Goal: Complete application form

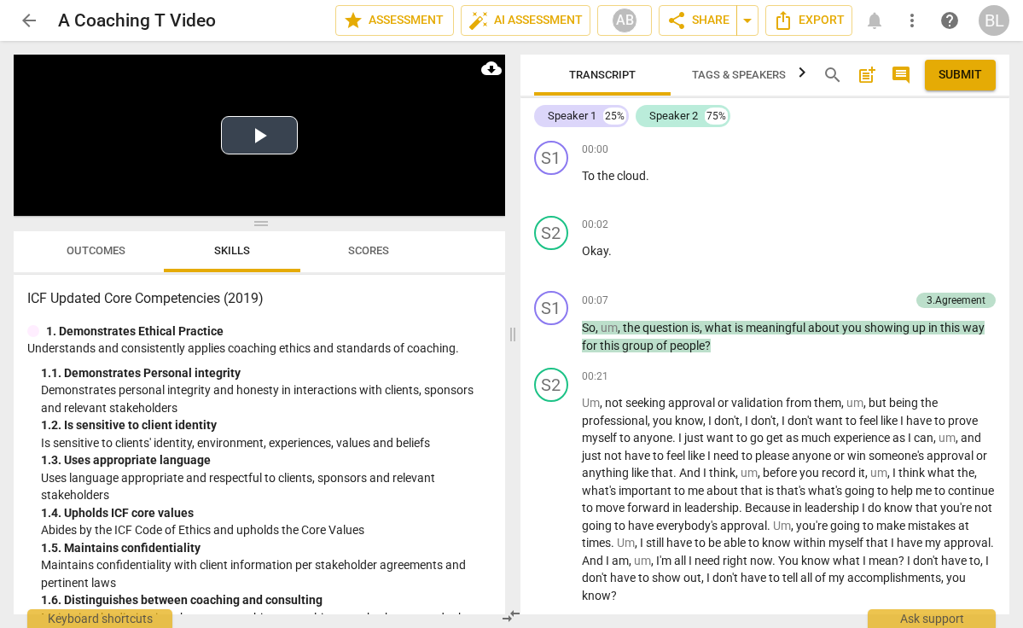
click at [263, 129] on button "Play Video" at bounding box center [259, 135] width 77 height 38
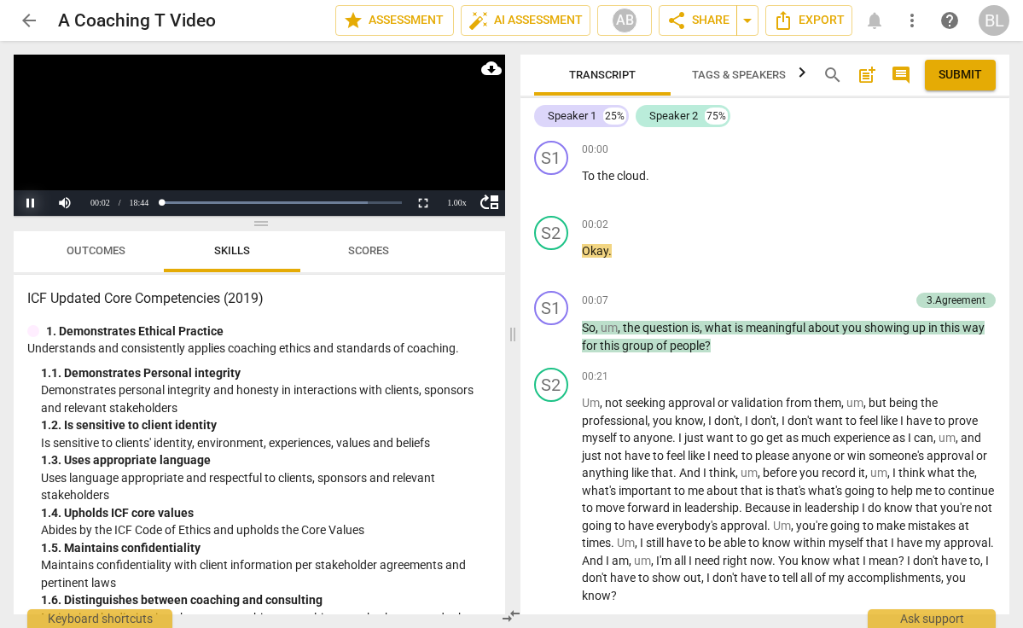
click at [32, 199] on button "Pause" at bounding box center [31, 203] width 34 height 26
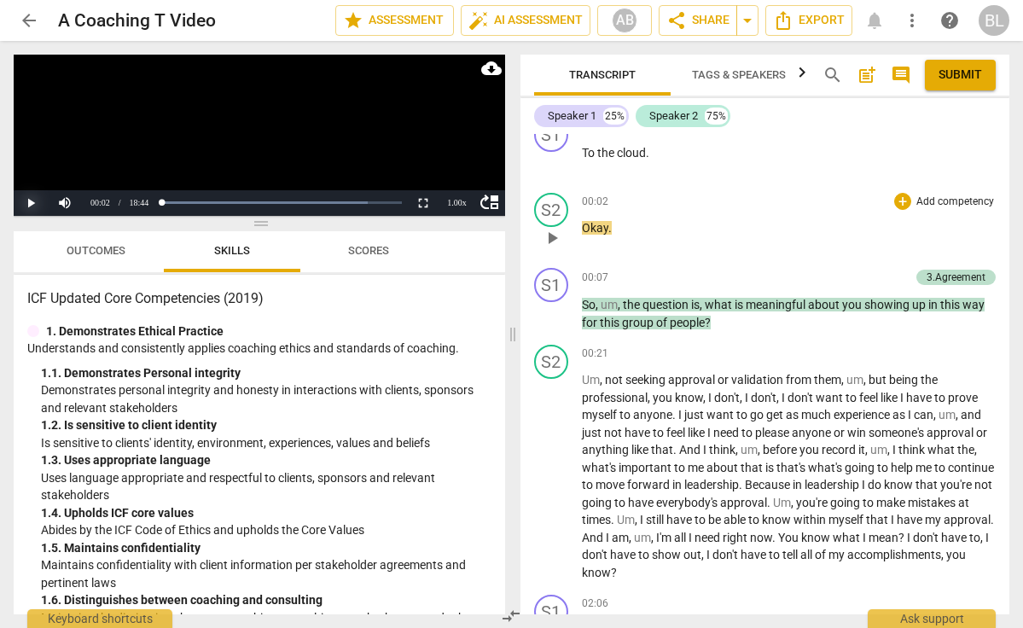
scroll to position [26, 0]
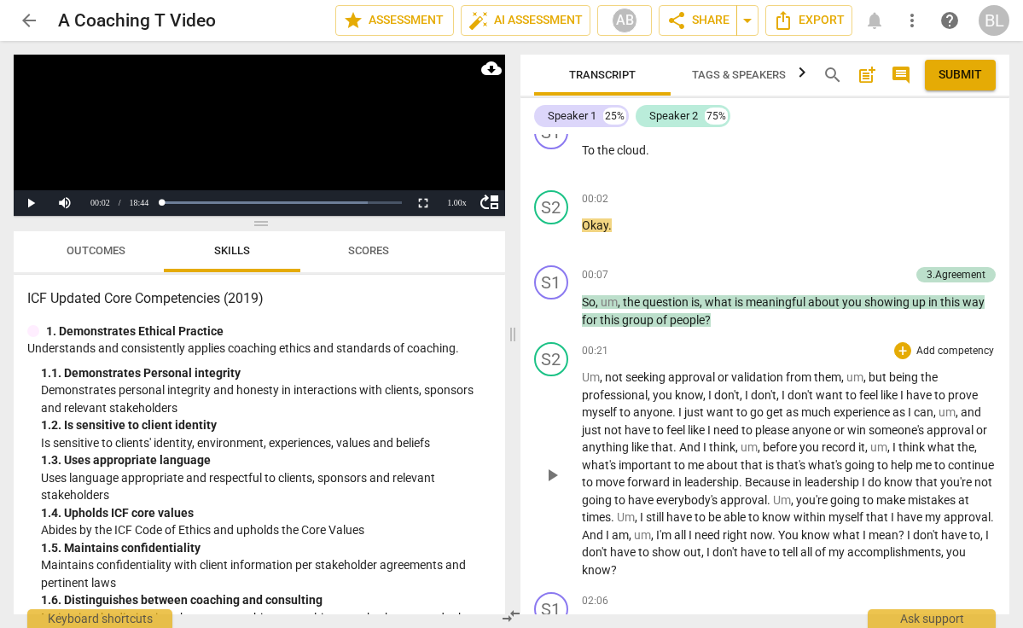
click at [553, 465] on span "play_arrow" at bounding box center [552, 475] width 20 height 20
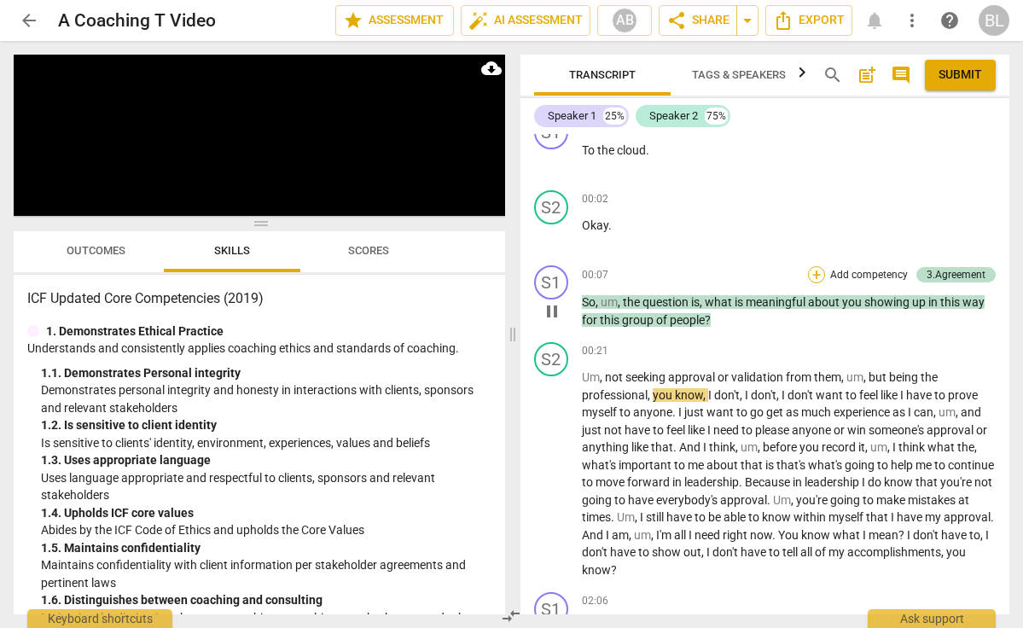
click at [813, 275] on div "+" at bounding box center [816, 274] width 17 height 17
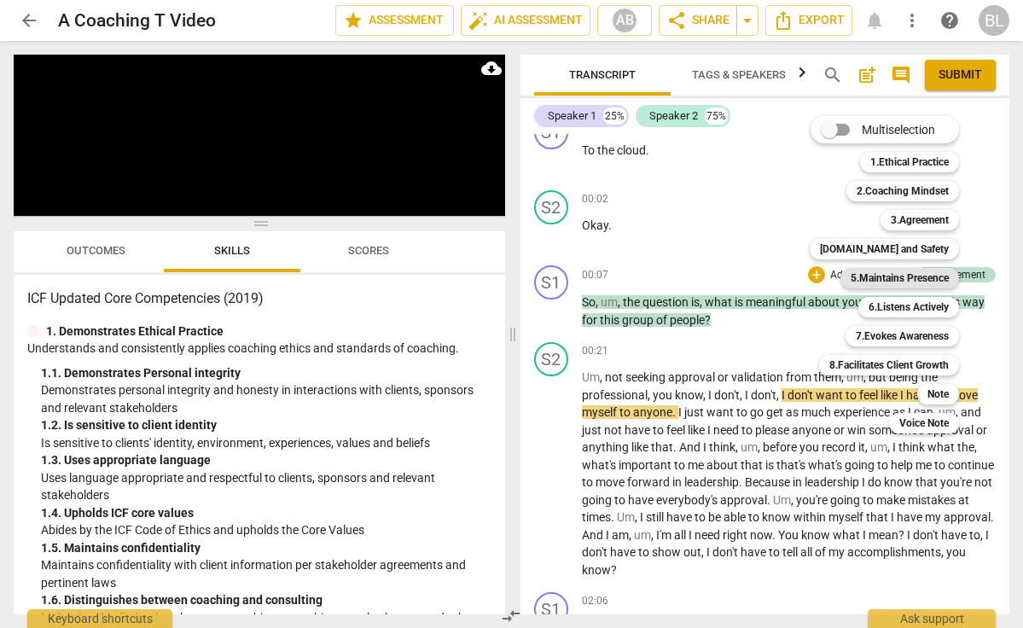
click at [876, 274] on b "5.Maintains Presence" at bounding box center [900, 278] width 98 height 20
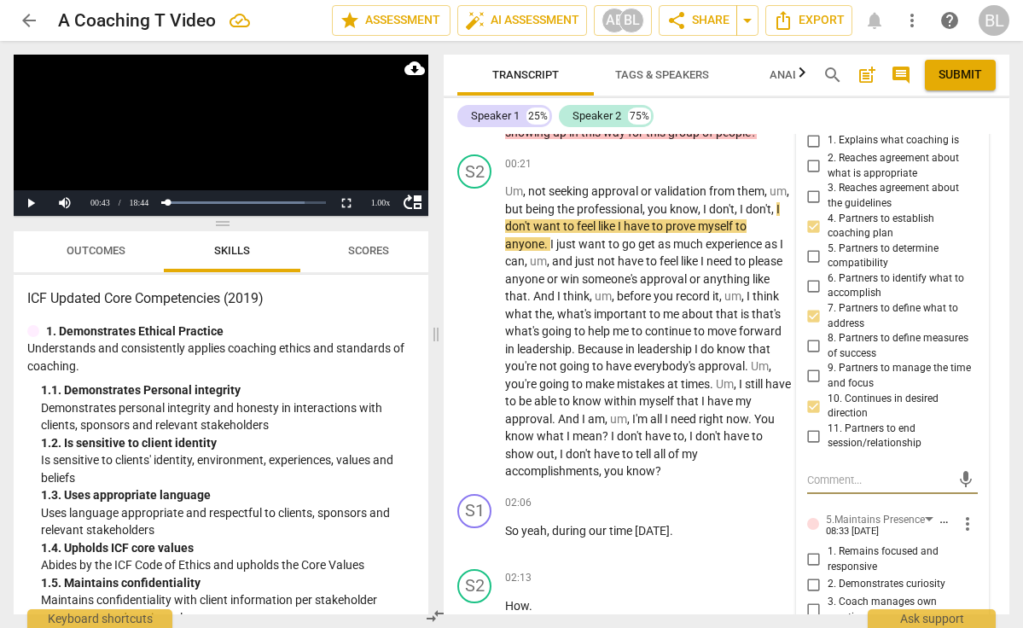
scroll to position [235, 0]
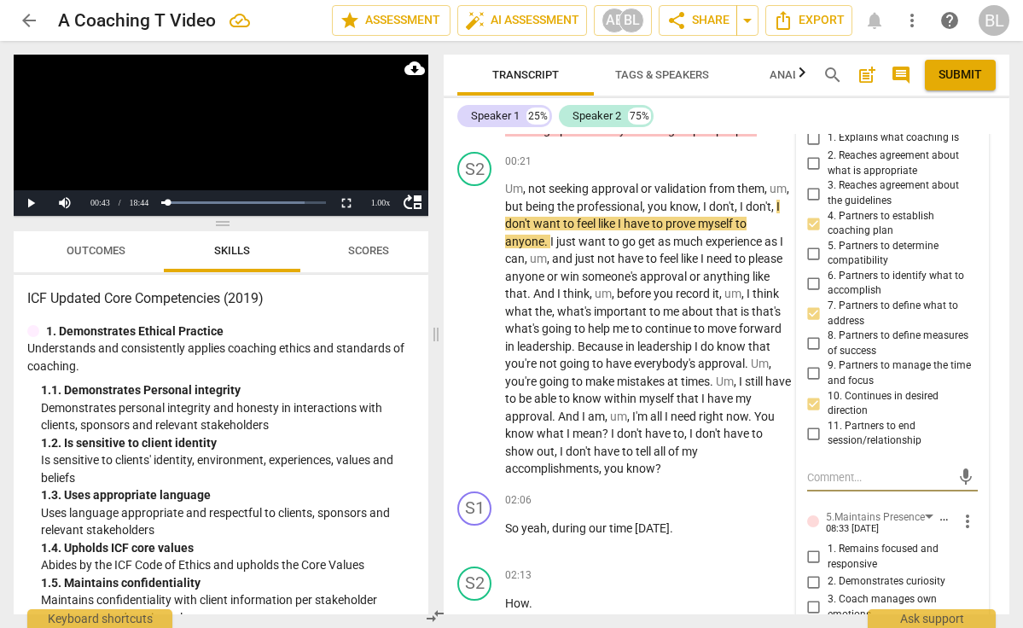
type textarea "I"
type textarea "I d"
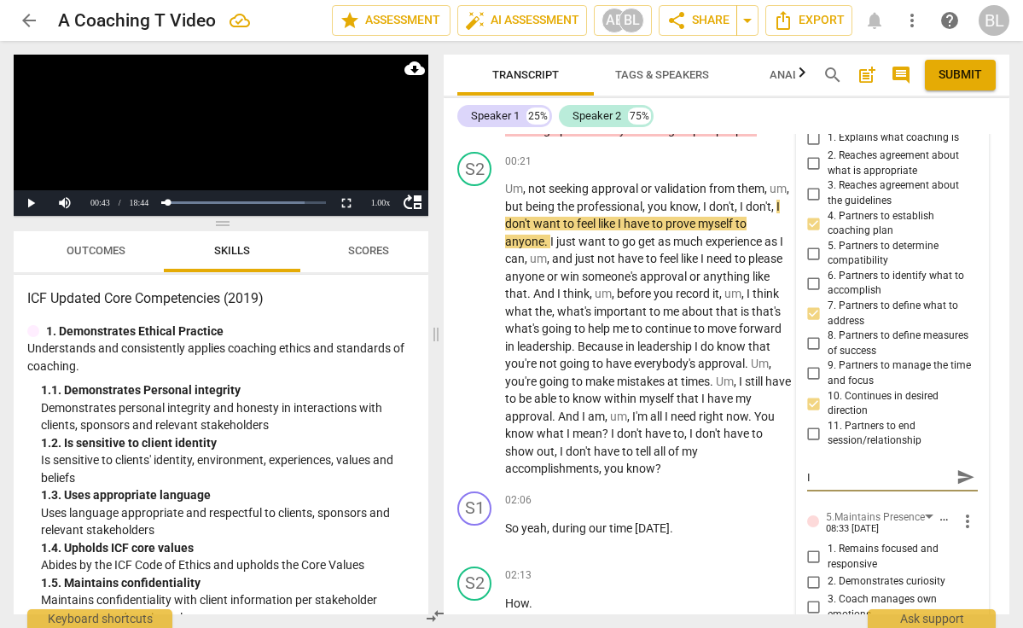
type textarea "I d"
type textarea "I di"
type textarea "I did"
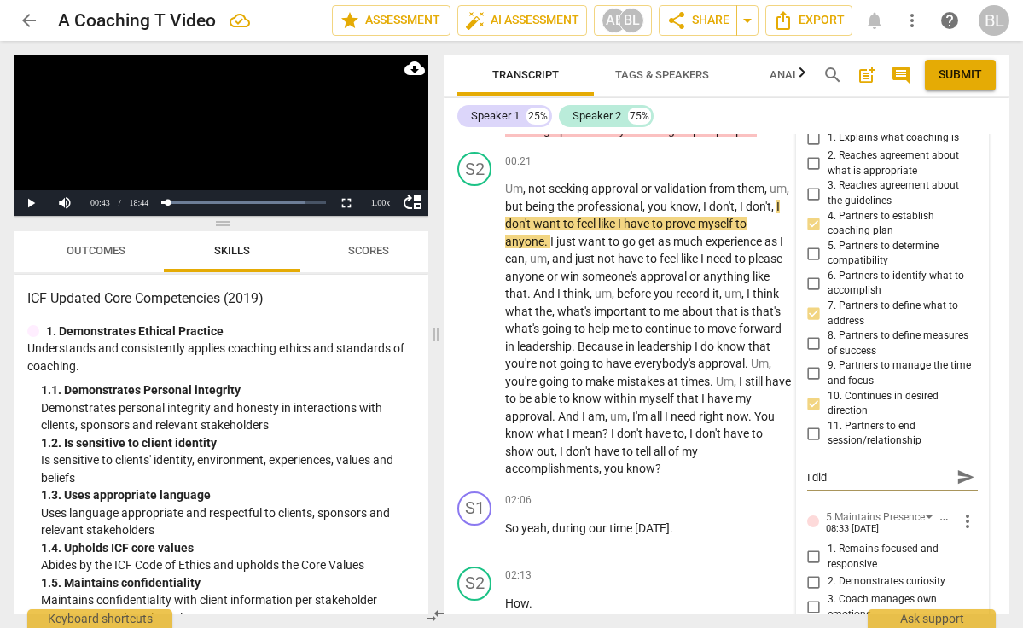
type textarea "I didn"
type textarea "I didn'"
type textarea "I didn't"
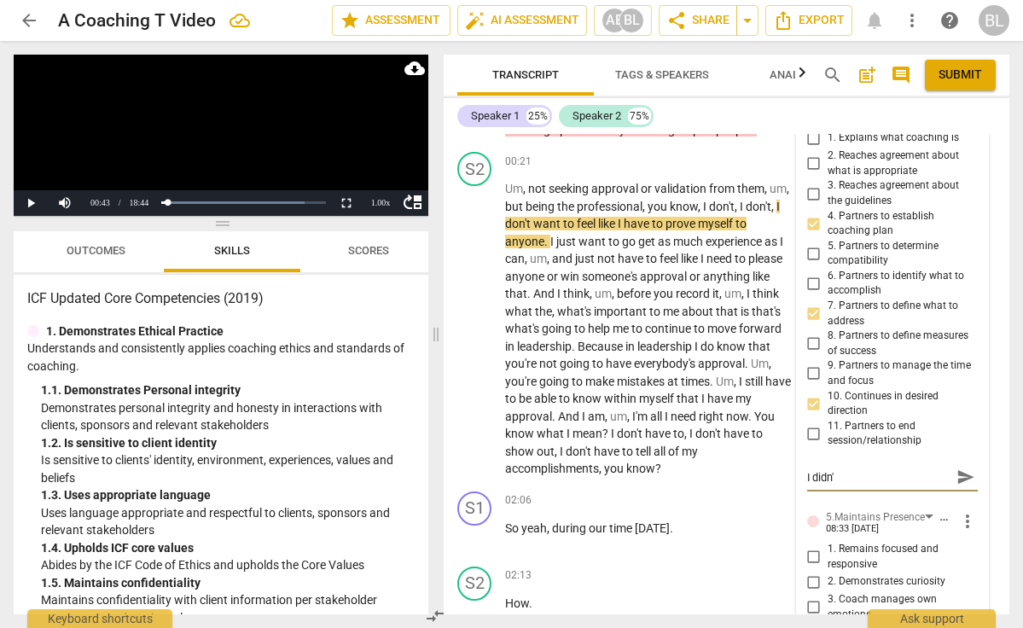
type textarea "I didn't"
type textarea "I didn't h"
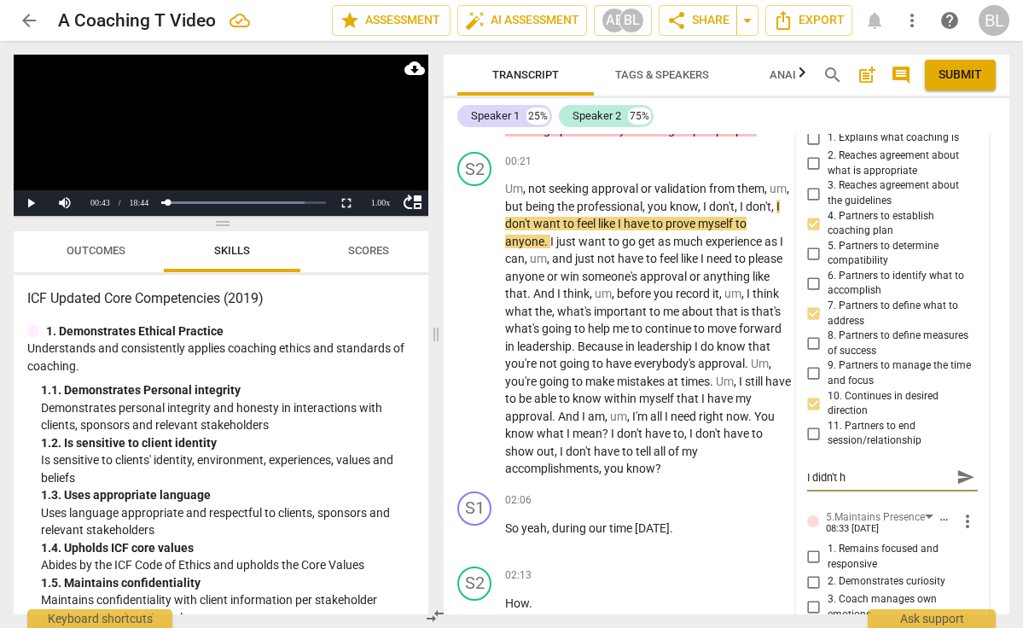
type textarea "I didn't he"
type textarea "I didn't hea"
type textarea "I didn't hear"
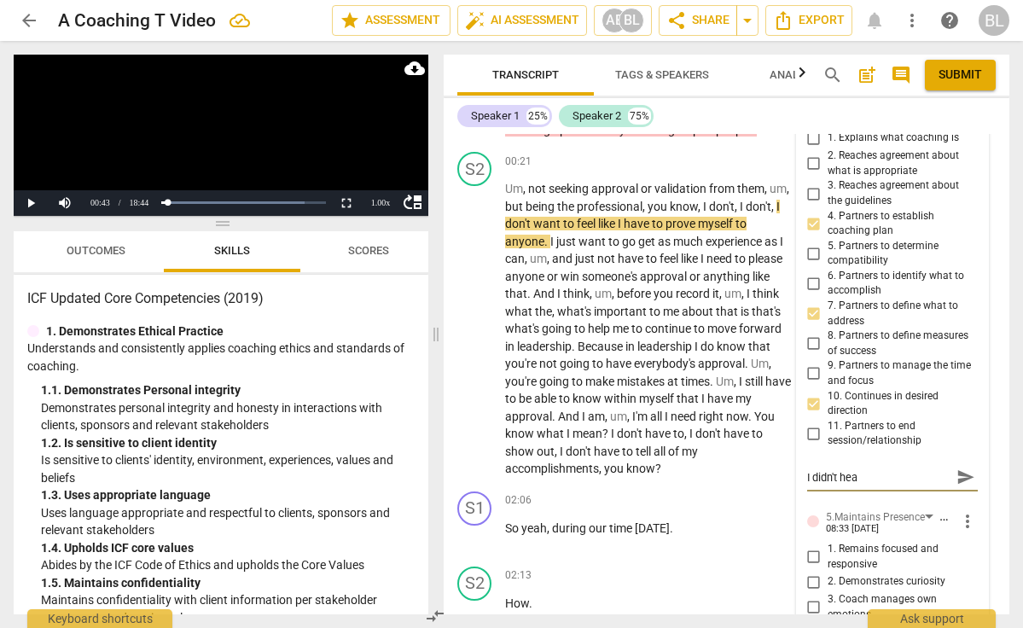
type textarea "I didn't hear"
type textarea "I didn't hear t"
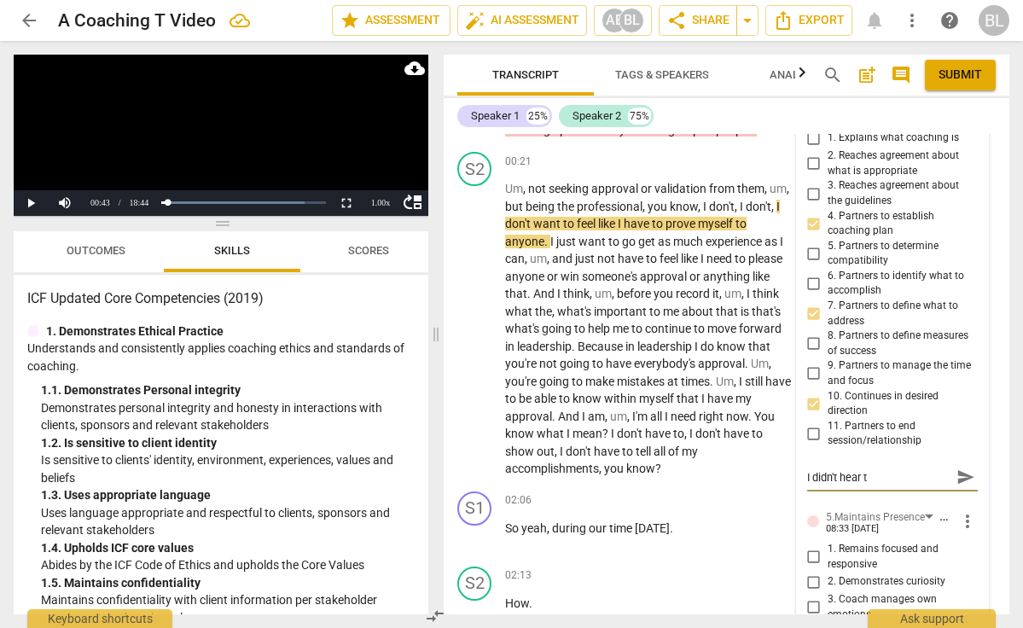
type textarea "I didn't hear th"
type textarea "I didn't hear the"
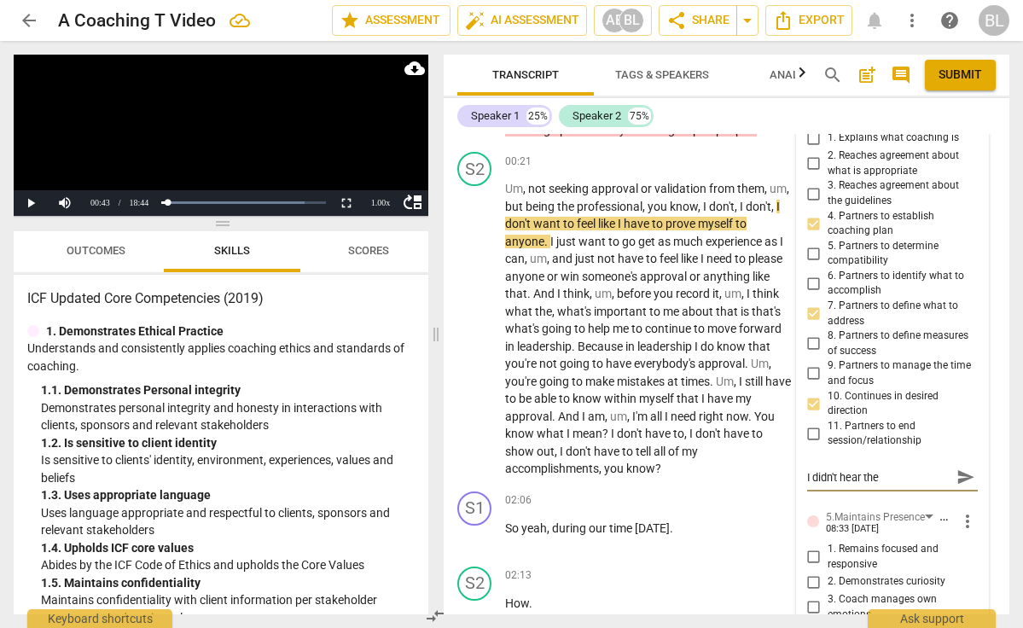
type textarea "I didn't hear the"
type textarea "I didn't hear the b"
type textarea "I didn't hear the be"
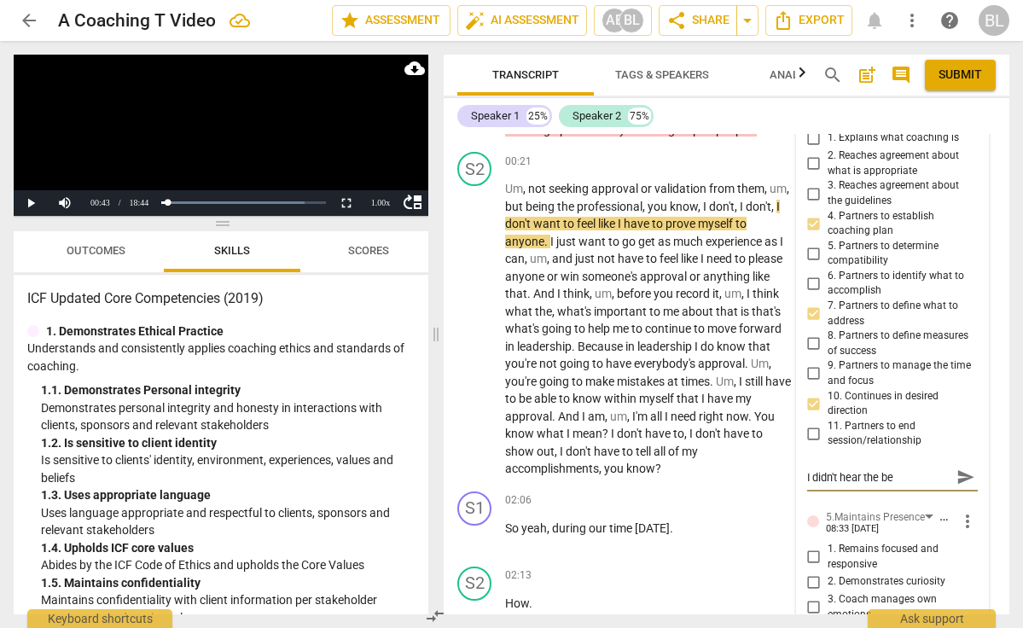
type textarea "I didn't hear the beg"
type textarea "I didn't hear the begi"
type textarea "I didn't hear the begin"
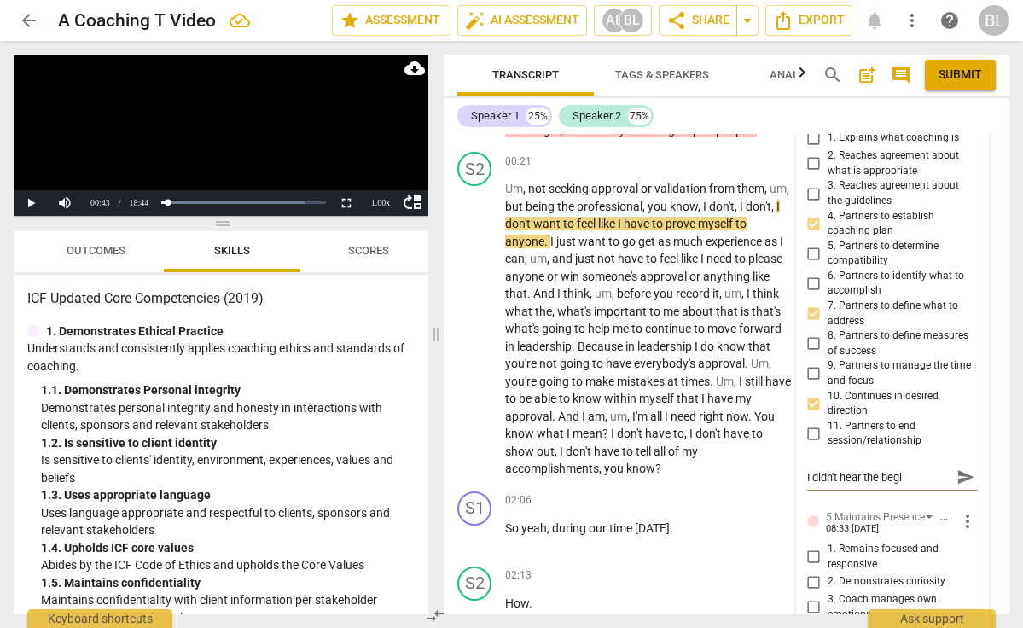
type textarea "I didn't hear the begin"
type textarea "I didn't hear the beginn"
type textarea "I didn't hear the beginni"
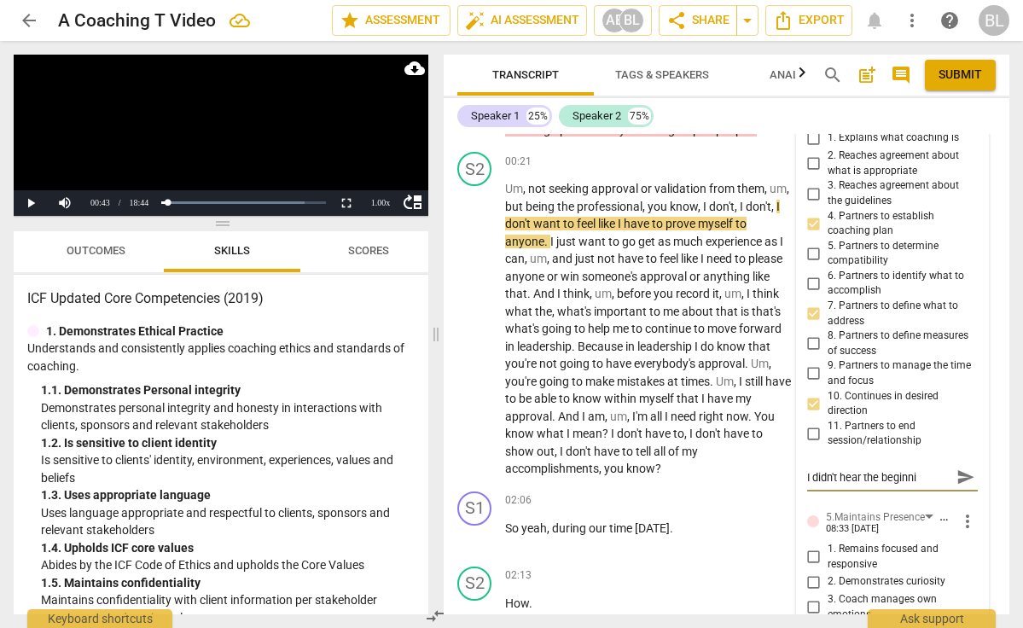
type textarea "I didn't hear the beginnin"
type textarea "I didn't hear the beginning"
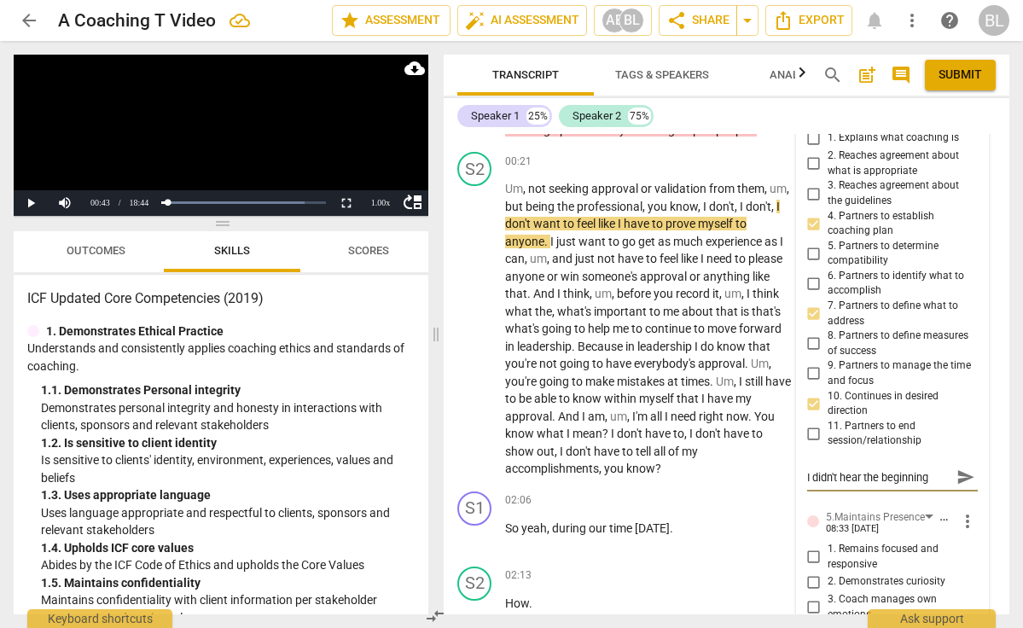
type textarea "I didn't hear the beginning"
type textarea "I didn't hear the beginning o"
type textarea "I didn't hear the beginning of"
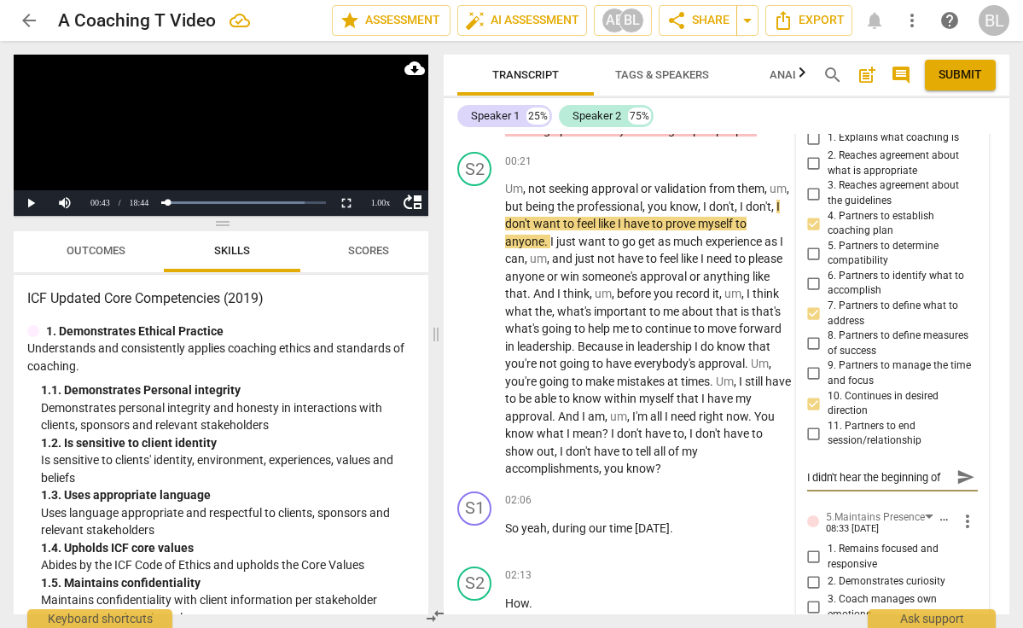
type textarea "I didn't hear the beginning of"
type textarea "I didn't hear the beginning of t"
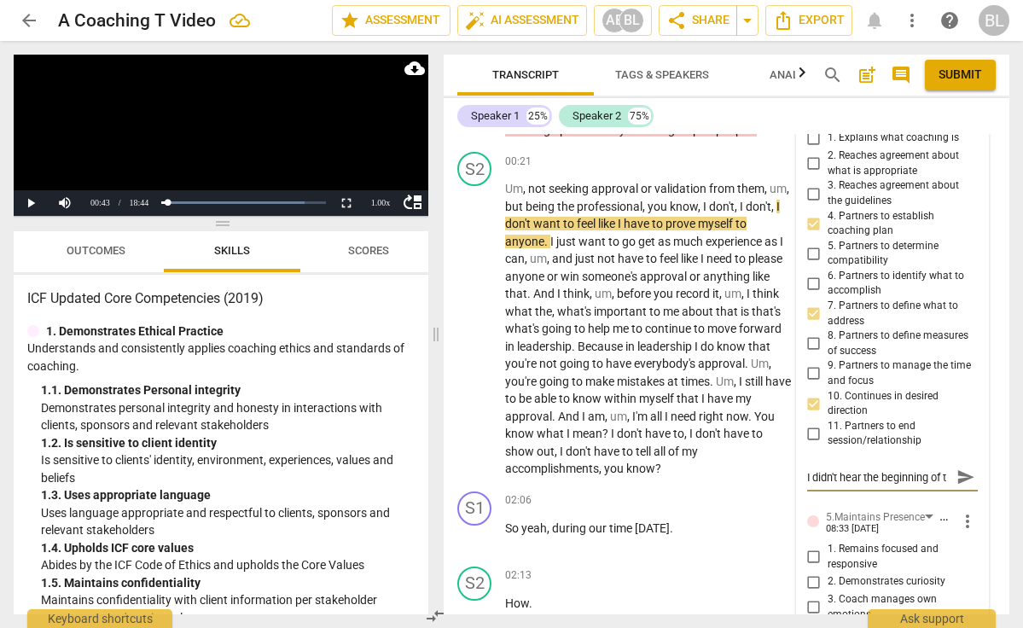
type textarea "I didn't hear the beginning of th"
type textarea "I didn't hear the beginning of the"
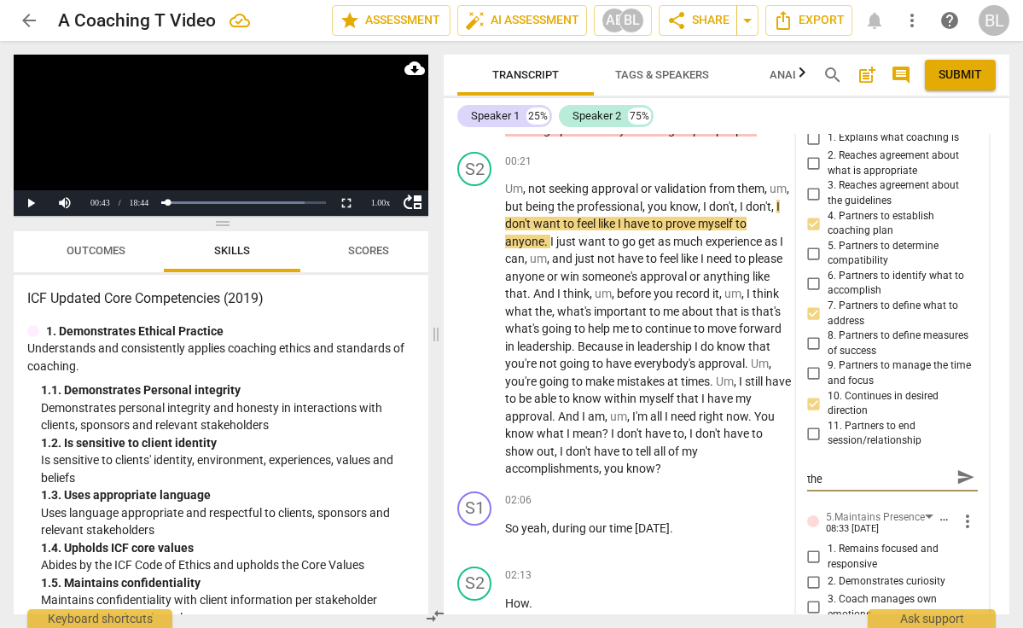
type textarea "I didn't hear the beginning of the"
type textarea "I didn't hear the beginning of the s"
type textarea "I didn't hear the beginning of the se"
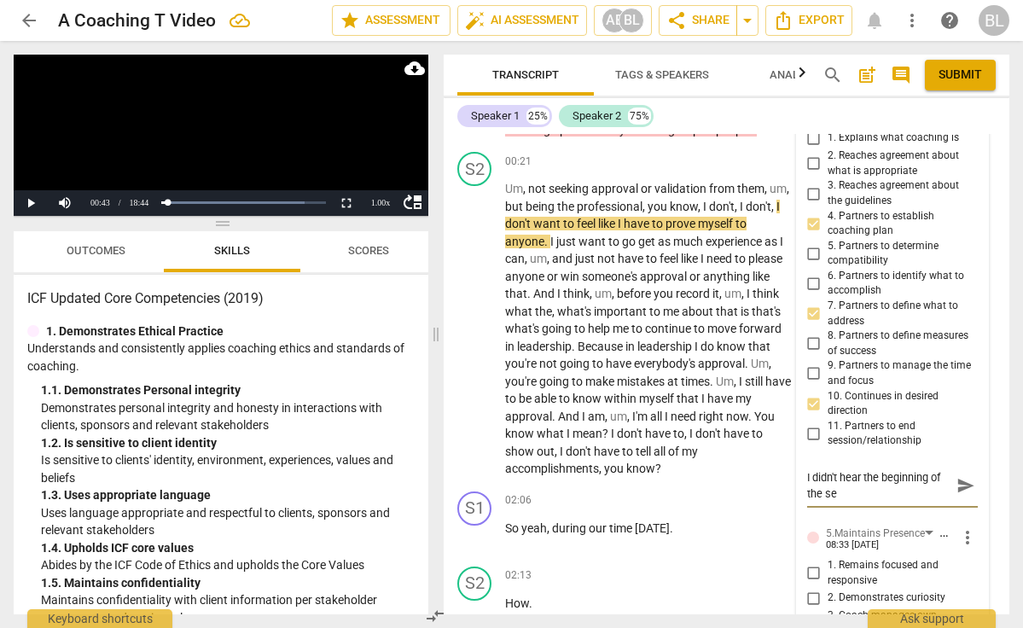
scroll to position [0, 0]
type textarea "I didn't hear the beginning of the ses"
type textarea "I didn't hear the beginning of the sess"
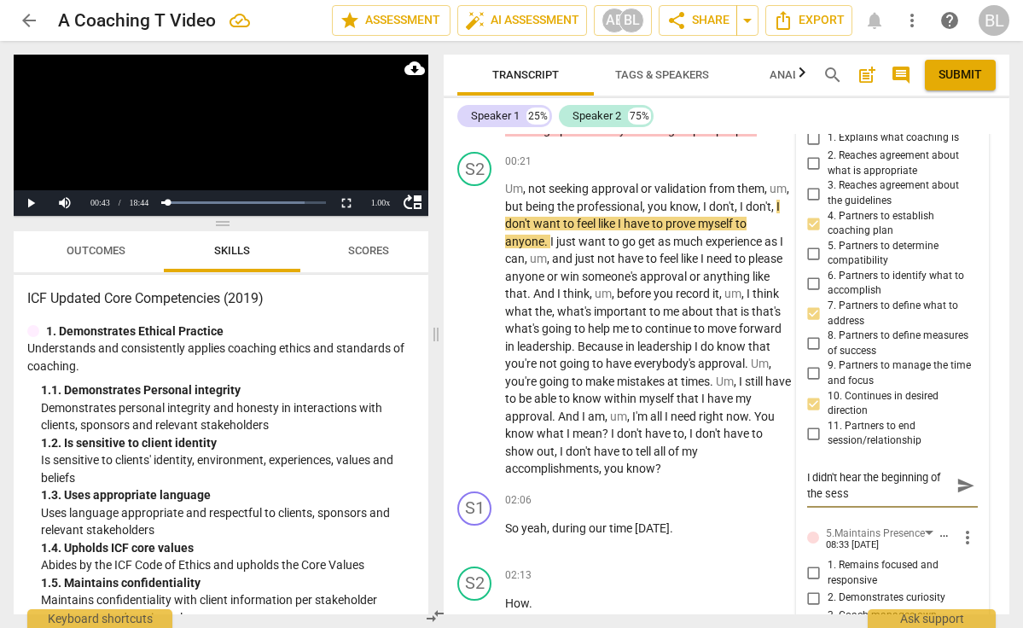
type textarea "I didn't hear the beginning of the sessi"
type textarea "I didn't hear the beginning of the sessio"
type textarea "I didn't hear the beginning of the session"
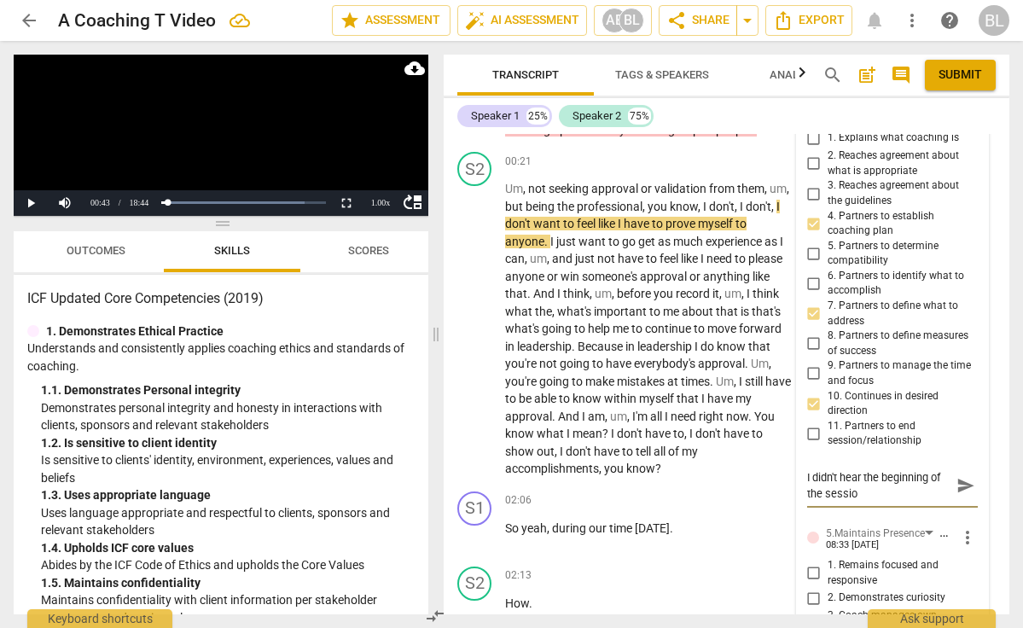
type textarea "I didn't hear the beginning of the session"
type textarea "I didn't hear the beginning of the session w"
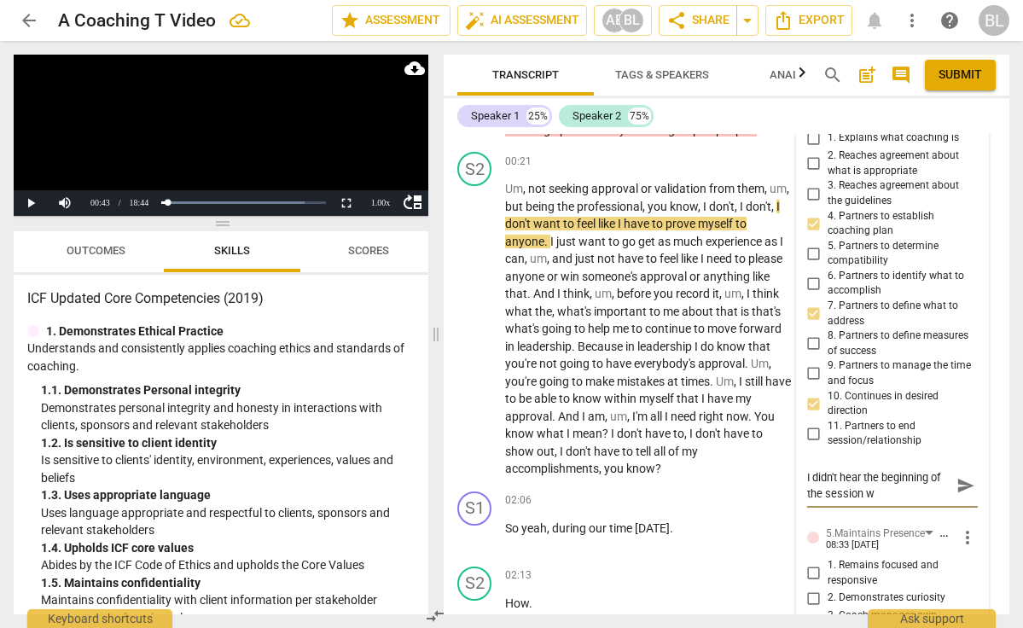
type textarea "I didn't hear the beginning of the session wh"
type textarea "I didn't hear the beginning of the session whe"
type textarea "I didn't hear the beginning of the session wher"
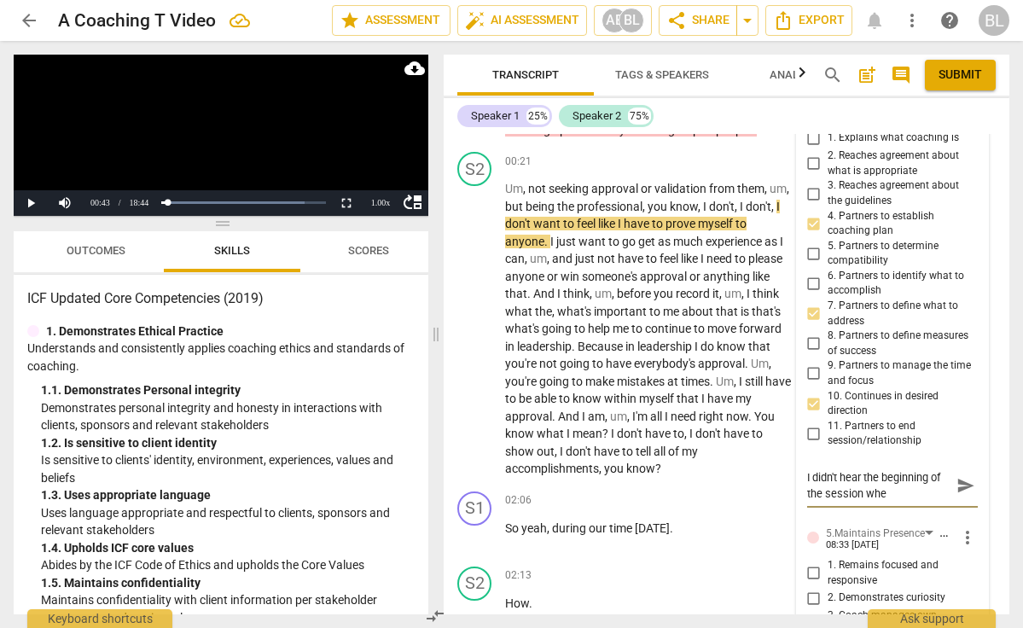
type textarea "I didn't hear the beginning of the session wher"
type textarea "I didn't hear the beginning of the session where"
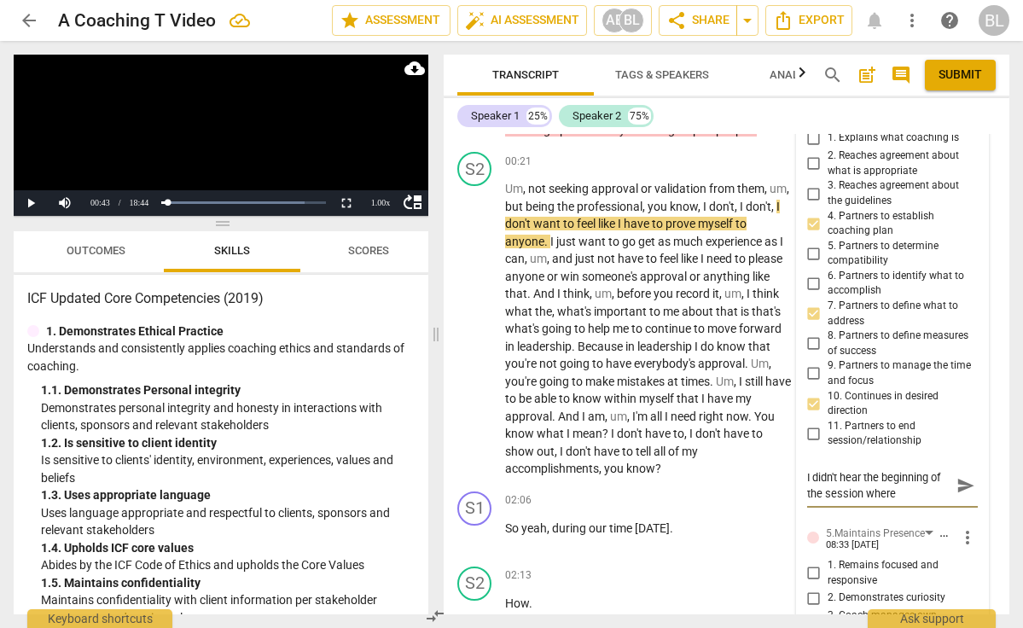
type textarea "I didn't hear the beginning of the session where y"
type textarea "I didn't hear the beginning of the session where [PERSON_NAME]"
type textarea "I didn't hear the beginning of the session where you"
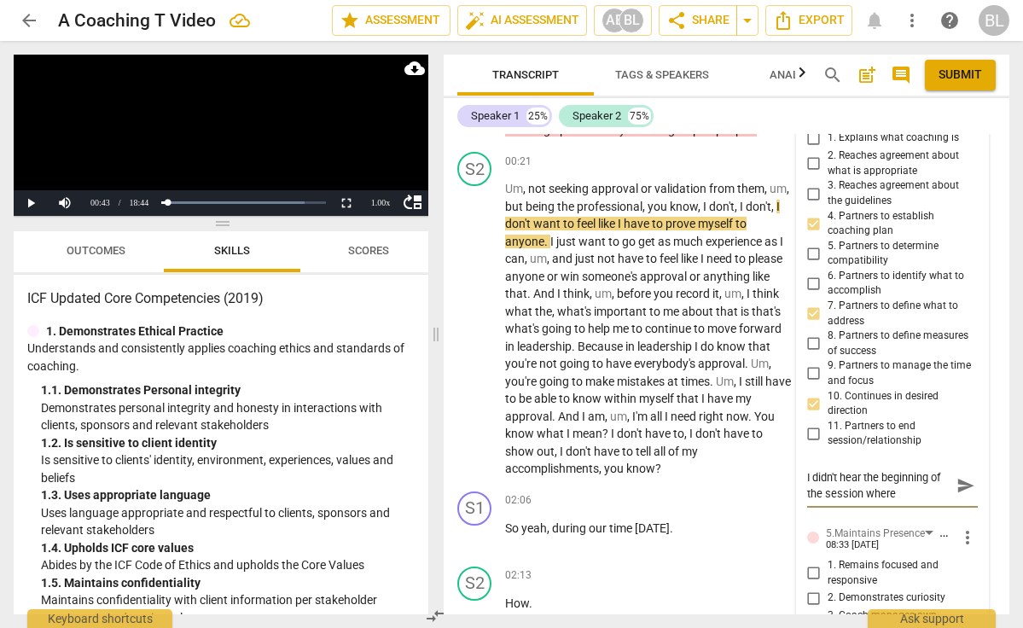
type textarea "I didn't hear the beginning of the session where you"
type textarea "I didn't hear the beginning of the session where you c"
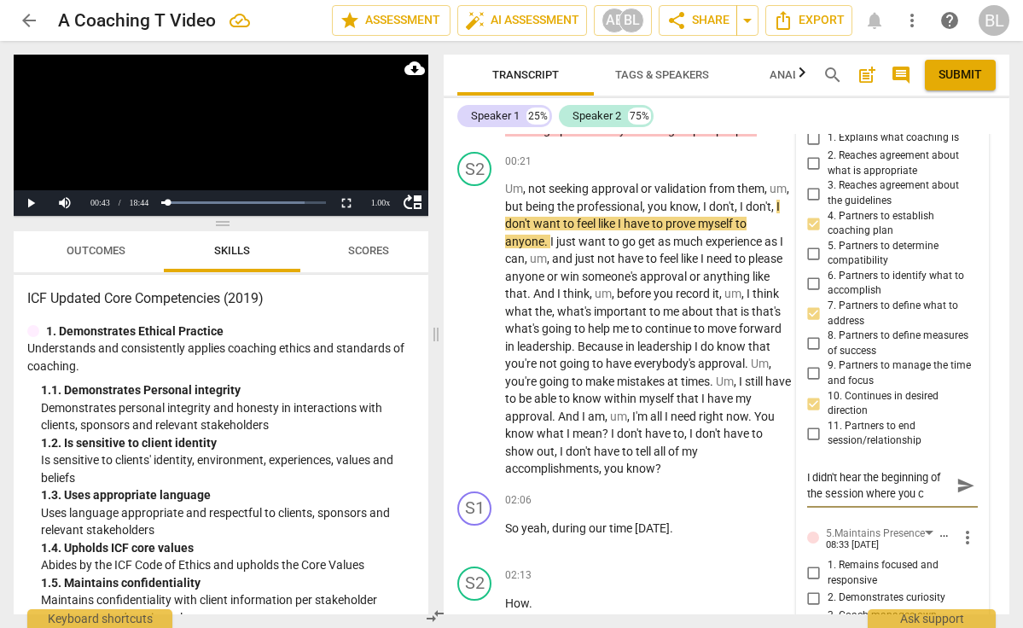
type textarea "I didn't hear the beginning of the session where you cr"
type textarea "I didn't hear the beginning of the session where you cre"
type textarea "I didn't hear the beginning of the session where you crea"
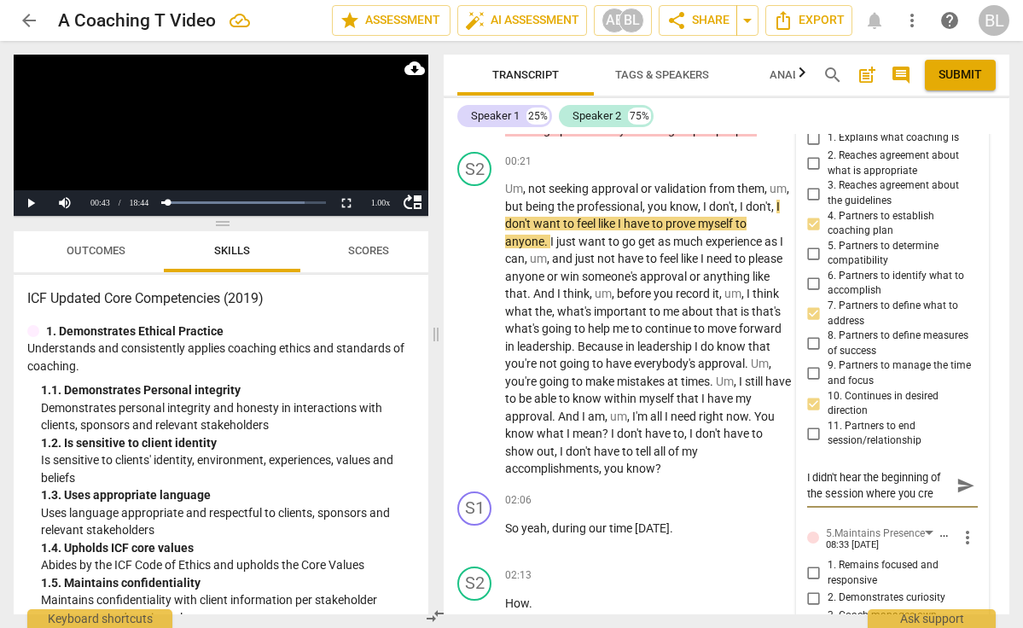
type textarea "I didn't hear the beginning of the session where you crea"
type textarea "I didn't hear the beginning of the session where you creat"
type textarea "I didn't hear the beginning of the session where you create"
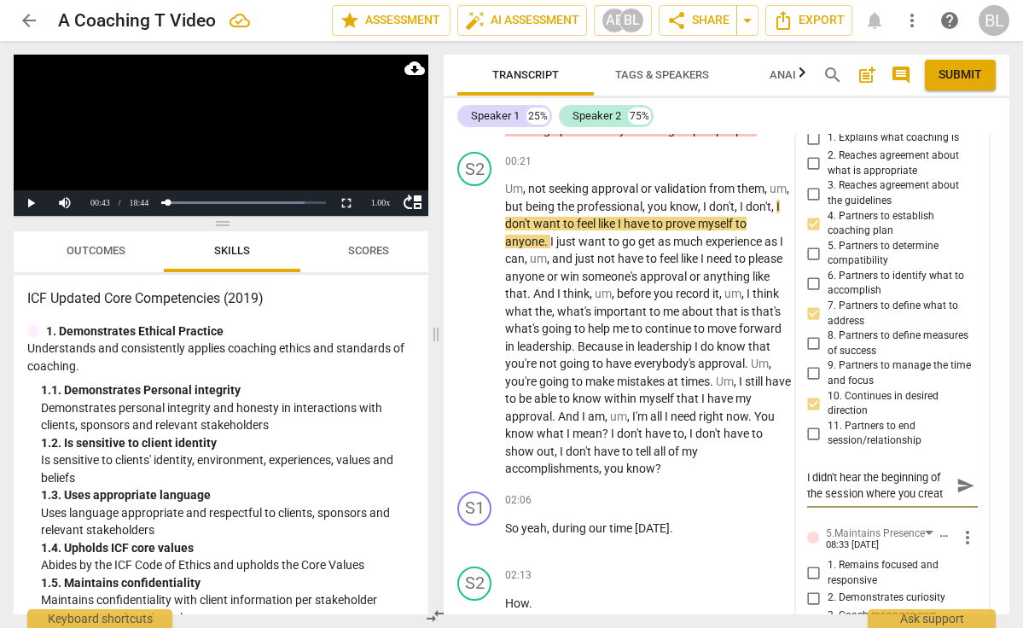
type textarea "I didn't hear the beginning of the session where you create"
type textarea "I didn't hear the beginning of the session where you created"
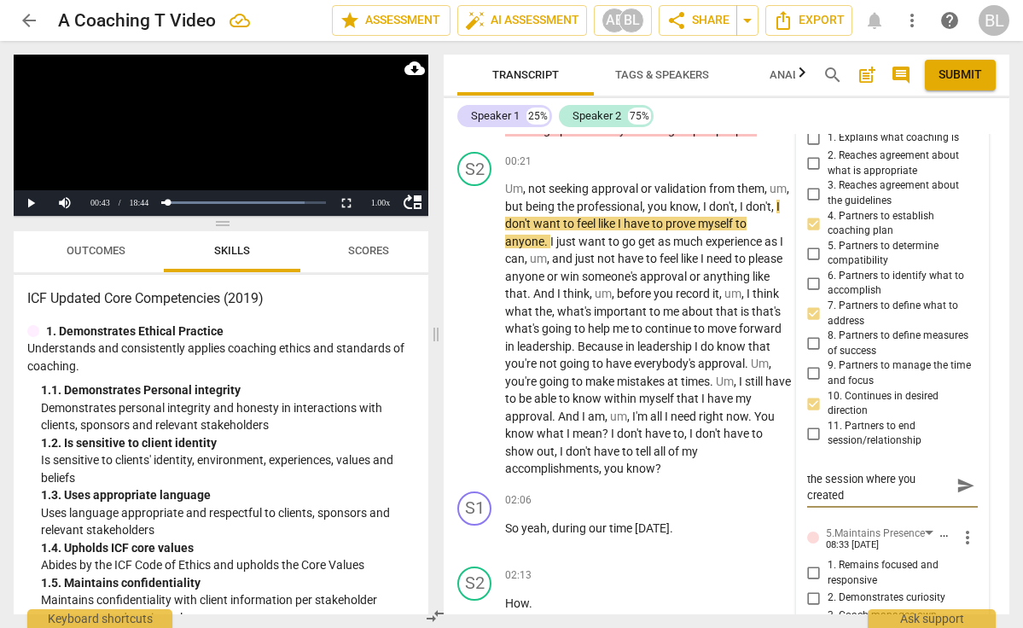
type textarea "I didn't hear the beginning of the session where you created t"
type textarea "I didn't hear the beginning of the session where you created th"
type textarea "I didn't hear the beginning of the session where you created the"
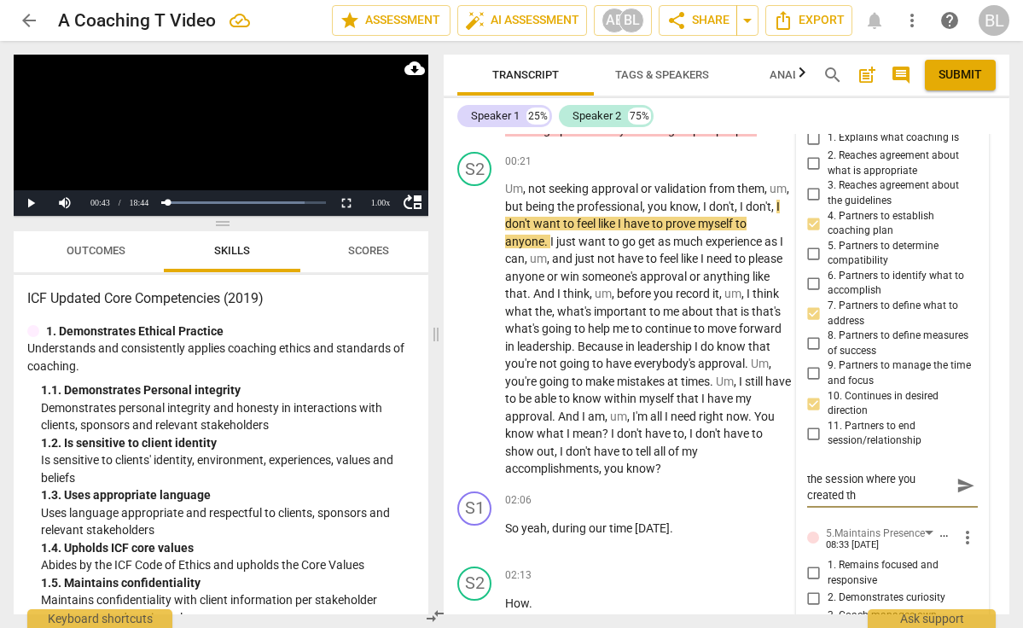
type textarea "I didn't hear the beginning of the session where you created the"
type textarea "I didn't hear the beginning of the session where you created the a"
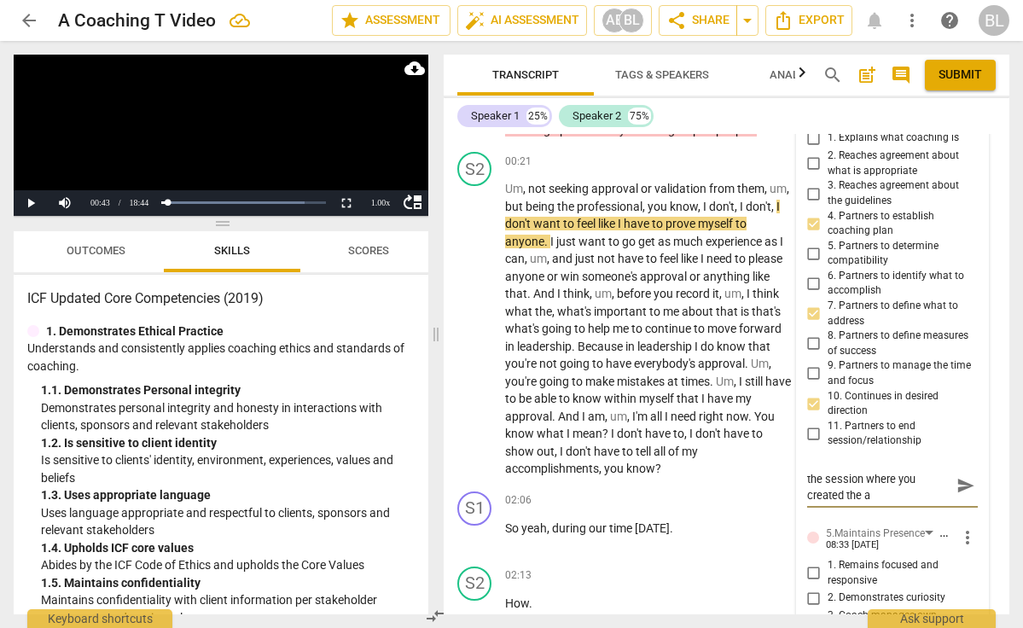
type textarea "I didn't hear the beginning of the session where you created the ag"
type textarea "I didn't hear the beginning of the session where you created the aga"
type textarea "I didn't hear the beginning of the session where you created the agar"
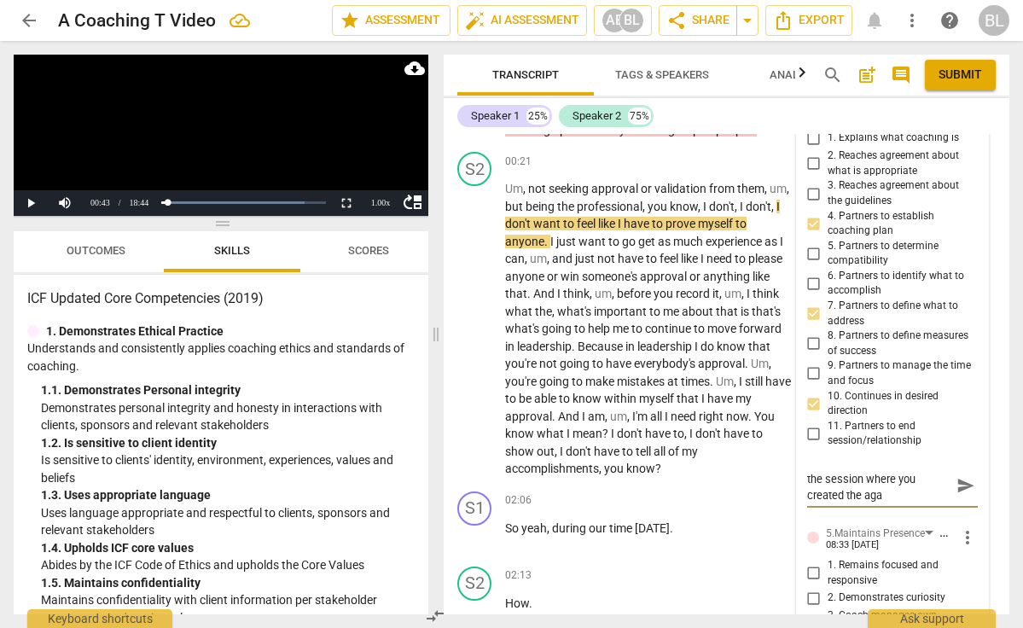
type textarea "I didn't hear the beginning of the session where you created the agar"
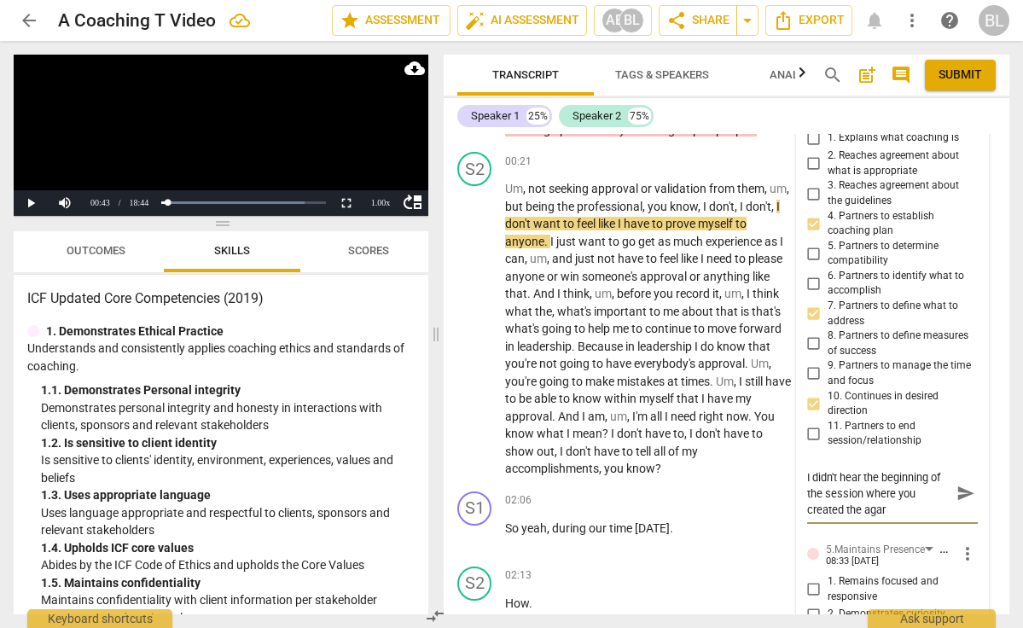
scroll to position [0, 0]
type textarea "I didn't hear the beginning of the session where you created the agare"
type textarea "I didn't hear the beginning of the session where you created the agaree"
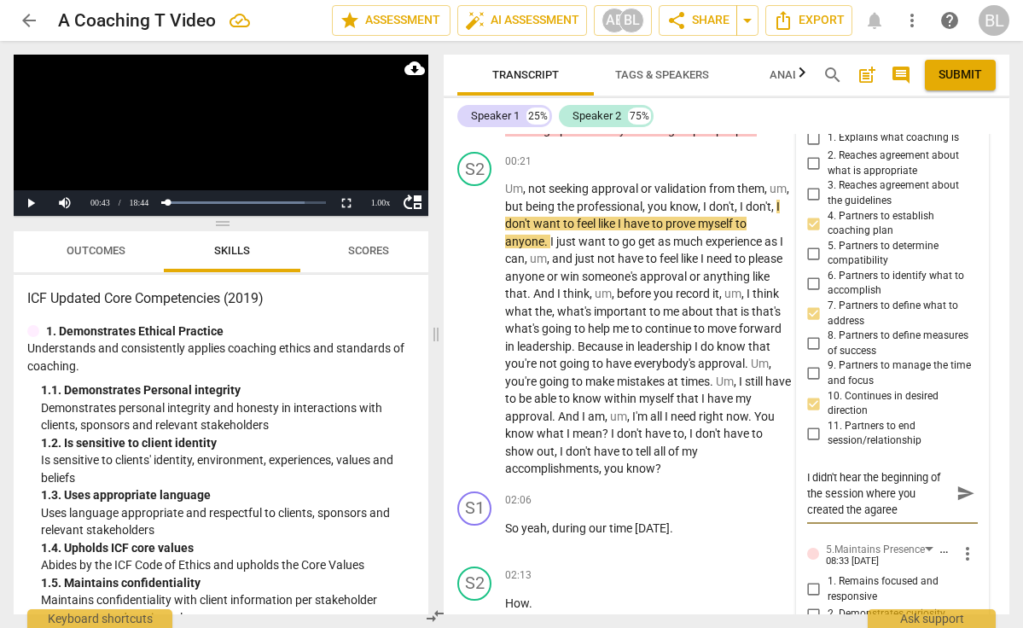
type textarea "I didn't hear the beginning of the session where you created the agareem"
type textarea "I didn't hear the beginning of the session where you created the agareeme"
type textarea "I didn't hear the beginning of the session where you created the agareemen"
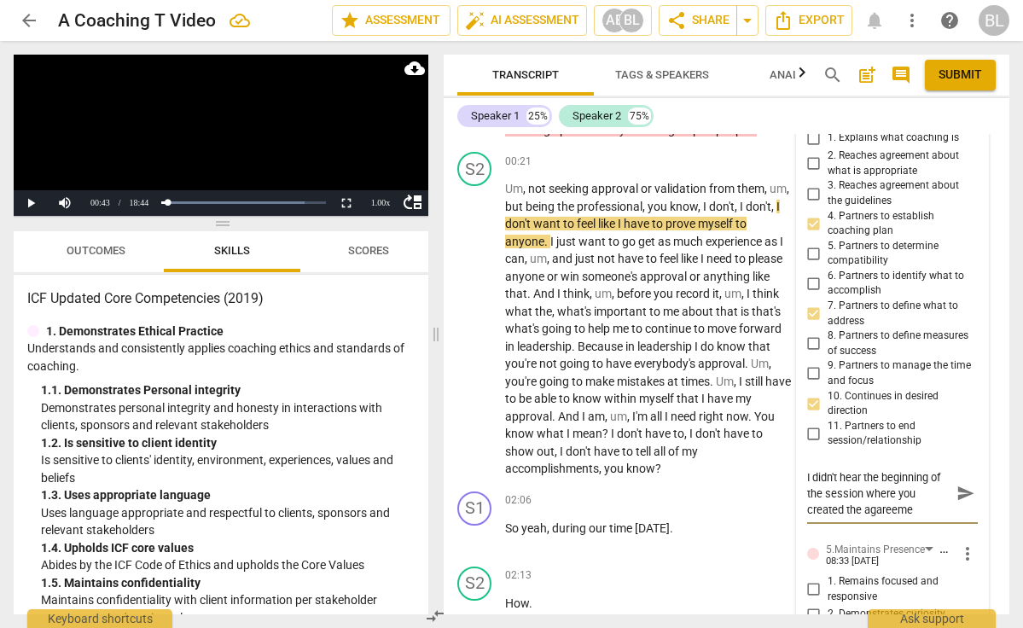
type textarea "I didn't hear the beginning of the session where you created the agareemen"
type textarea "I didn't hear the beginning of the session where you created the agareement"
type textarea "I didn't hear the beginning of the session where you created the agreement"
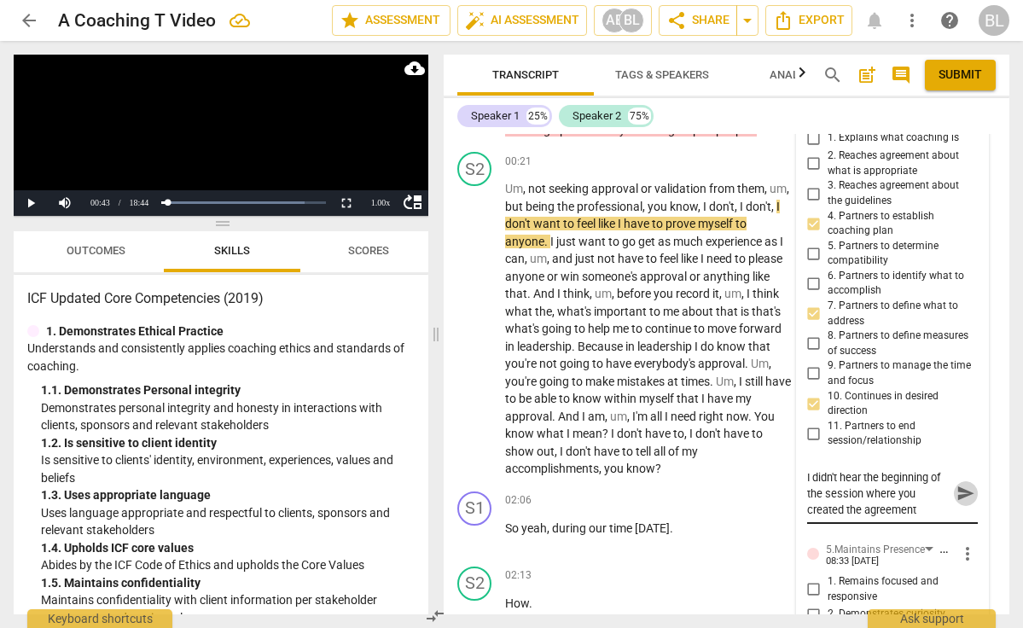
click at [957, 485] on span "send" at bounding box center [966, 494] width 19 height 19
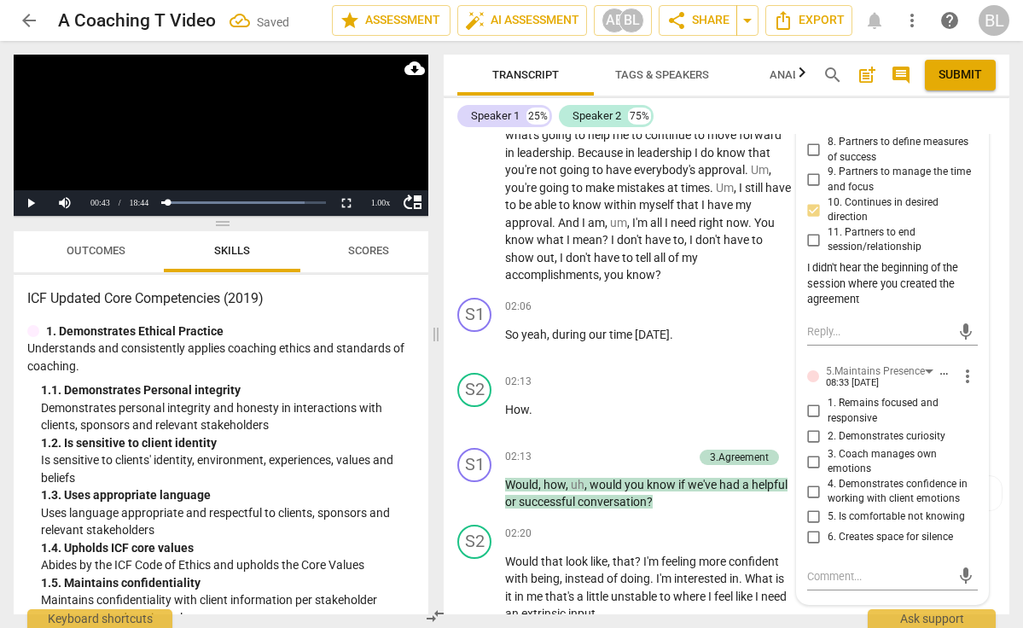
scroll to position [434, 0]
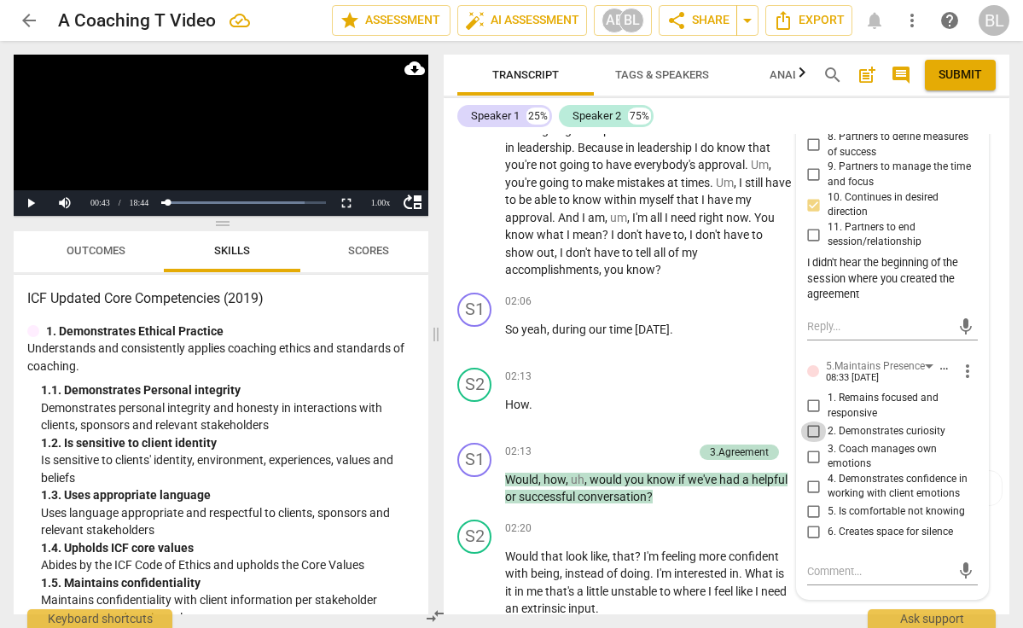
click at [809, 422] on input "2. Demonstrates curiosity" at bounding box center [814, 432] width 27 height 20
checkbox input "true"
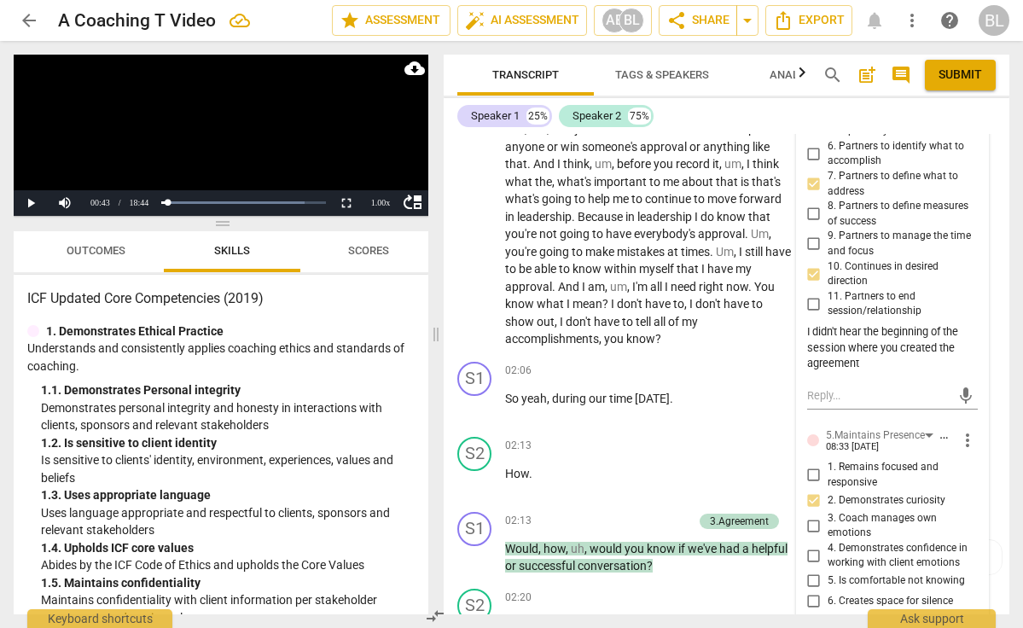
scroll to position [375, 0]
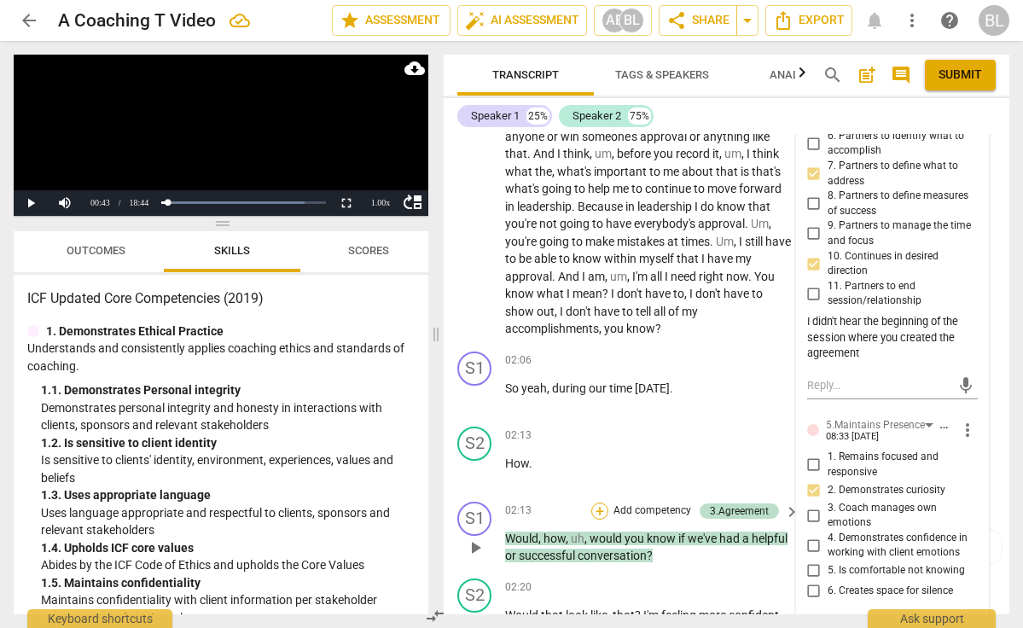
click at [601, 503] on div "+" at bounding box center [599, 511] width 17 height 17
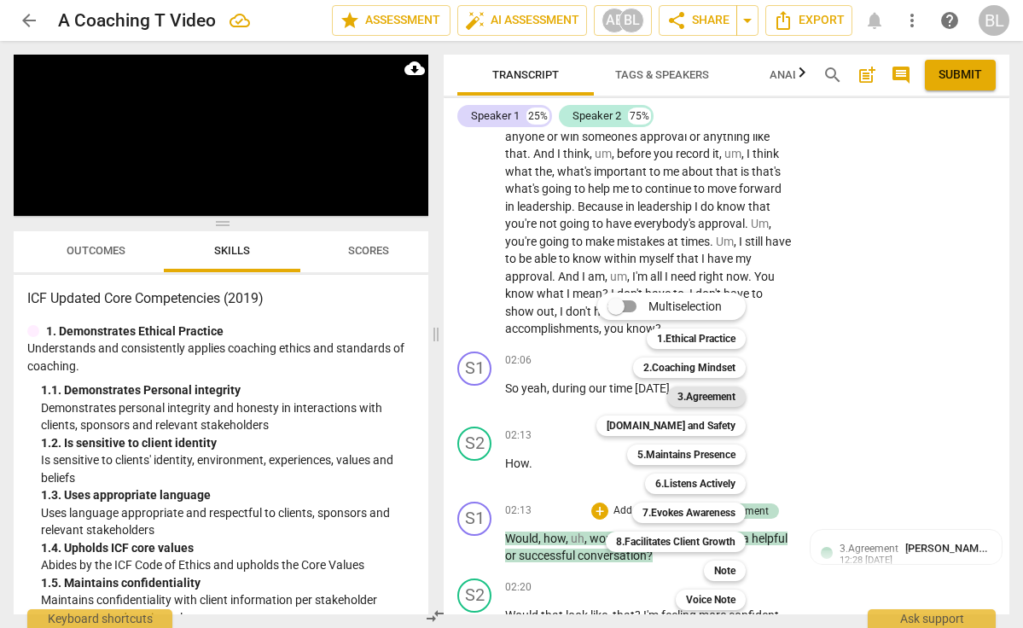
click at [726, 401] on b "3.Agreement" at bounding box center [707, 397] width 58 height 20
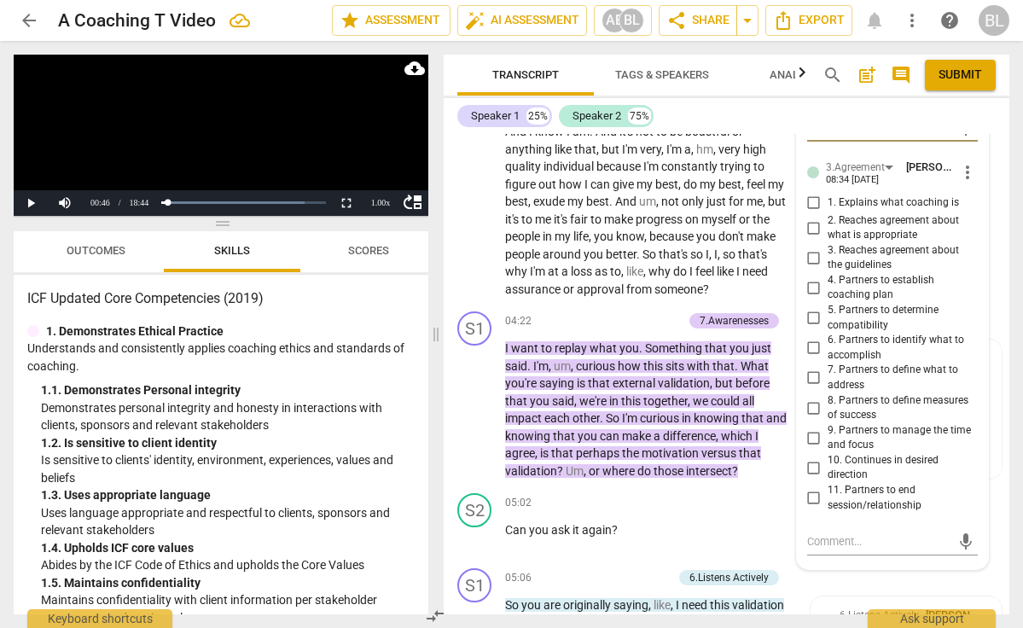
scroll to position [1168, 0]
click at [811, 399] on input "8. Partners to define measures of success" at bounding box center [814, 409] width 27 height 20
checkbox input "true"
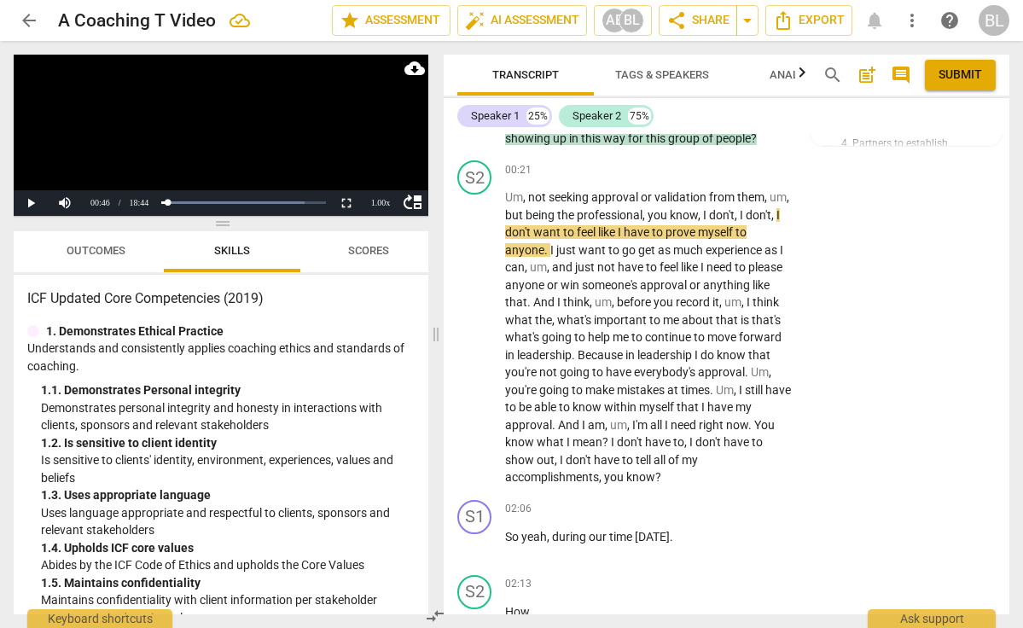
scroll to position [221, 0]
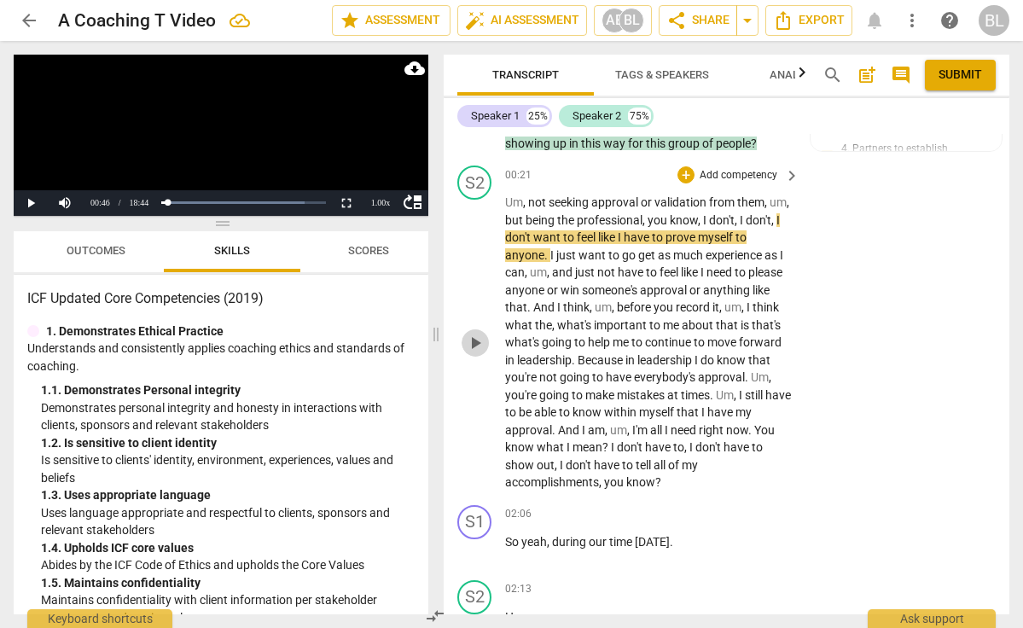
click at [476, 337] on span "play_arrow" at bounding box center [475, 343] width 20 height 20
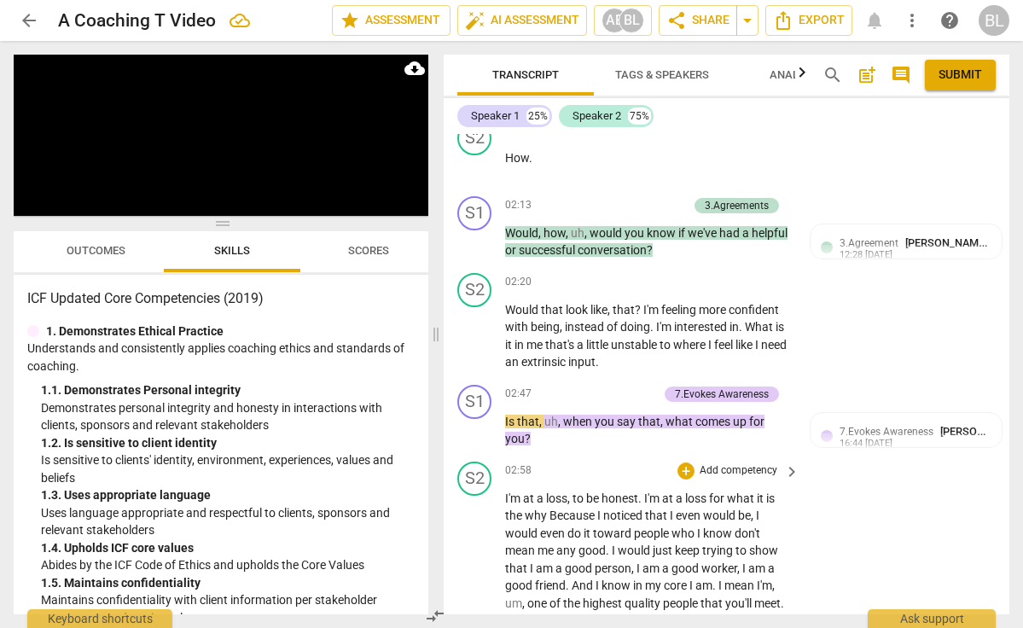
scroll to position [682, 0]
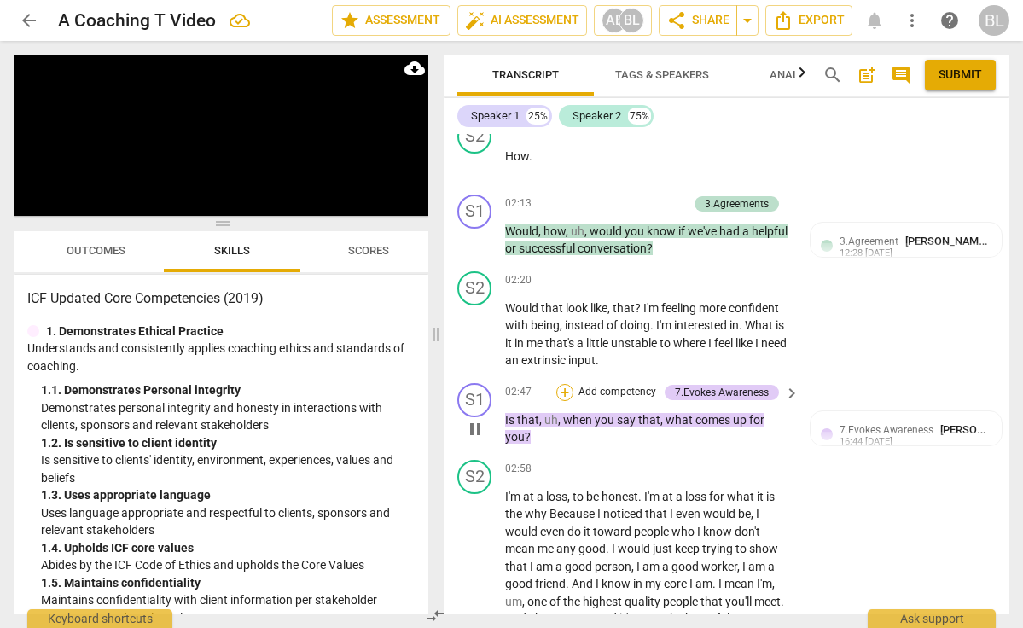
click at [566, 384] on div "+" at bounding box center [564, 392] width 17 height 17
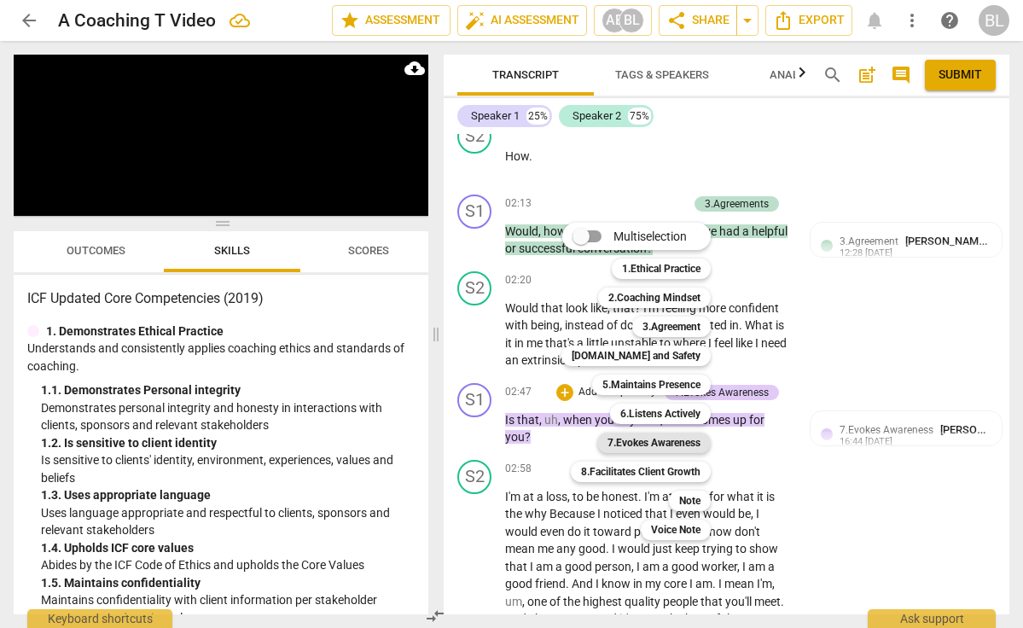
click at [655, 440] on b "7.Evokes Awareness" at bounding box center [654, 443] width 93 height 20
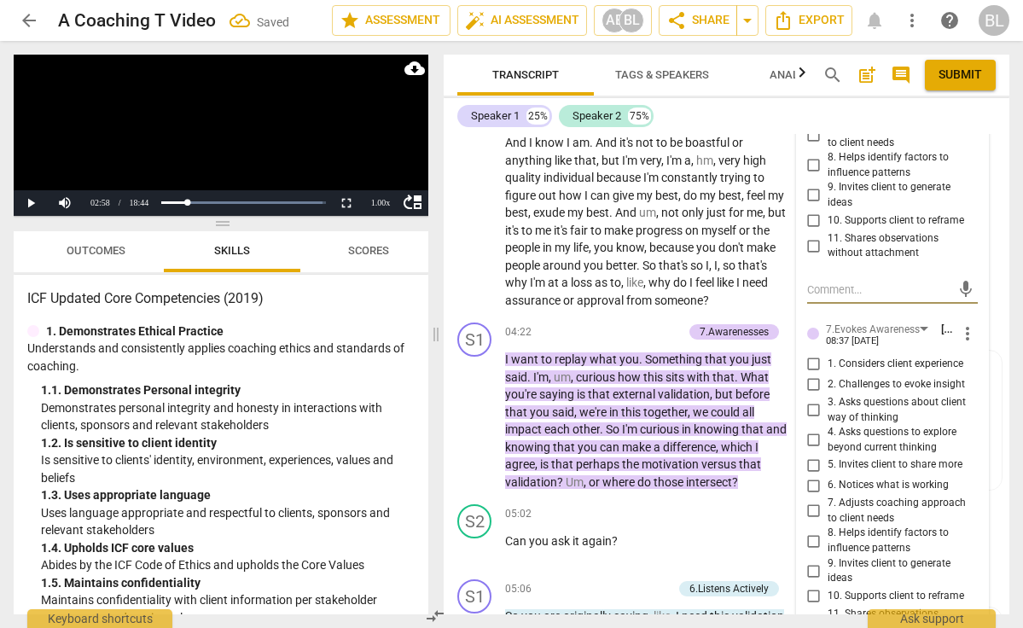
scroll to position [1159, 0]
click at [812, 429] on input "4. Asks questions to explore beyond current thinking" at bounding box center [814, 439] width 27 height 20
checkbox input "true"
click at [812, 454] on input "5. Invites client to share more" at bounding box center [814, 464] width 27 height 20
checkbox input "true"
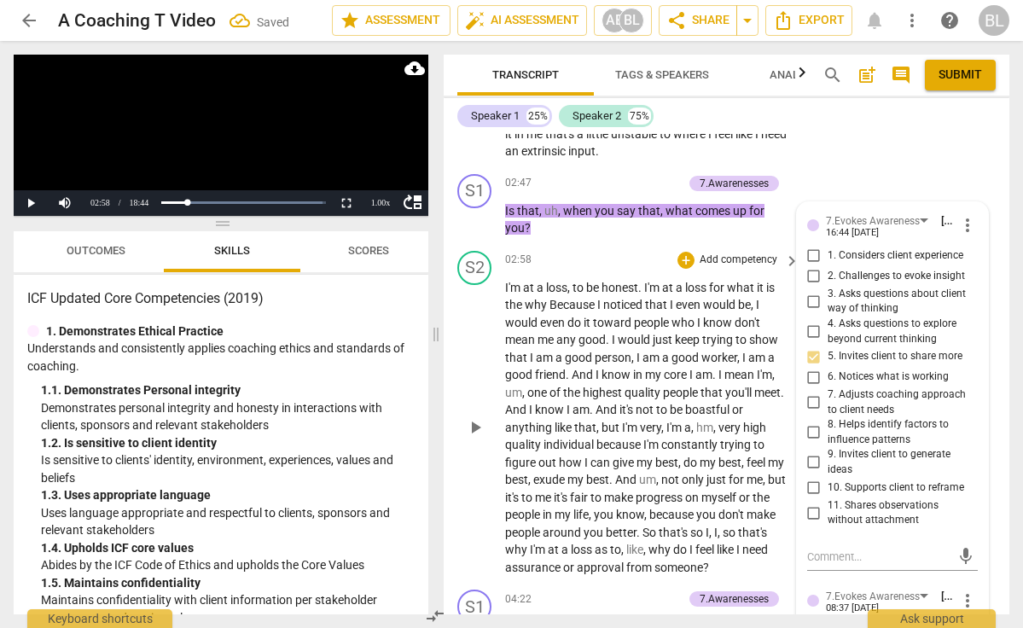
scroll to position [887, 0]
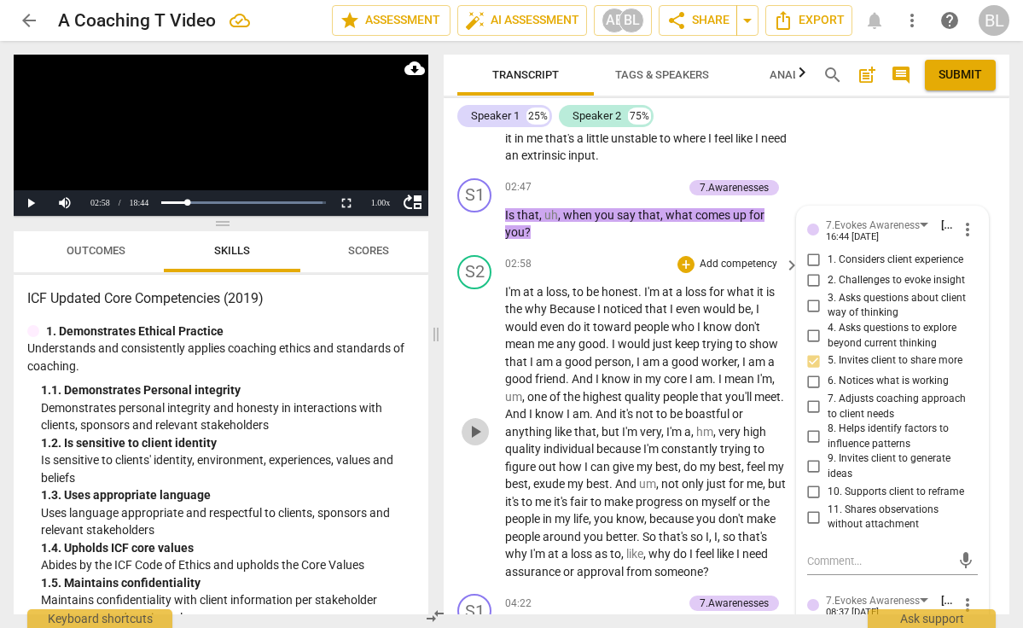
click at [474, 422] on span "play_arrow" at bounding box center [475, 432] width 20 height 20
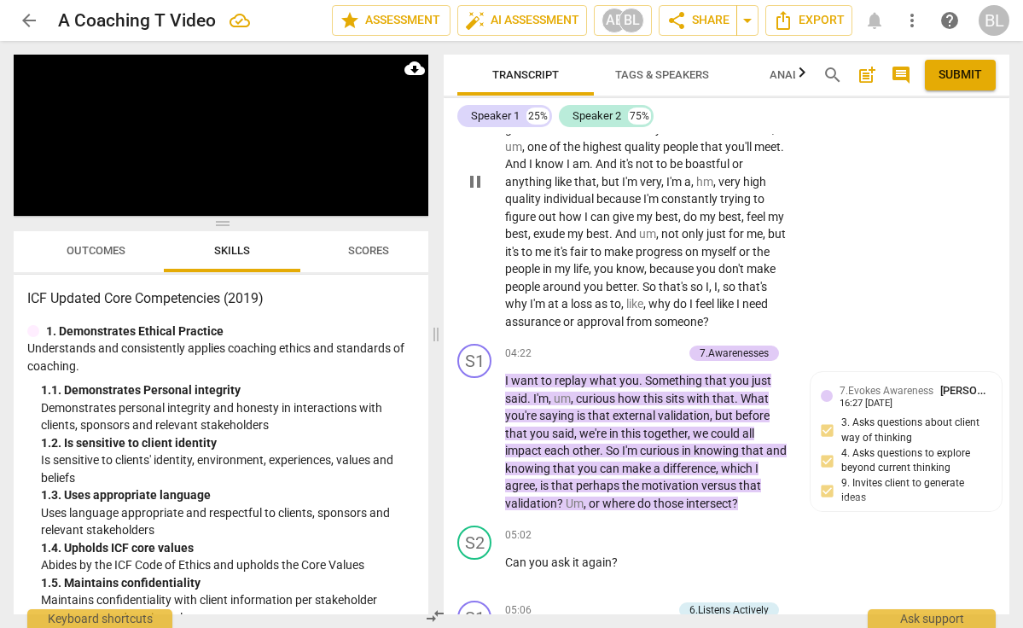
scroll to position [1138, 0]
click at [474, 432] on span "pause" at bounding box center [475, 442] width 20 height 20
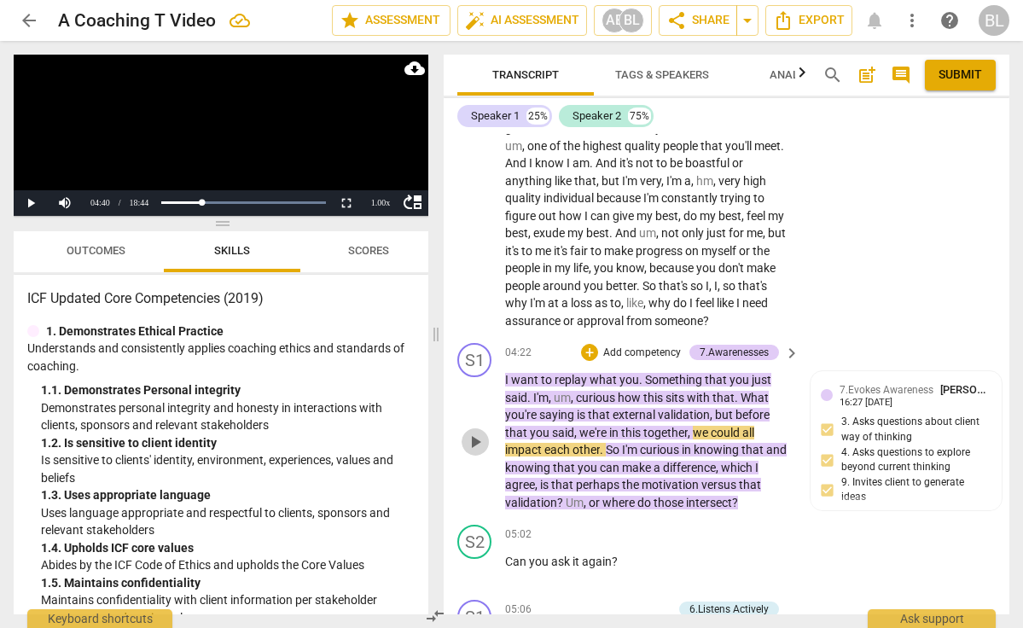
click at [474, 432] on span "play_arrow" at bounding box center [475, 442] width 20 height 20
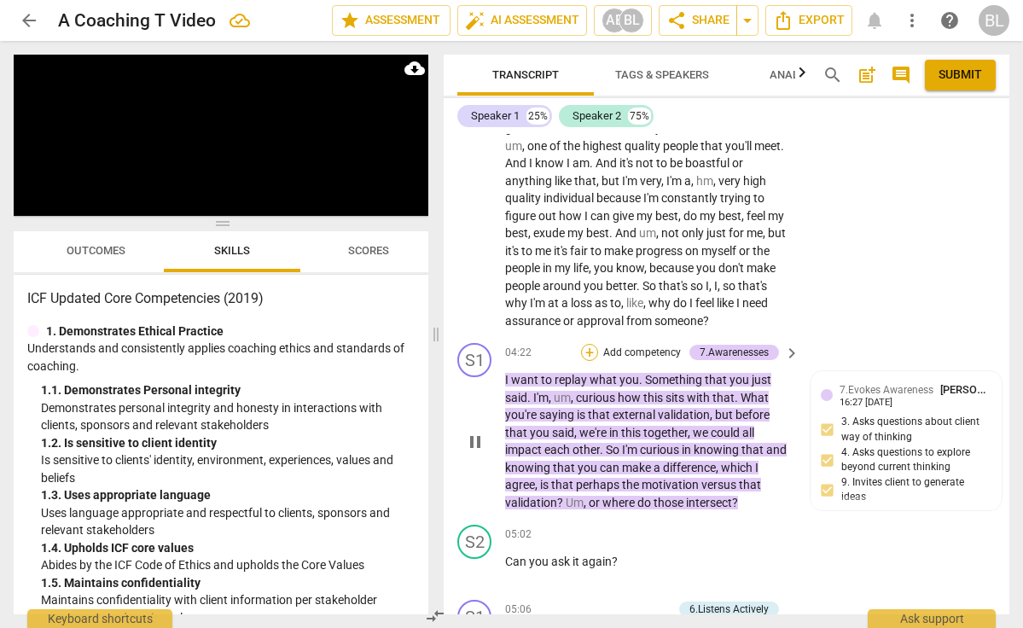
click at [585, 344] on div "+" at bounding box center [589, 352] width 17 height 17
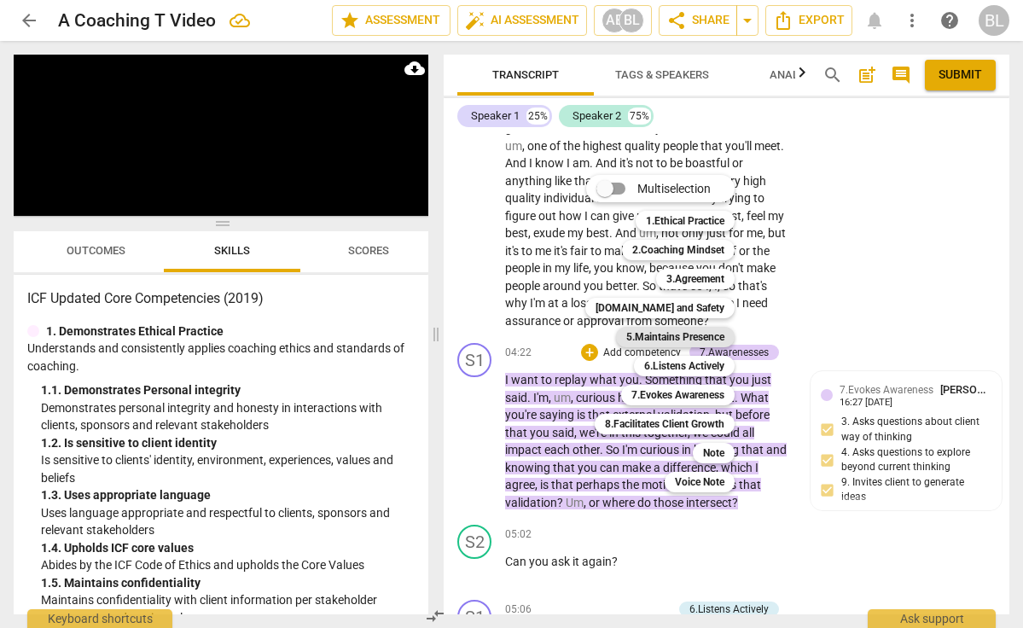
click at [665, 341] on b "5.Maintains Presence" at bounding box center [675, 337] width 98 height 20
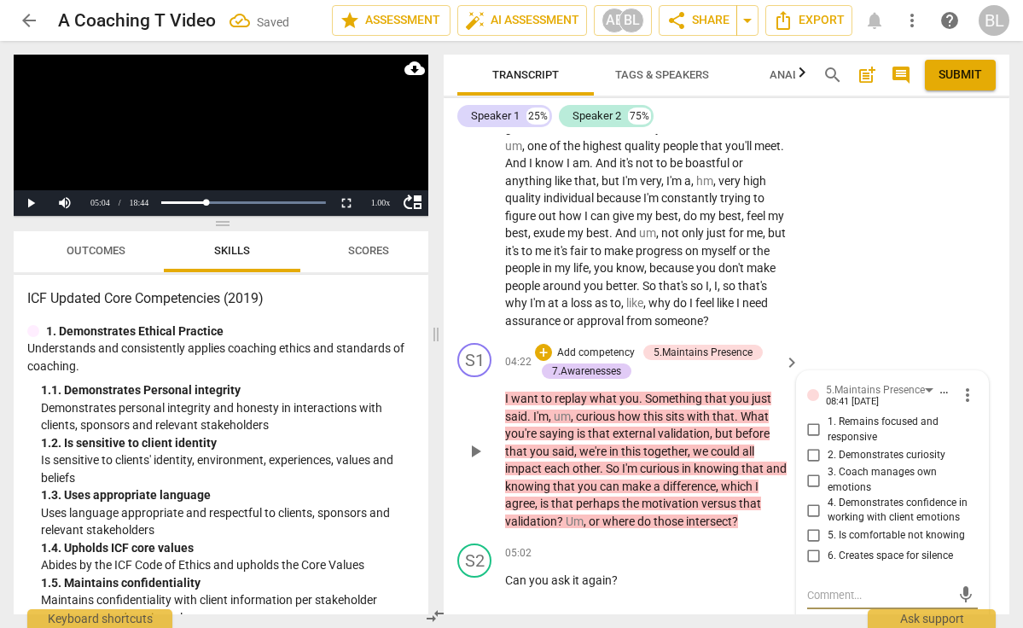
click at [810, 445] on input "2. Demonstrates curiosity" at bounding box center [814, 455] width 27 height 20
checkbox input "true"
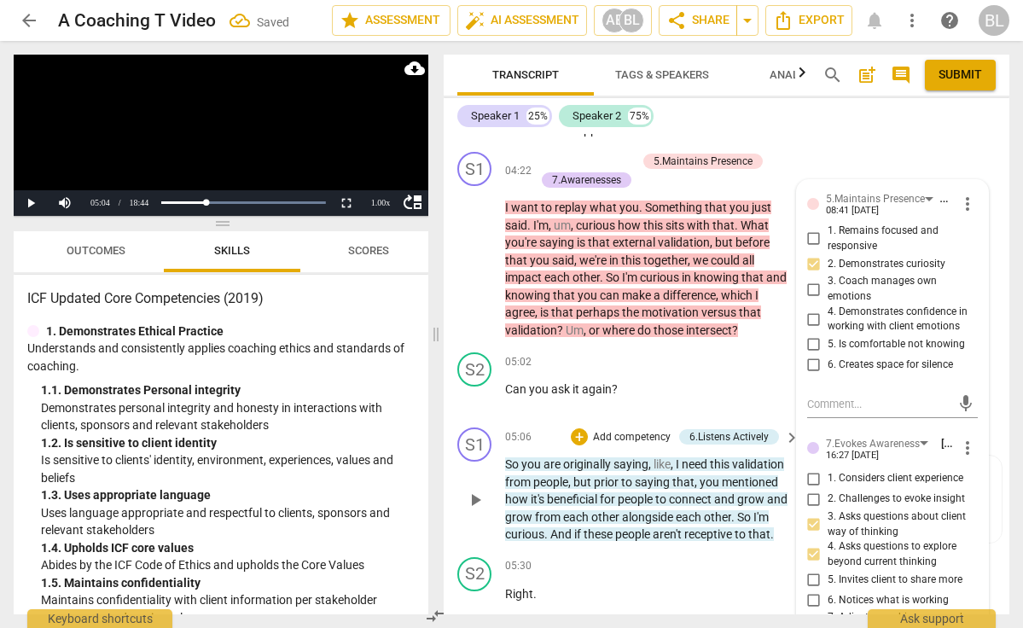
scroll to position [1332, 0]
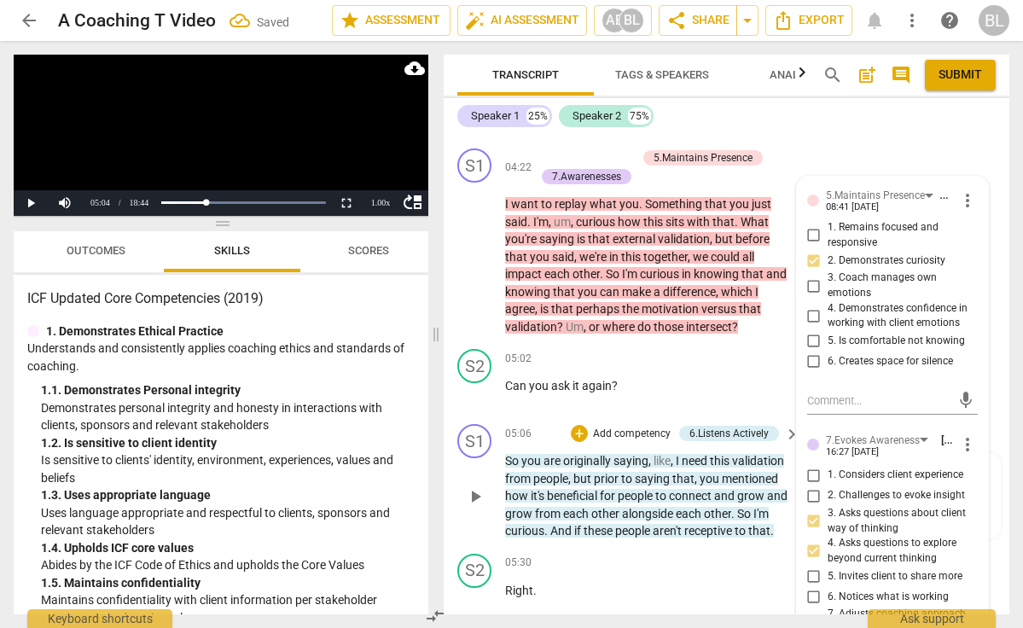
click at [474, 486] on span "play_arrow" at bounding box center [475, 496] width 20 height 20
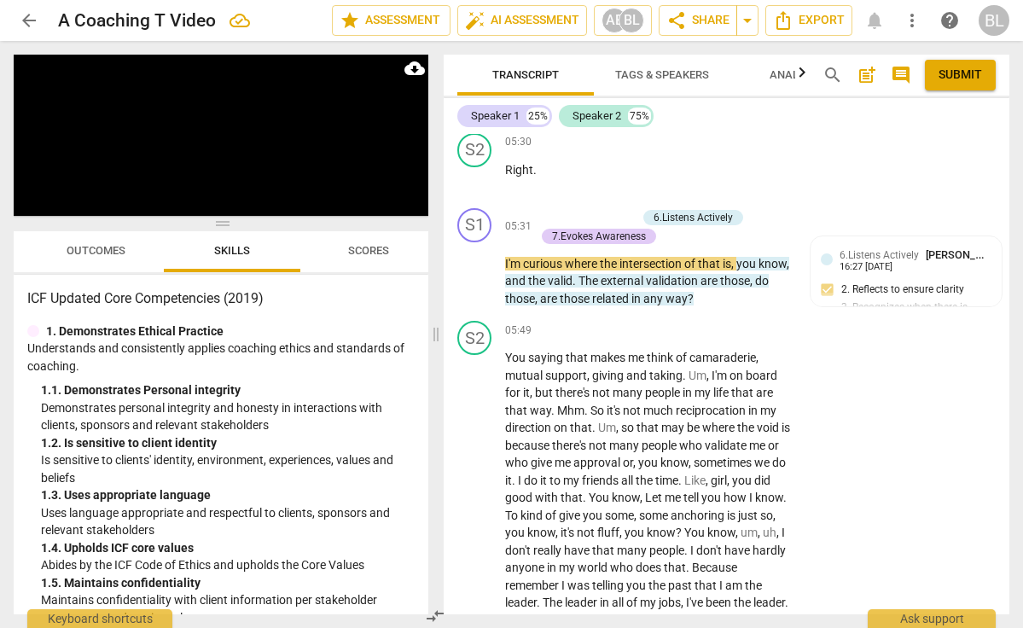
scroll to position [1757, 0]
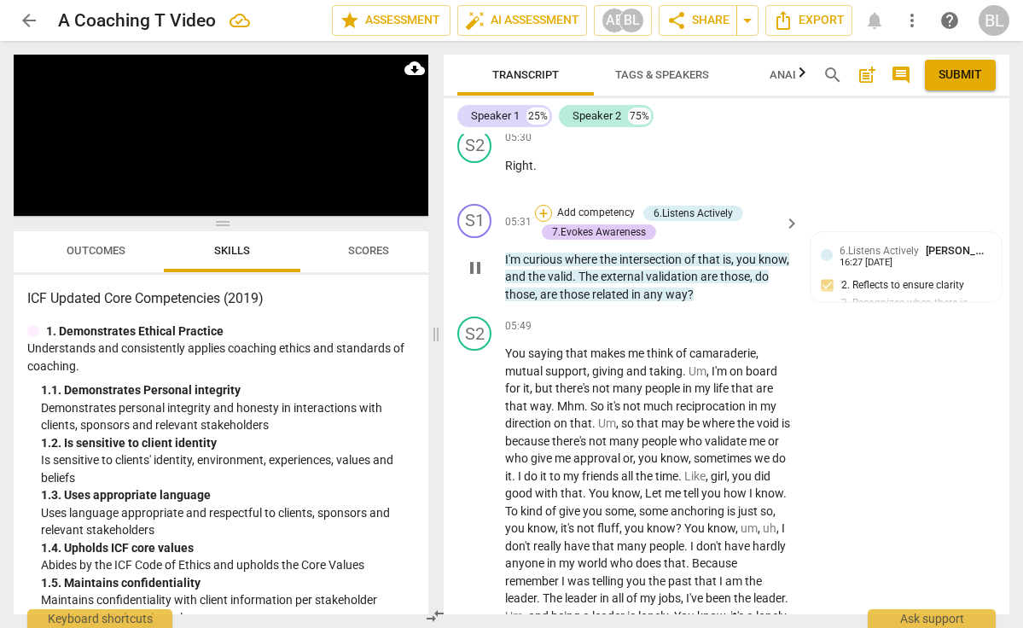
click at [547, 205] on div "+" at bounding box center [543, 213] width 17 height 17
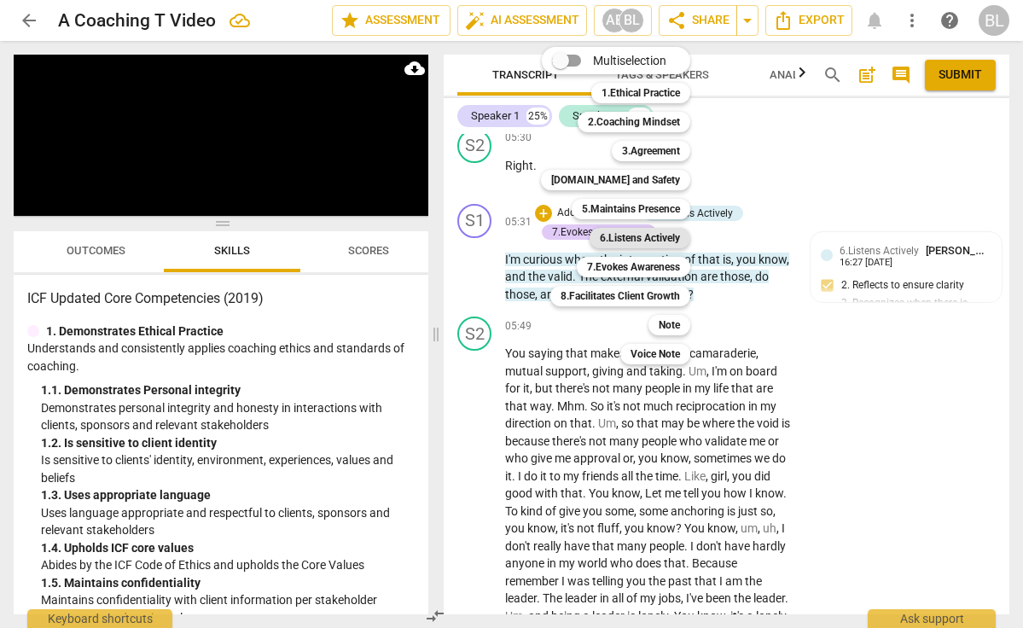
click at [637, 237] on b "6.Listens Actively" at bounding box center [640, 238] width 80 height 20
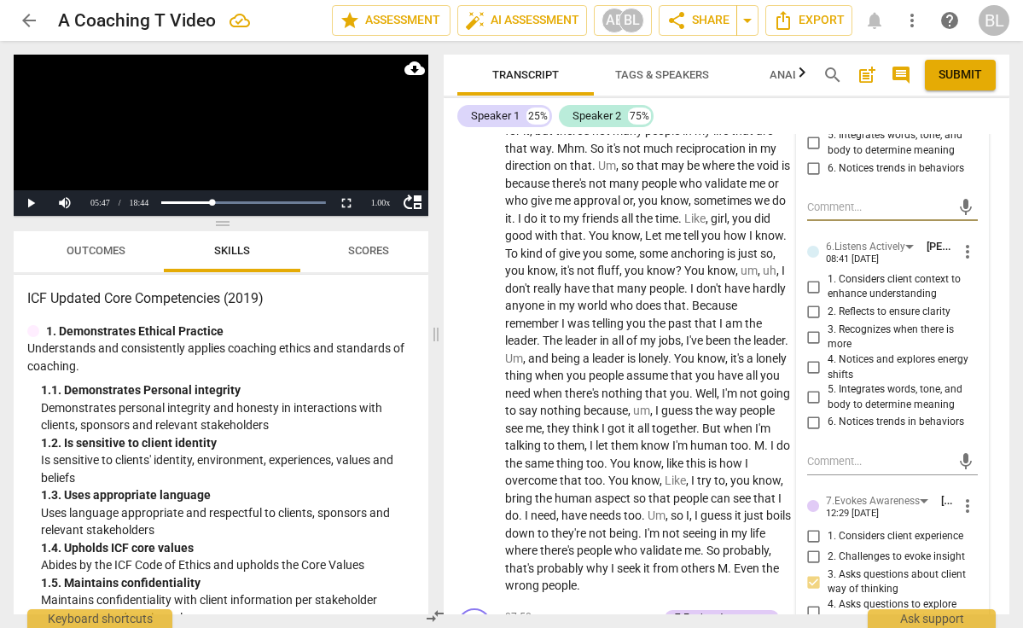
scroll to position [2016, 0]
click at [812, 301] on input "2. Reflects to ensure clarity" at bounding box center [814, 311] width 27 height 20
checkbox input "true"
click at [809, 276] on input "1. Considers client context to enhance understanding" at bounding box center [814, 286] width 27 height 20
checkbox input "true"
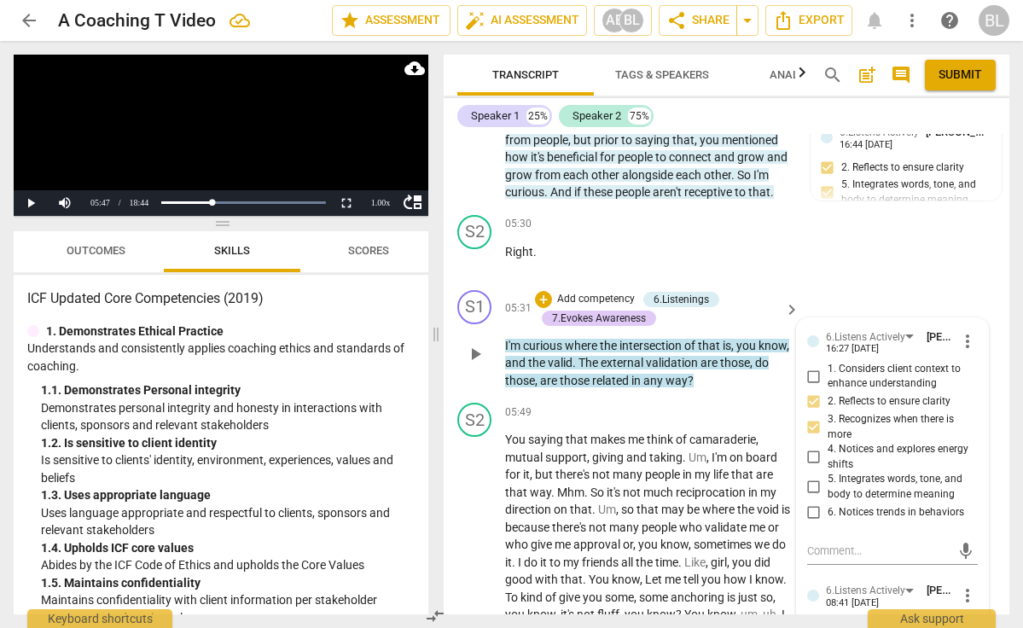
scroll to position [1670, 0]
click at [541, 293] on div "+" at bounding box center [543, 300] width 17 height 17
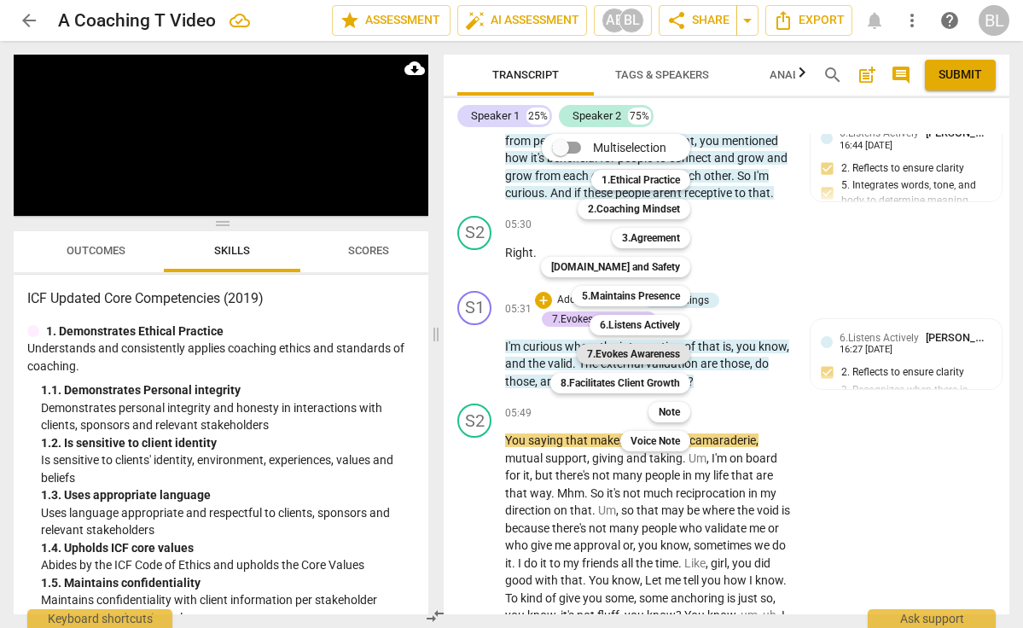
click at [643, 346] on b "7.Evokes Awareness" at bounding box center [633, 354] width 93 height 20
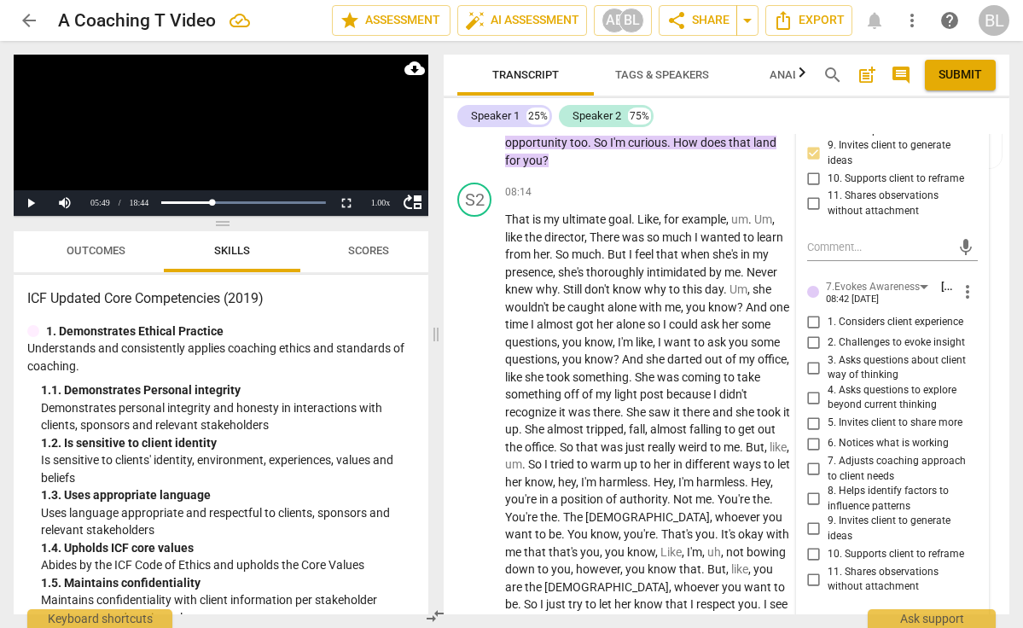
scroll to position [2609, 0]
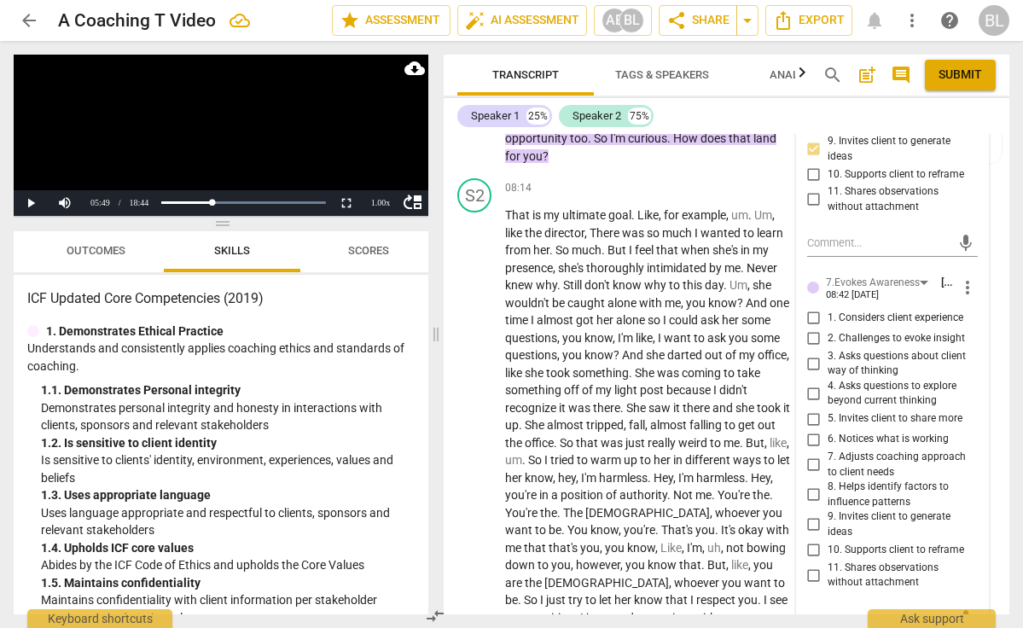
click at [812, 353] on input "3. Asks questions about client way of thinking" at bounding box center [814, 363] width 27 height 20
checkbox input "true"
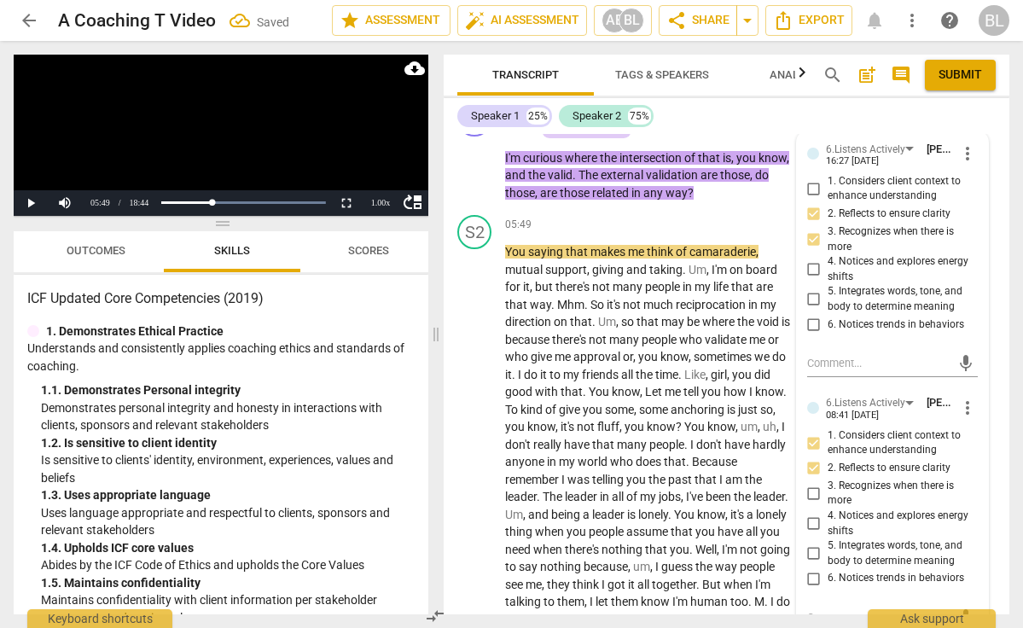
scroll to position [1785, 0]
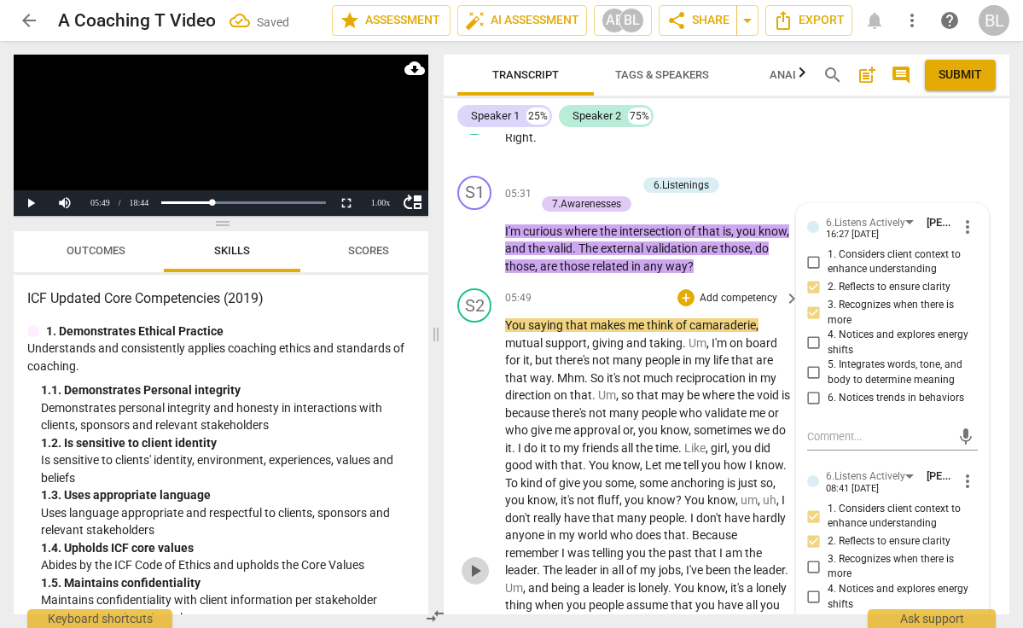
click at [471, 561] on span "play_arrow" at bounding box center [475, 571] width 20 height 20
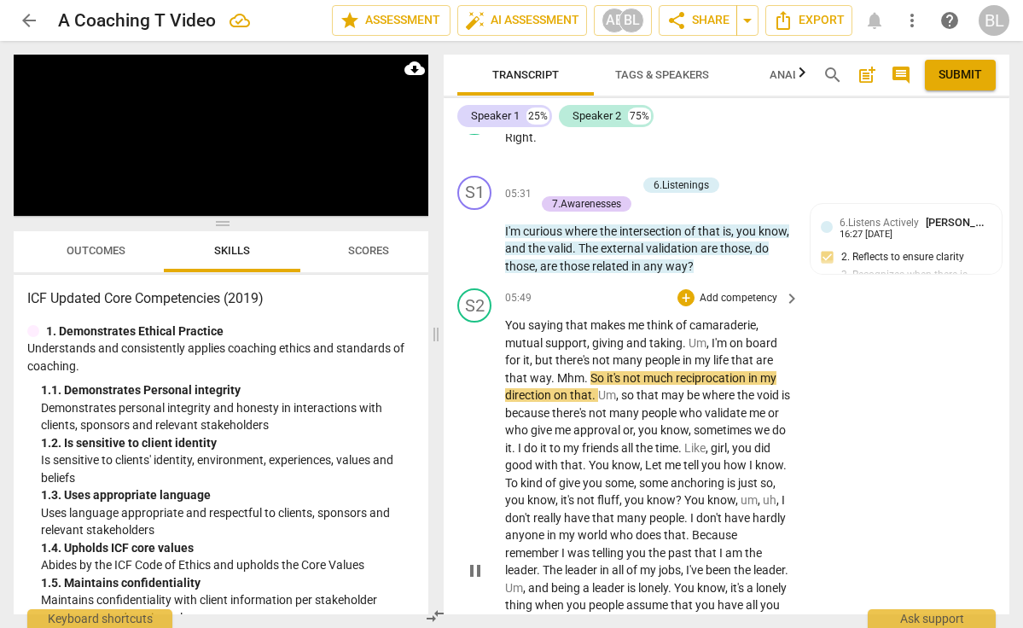
click at [471, 561] on span "pause" at bounding box center [475, 571] width 20 height 20
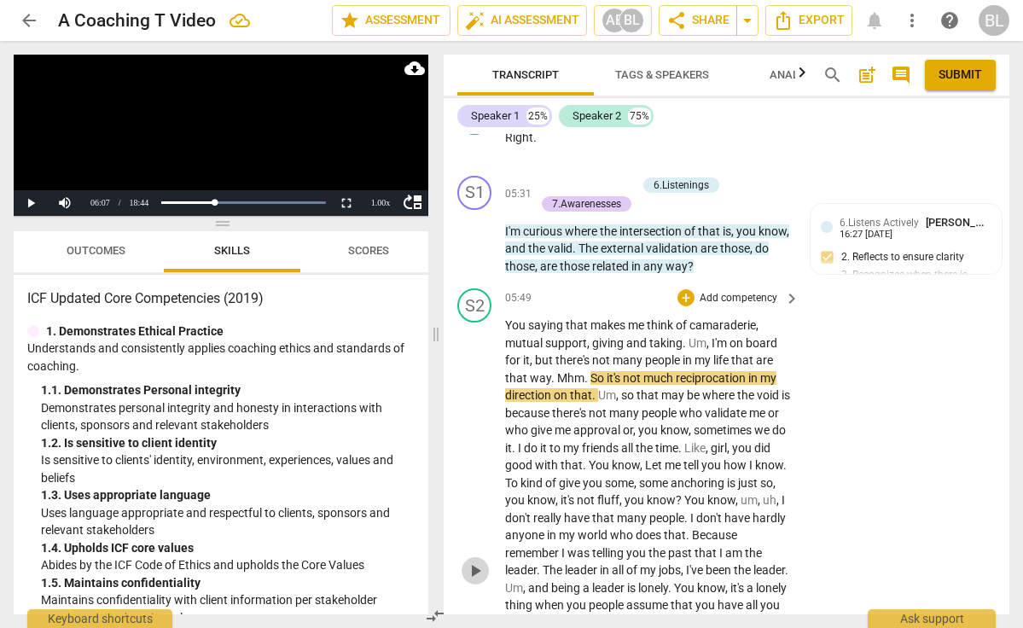
click at [471, 561] on span "play_arrow" at bounding box center [475, 571] width 20 height 20
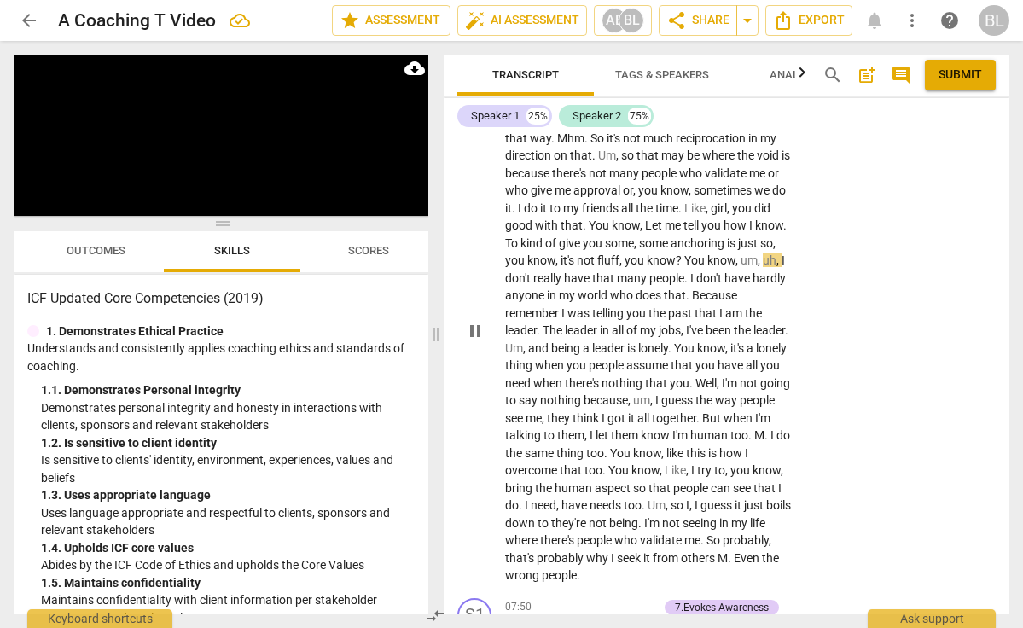
scroll to position [2032, 0]
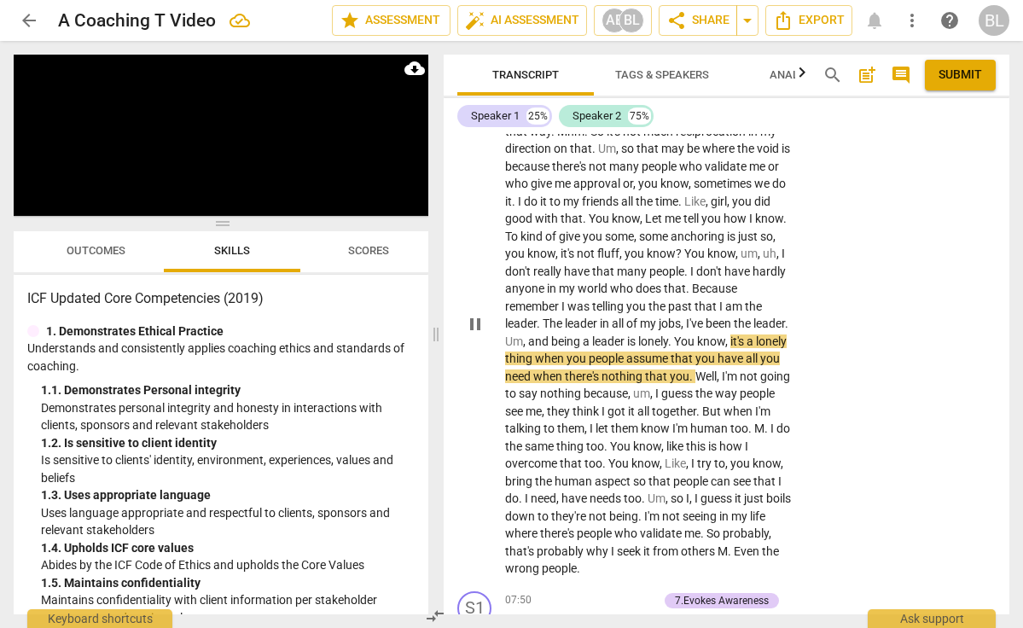
click at [808, 496] on div "S2 play_arrow pause 05:49 + Add competency keyboard_arrow_right You saying that…" at bounding box center [727, 310] width 566 height 550
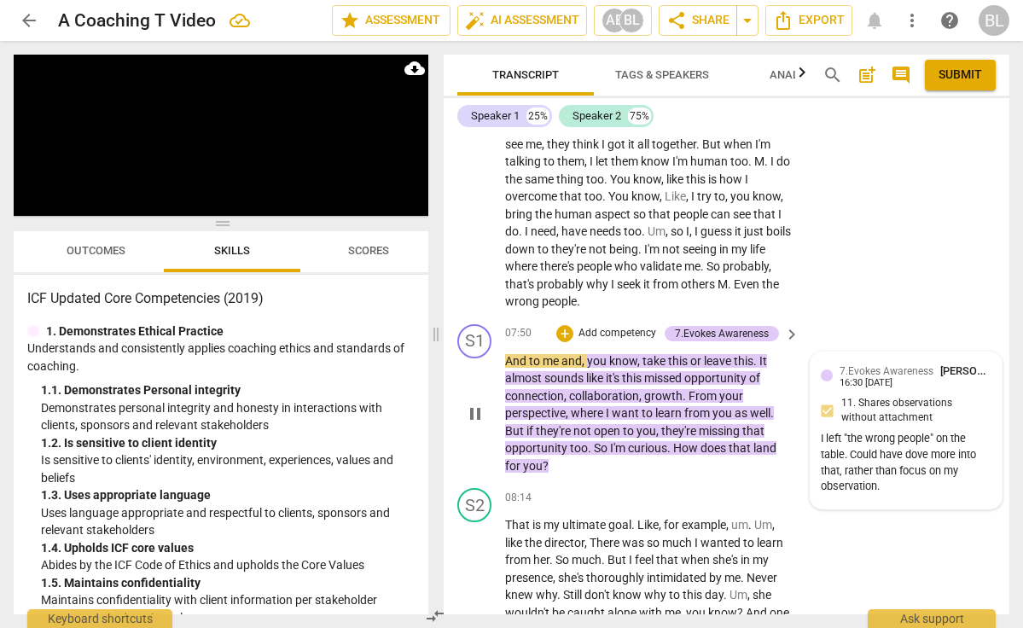
scroll to position [2297, 0]
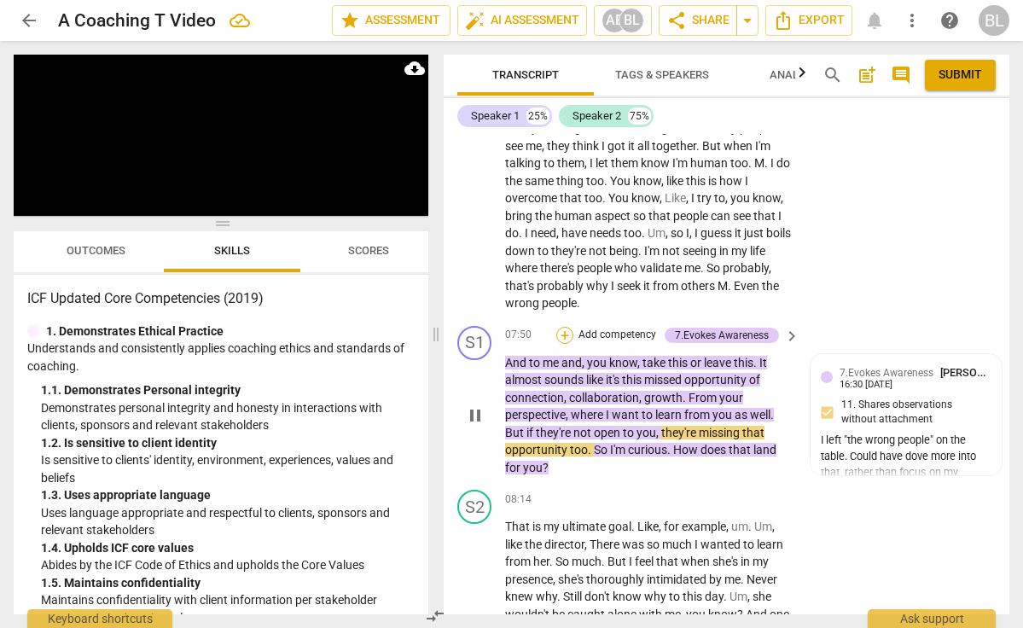
click at [566, 327] on div "+" at bounding box center [564, 335] width 17 height 17
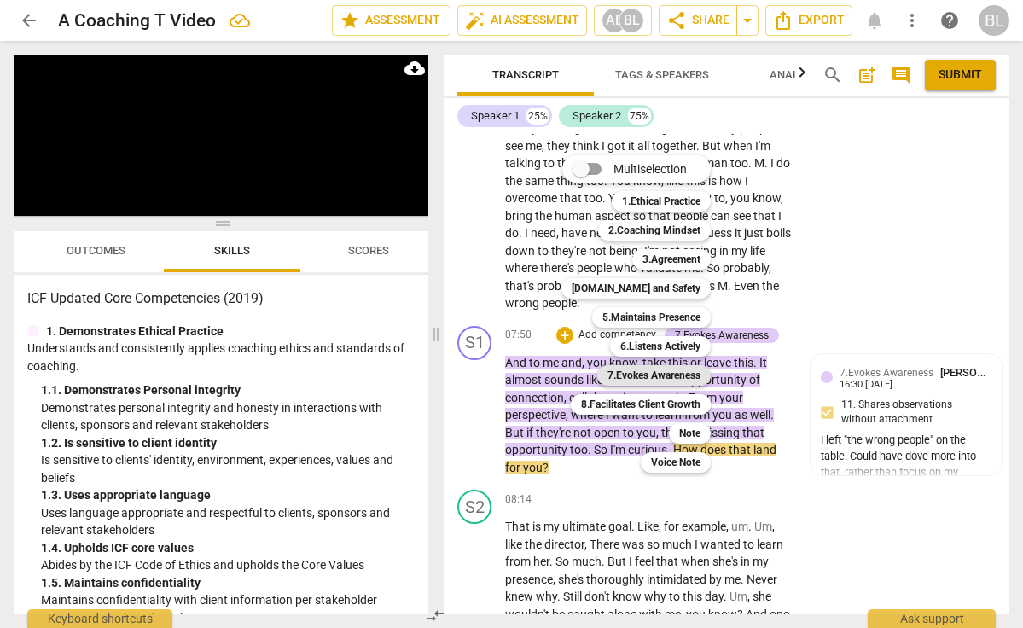
click at [656, 373] on b "7.Evokes Awareness" at bounding box center [654, 375] width 93 height 20
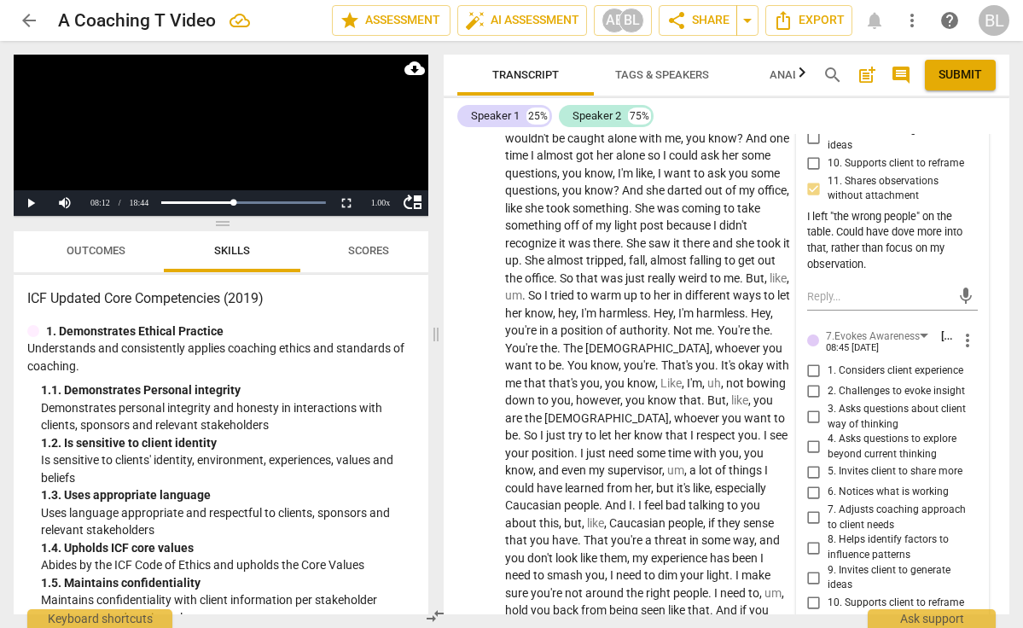
scroll to position [2793, 0]
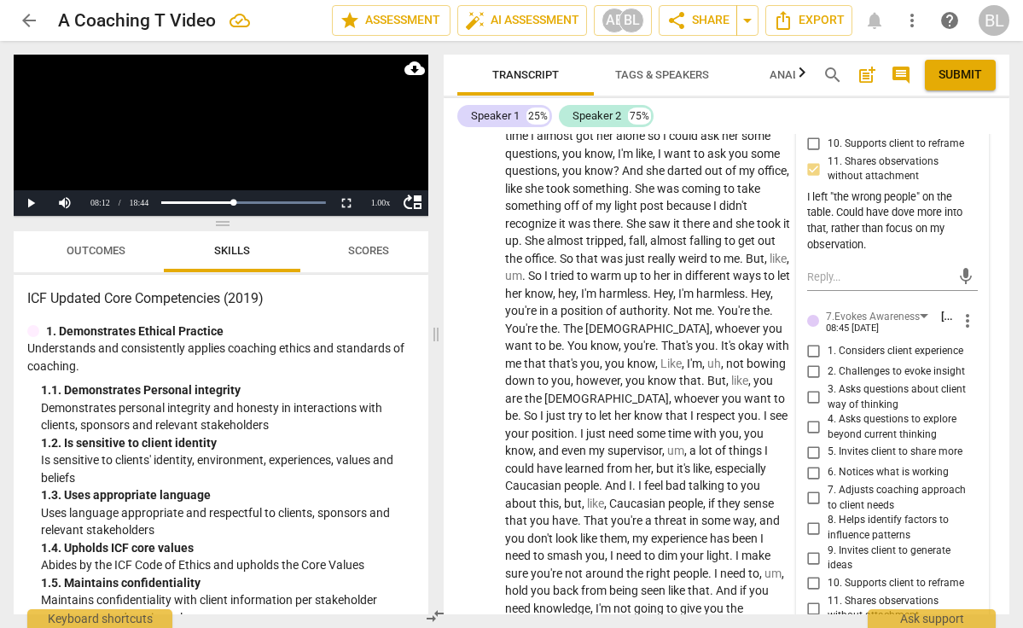
click at [819, 488] on input "7. Adjusts coaching approach to client needs" at bounding box center [814, 498] width 27 height 20
checkbox input "true"
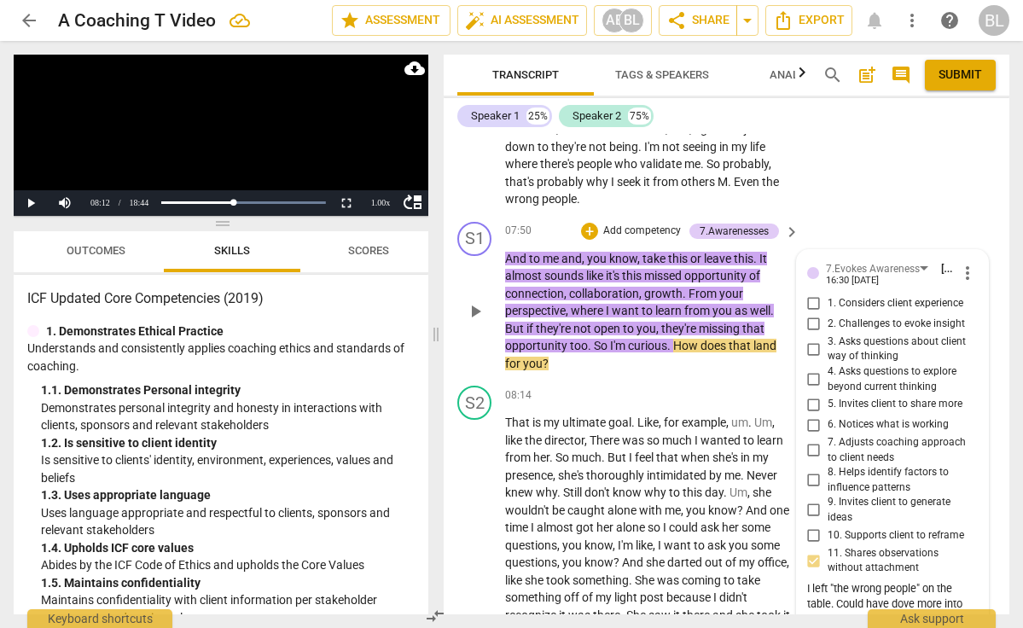
scroll to position [2403, 0]
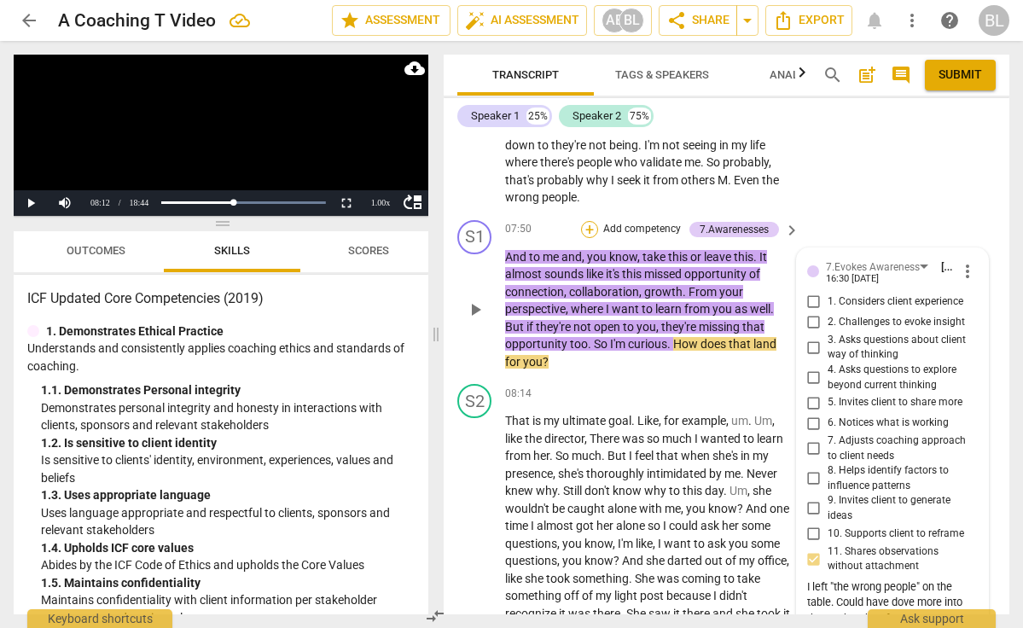
click at [593, 221] on div "+" at bounding box center [589, 229] width 17 height 17
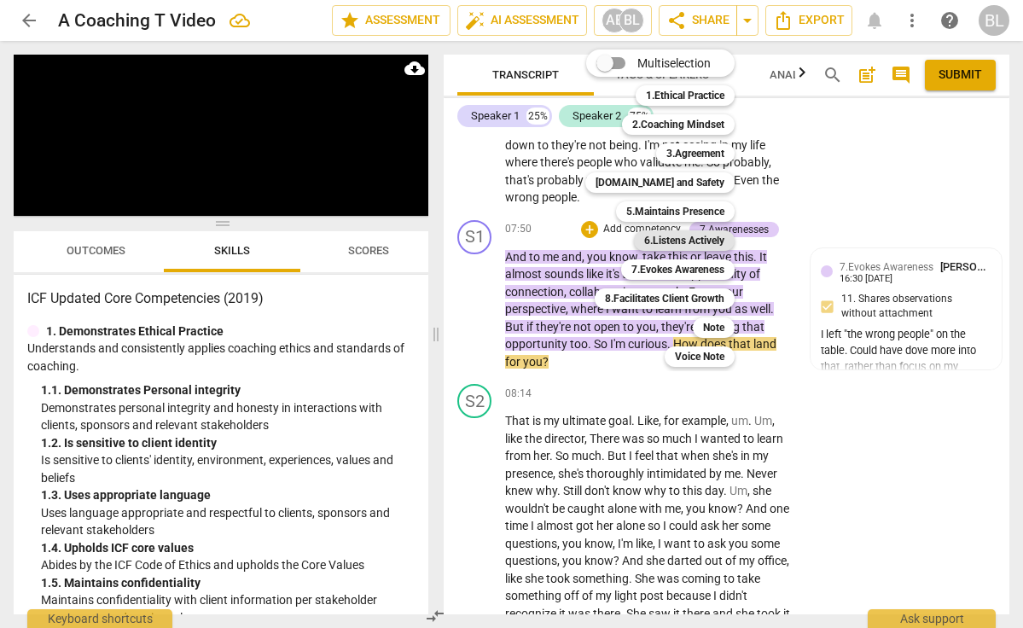
click at [667, 239] on b "6.Listens Actively" at bounding box center [684, 240] width 80 height 20
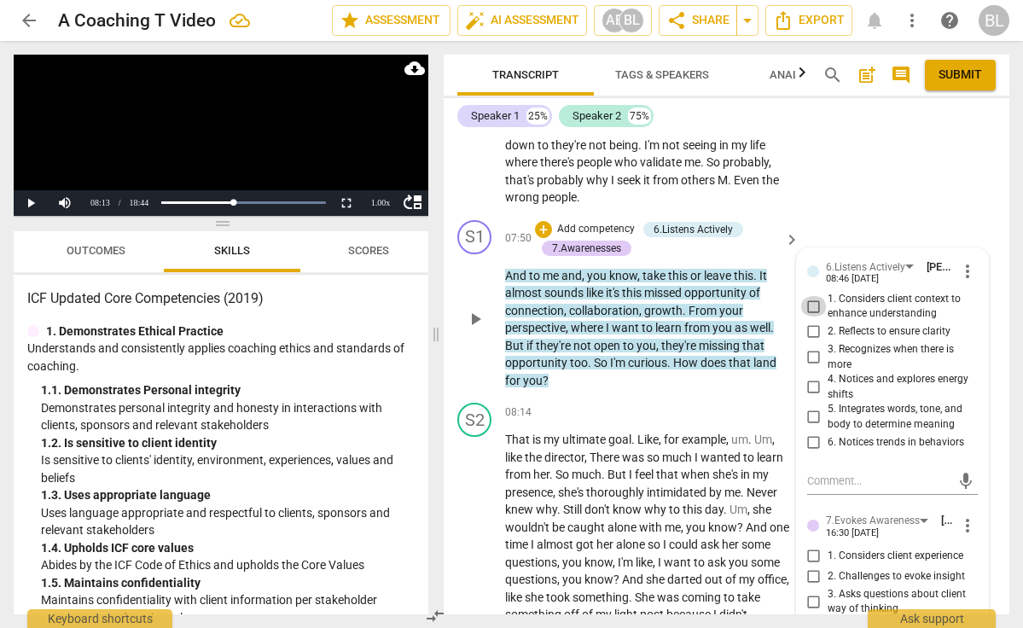
click at [812, 296] on input "1. Considers client context to enhance understanding" at bounding box center [814, 306] width 27 height 20
checkbox input "true"
click at [812, 322] on input "2. Reflects to ensure clarity" at bounding box center [814, 332] width 27 height 20
checkbox input "true"
click at [545, 221] on div "+" at bounding box center [543, 229] width 17 height 17
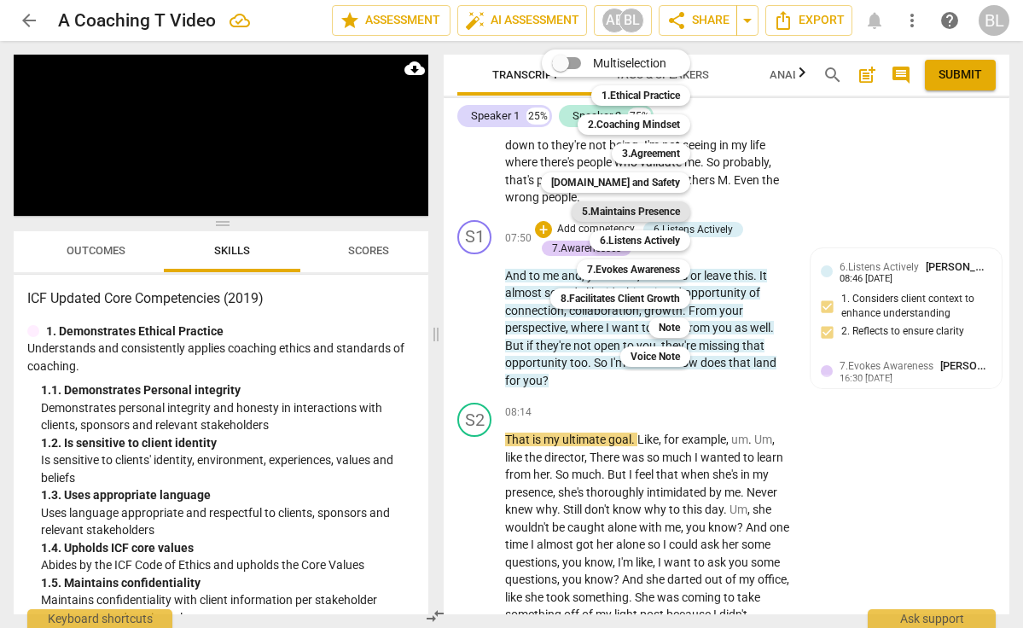
click at [614, 211] on b "5.Maintains Presence" at bounding box center [631, 211] width 98 height 20
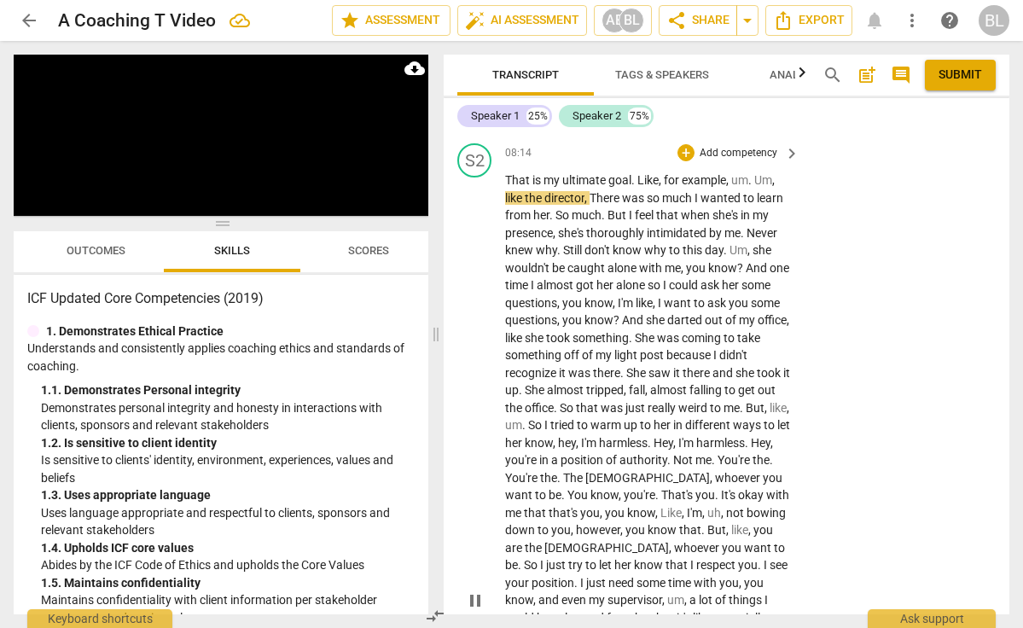
scroll to position [2664, 0]
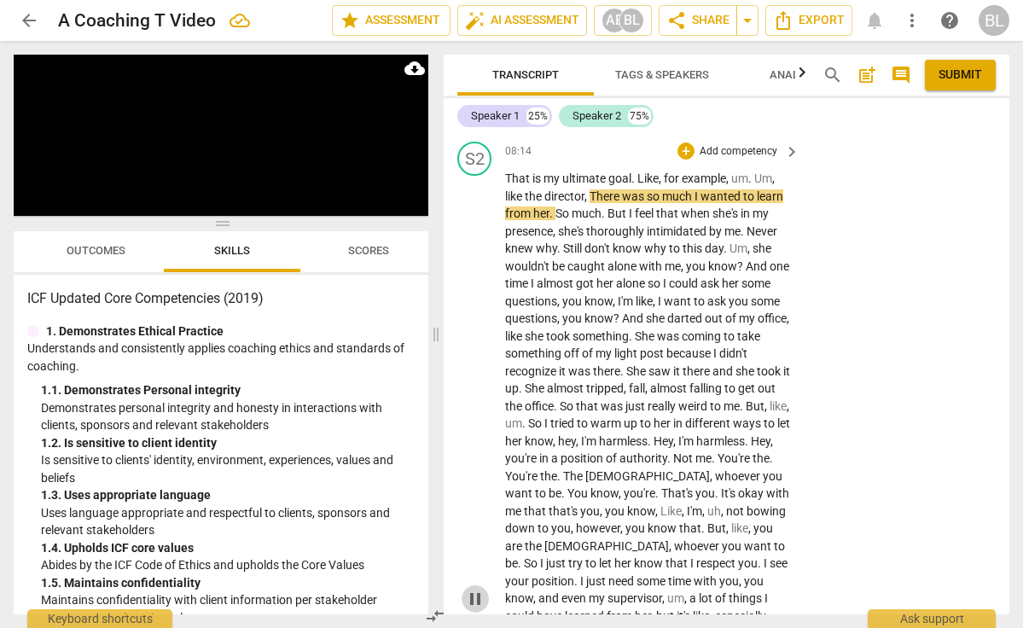
click at [477, 589] on span "pause" at bounding box center [475, 599] width 20 height 20
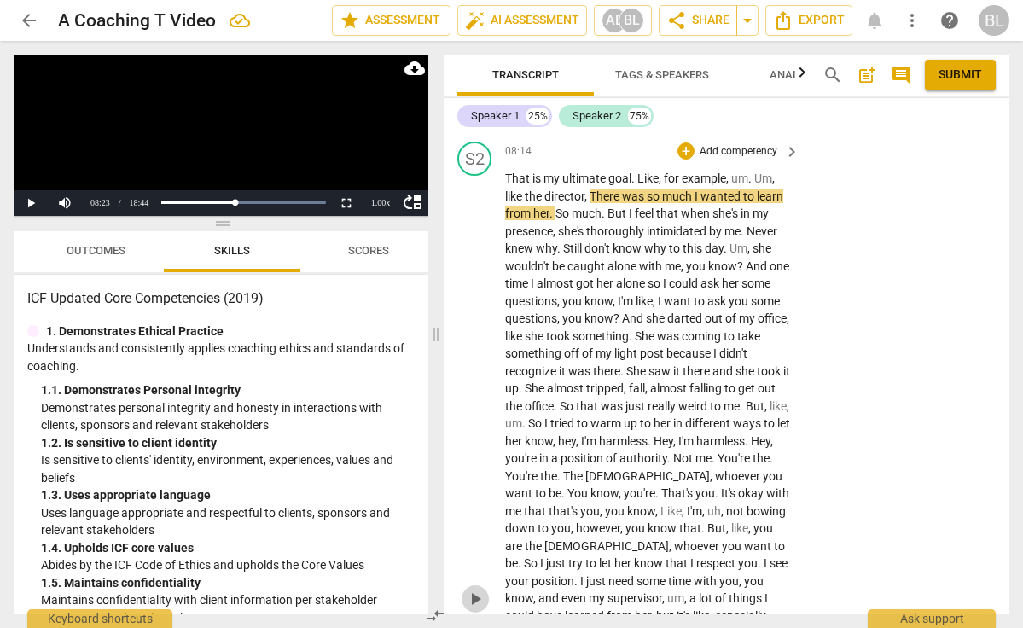
click at [477, 589] on span "play_arrow" at bounding box center [475, 599] width 20 height 20
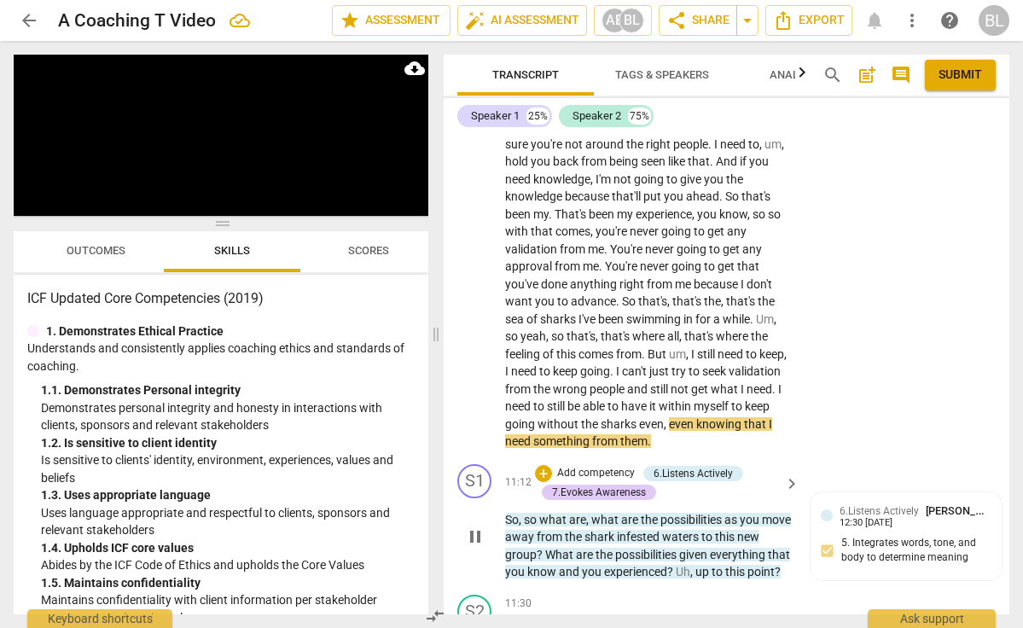
scroll to position [3246, 0]
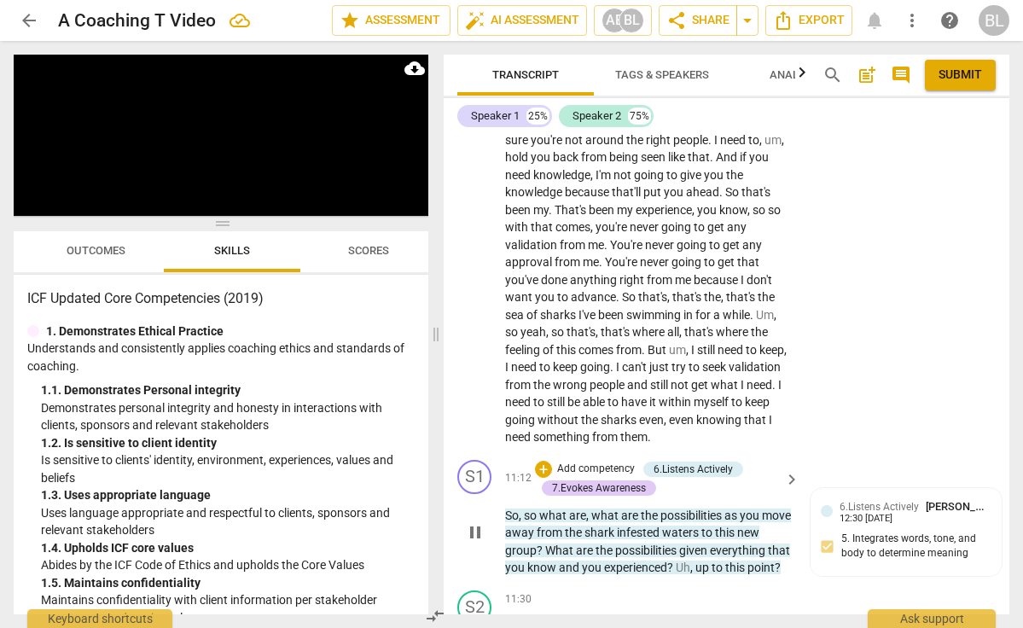
click at [470, 522] on span "pause" at bounding box center [475, 532] width 20 height 20
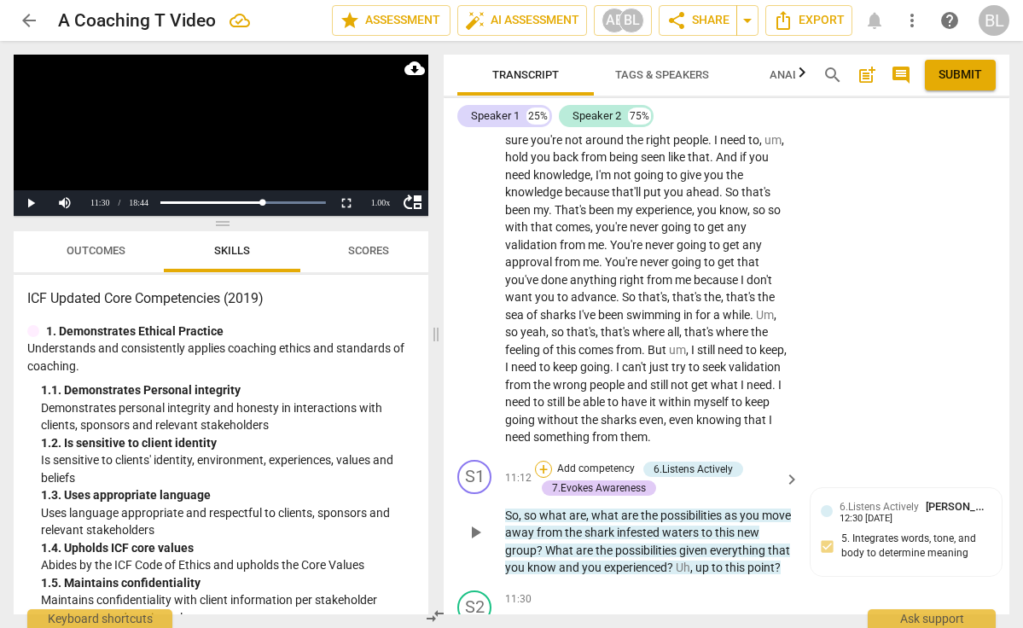
click at [543, 461] on div "+" at bounding box center [543, 469] width 17 height 17
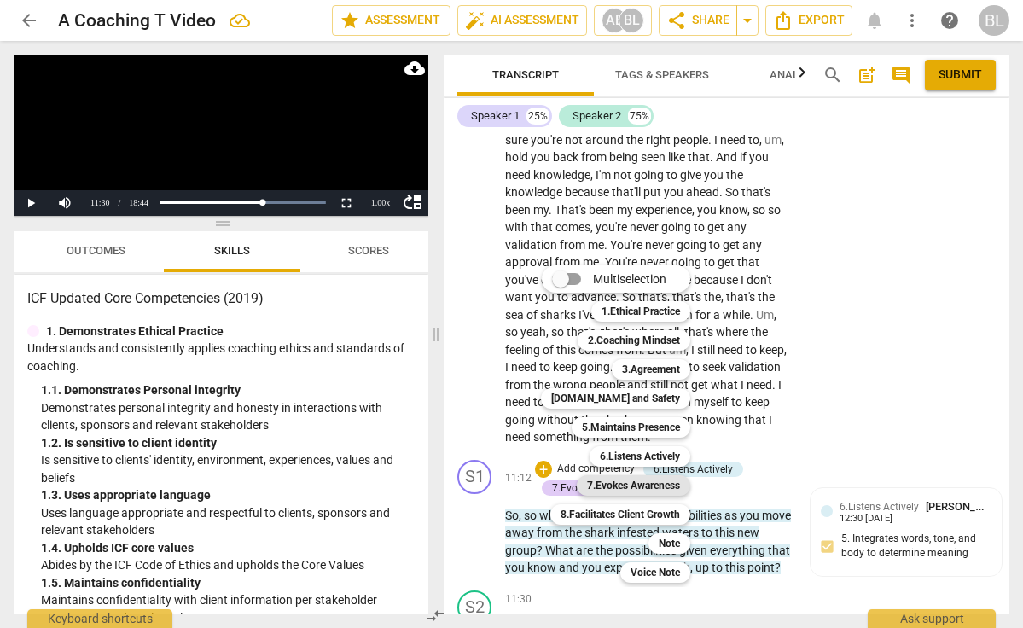
click at [630, 482] on b "7.Evokes Awareness" at bounding box center [633, 485] width 93 height 20
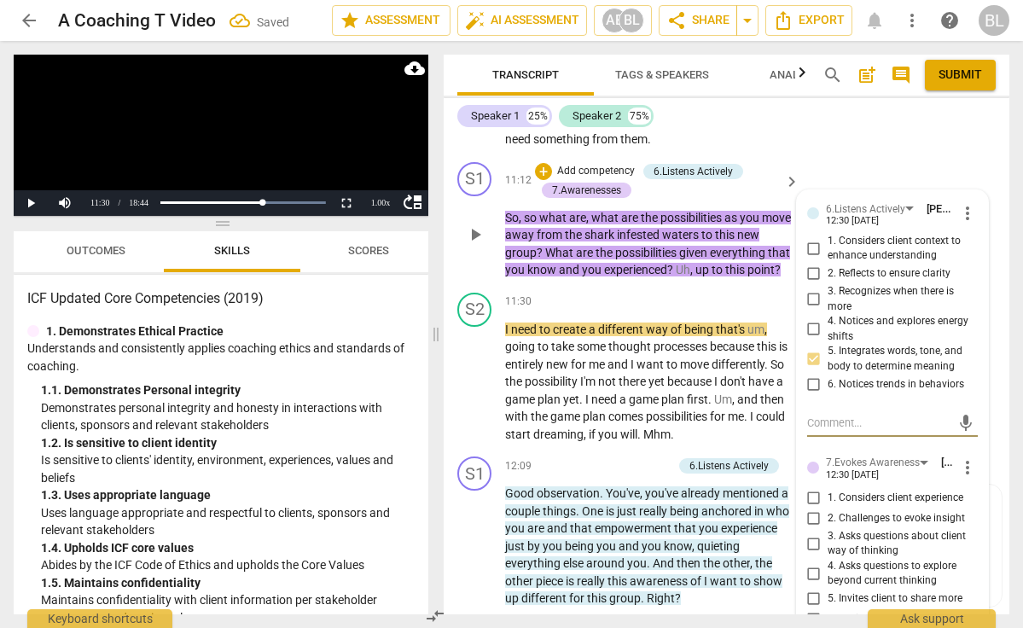
scroll to position [3546, 0]
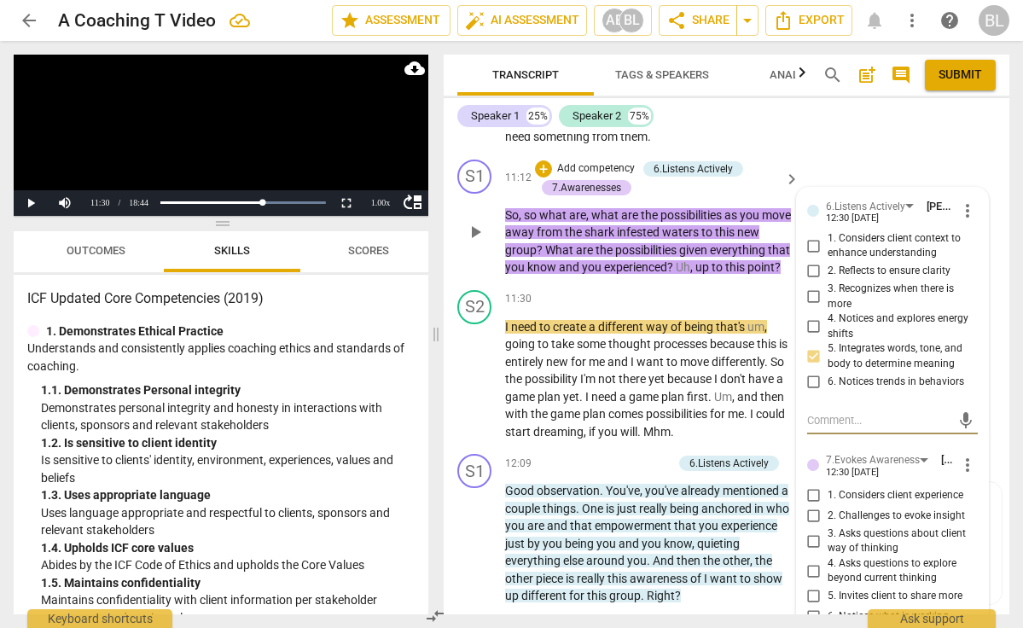
click at [814, 561] on input "4. Asks questions to explore beyond current thinking" at bounding box center [814, 571] width 27 height 20
checkbox input "true"
click at [813, 586] on input "5. Invites client to share more" at bounding box center [814, 596] width 27 height 20
checkbox input "true"
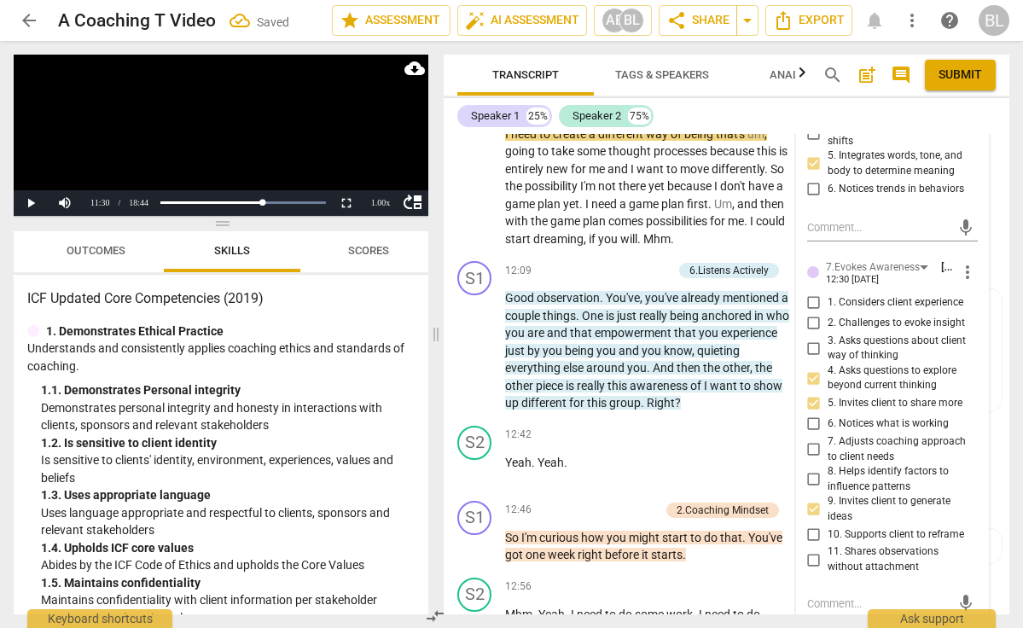
scroll to position [3741, 0]
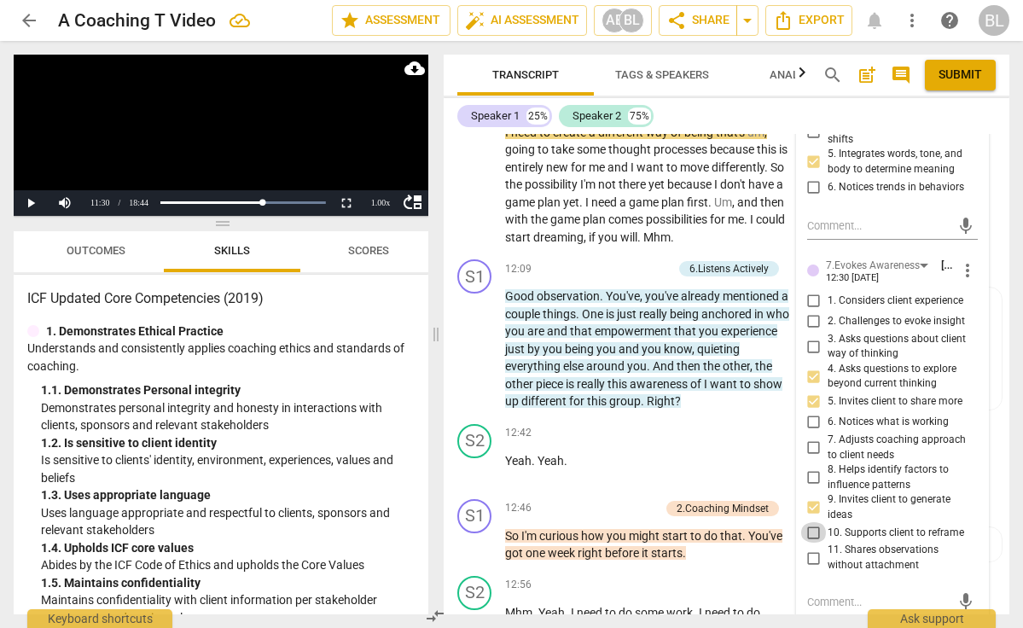
click at [810, 522] on input "10. Supports client to reframe" at bounding box center [814, 532] width 27 height 20
checkbox input "true"
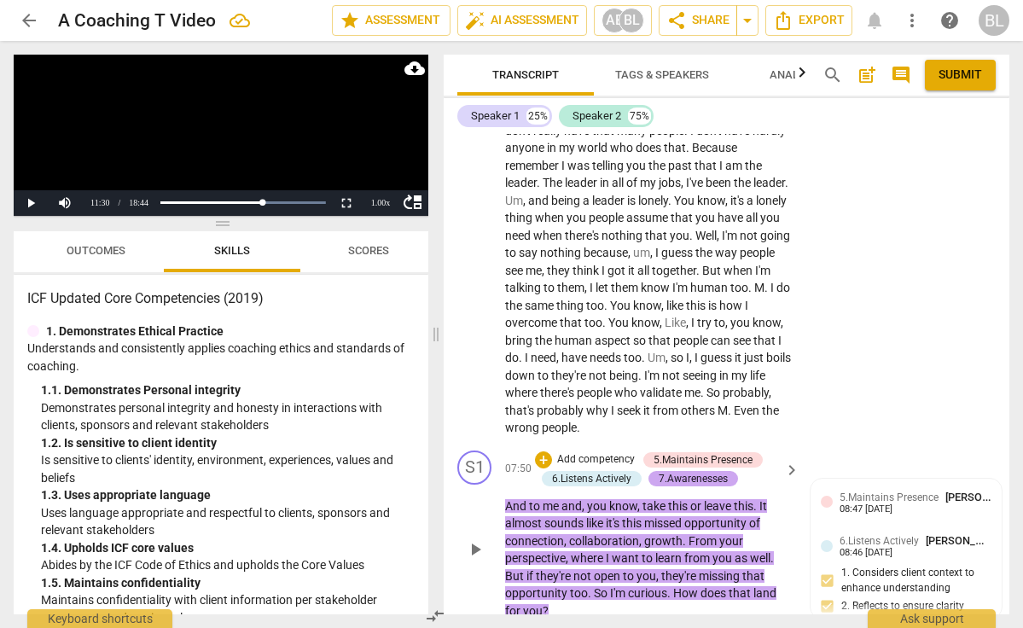
scroll to position [2168, 0]
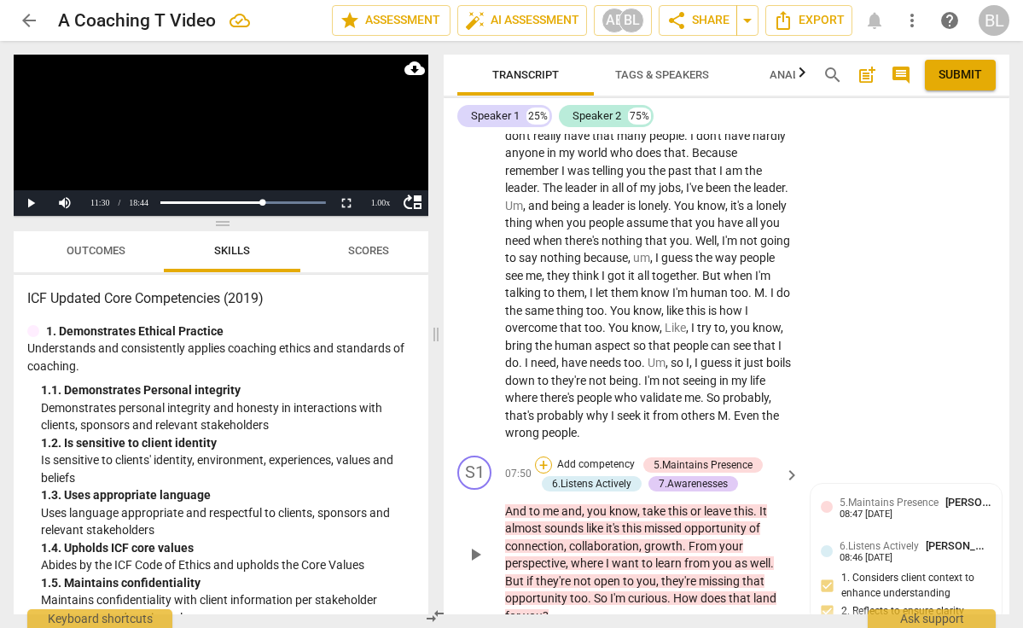
click at [544, 457] on div "+" at bounding box center [543, 465] width 17 height 17
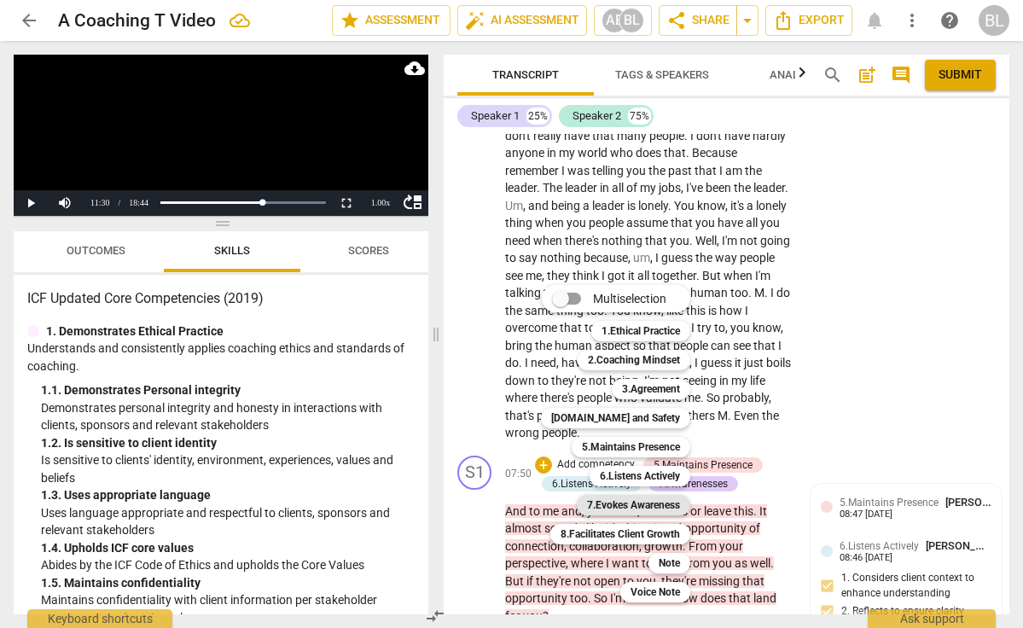
click at [652, 504] on b "7.Evokes Awareness" at bounding box center [633, 505] width 93 height 20
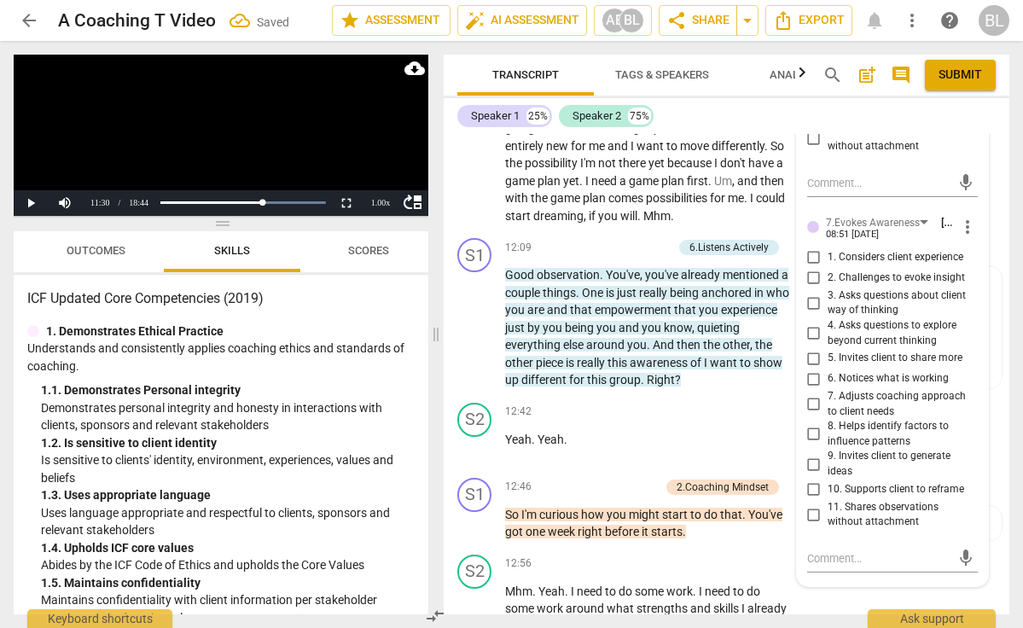
scroll to position [3764, 0]
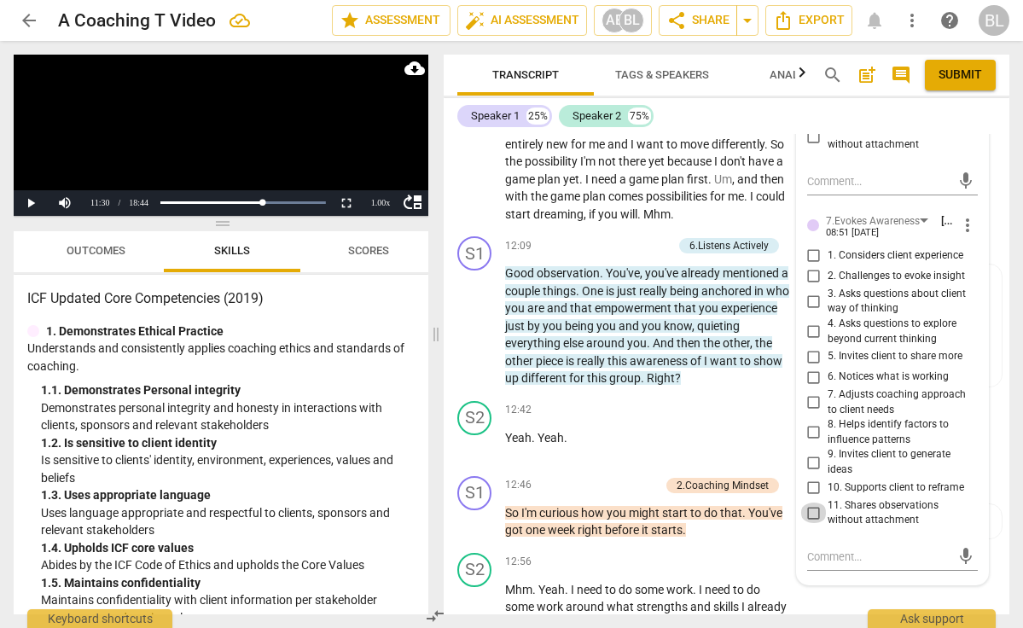
click at [812, 503] on input "11. Shares observations without attachment" at bounding box center [814, 513] width 27 height 20
checkbox input "true"
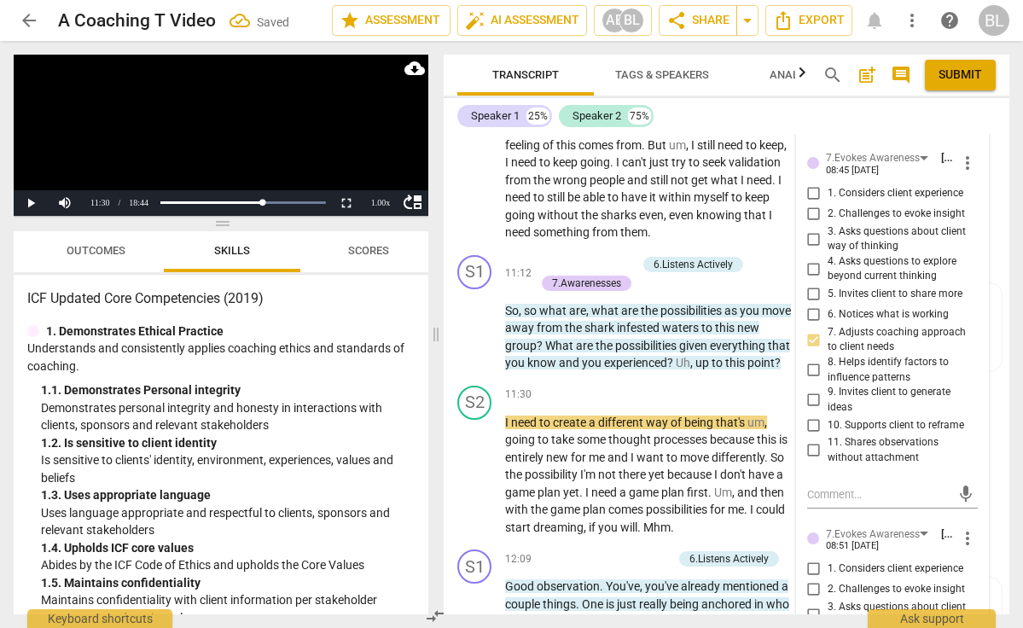
scroll to position [3426, 0]
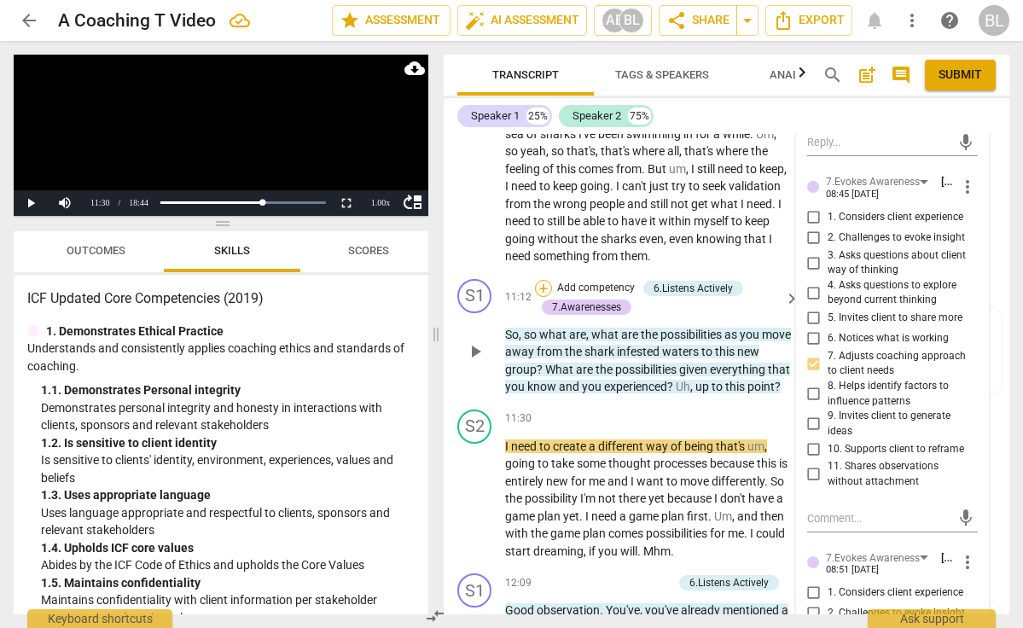
click at [542, 280] on div "+" at bounding box center [543, 288] width 17 height 17
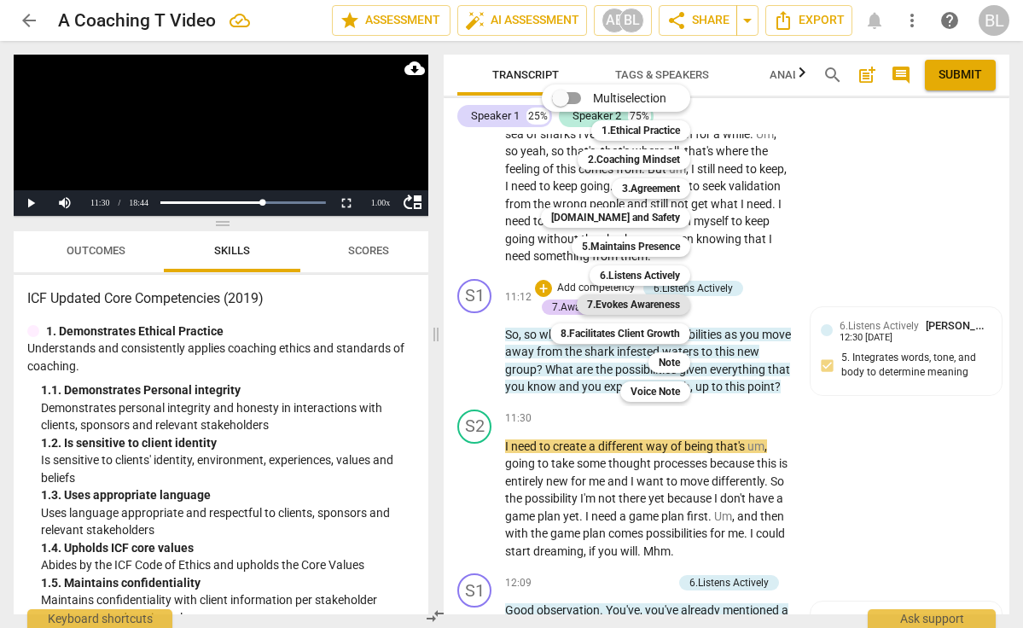
click at [647, 300] on b "7.Evokes Awareness" at bounding box center [633, 304] width 93 height 20
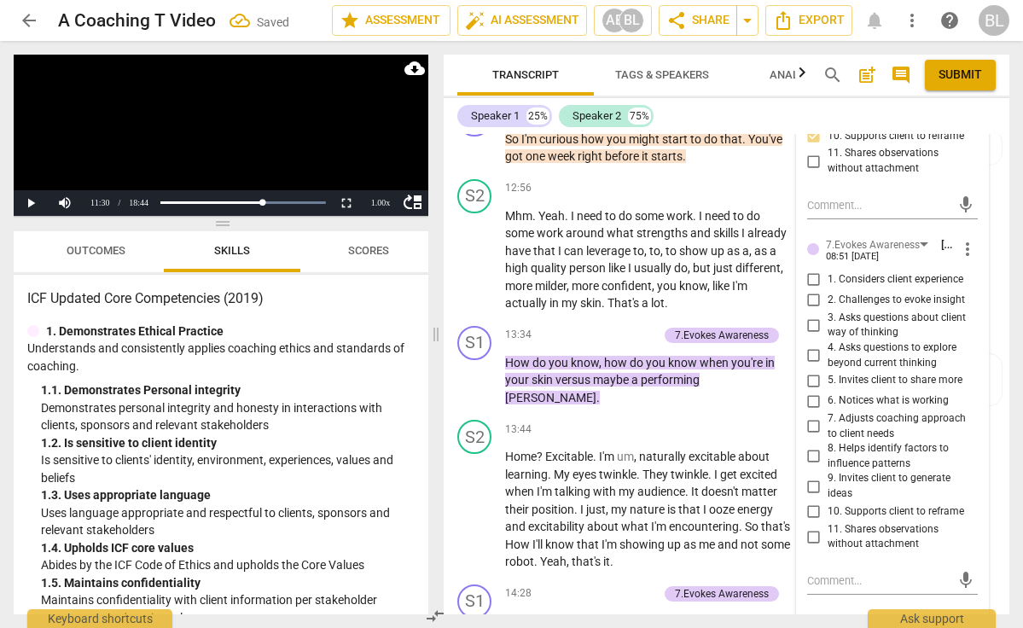
scroll to position [4141, 0]
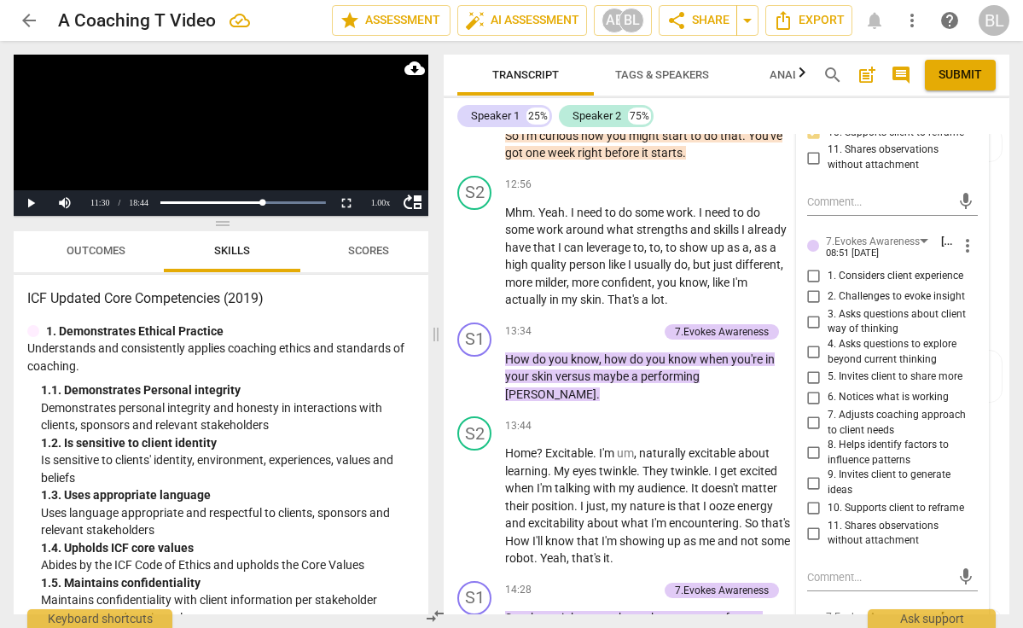
click at [812, 342] on input "4. Asks questions to explore beyond current thinking" at bounding box center [814, 352] width 27 height 20
checkbox input "true"
click at [810, 498] on input "10. Supports client to reframe" at bounding box center [814, 508] width 27 height 20
checkbox input "true"
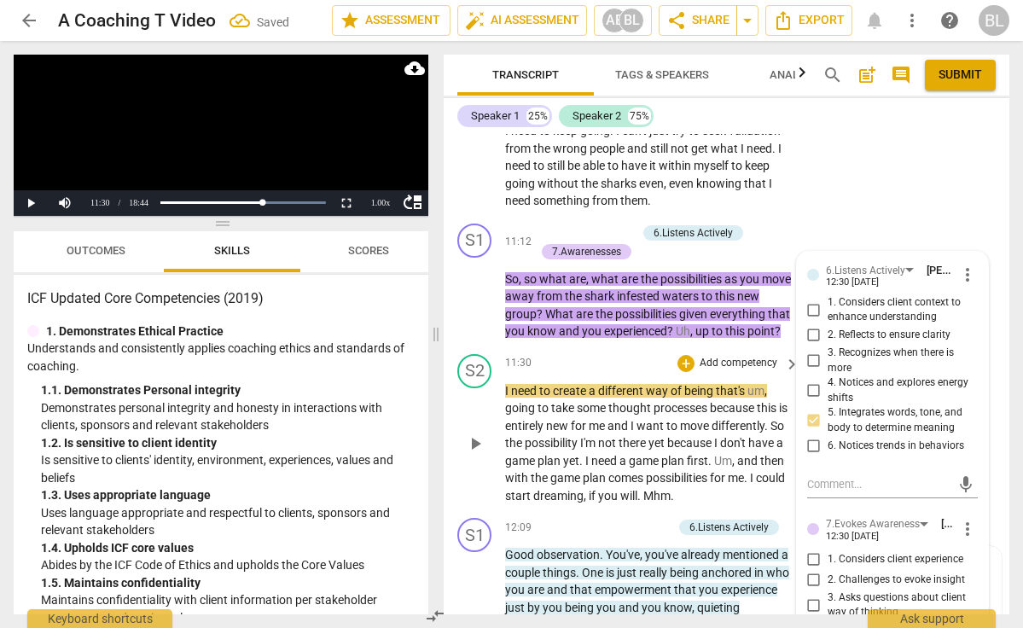
scroll to position [3477, 0]
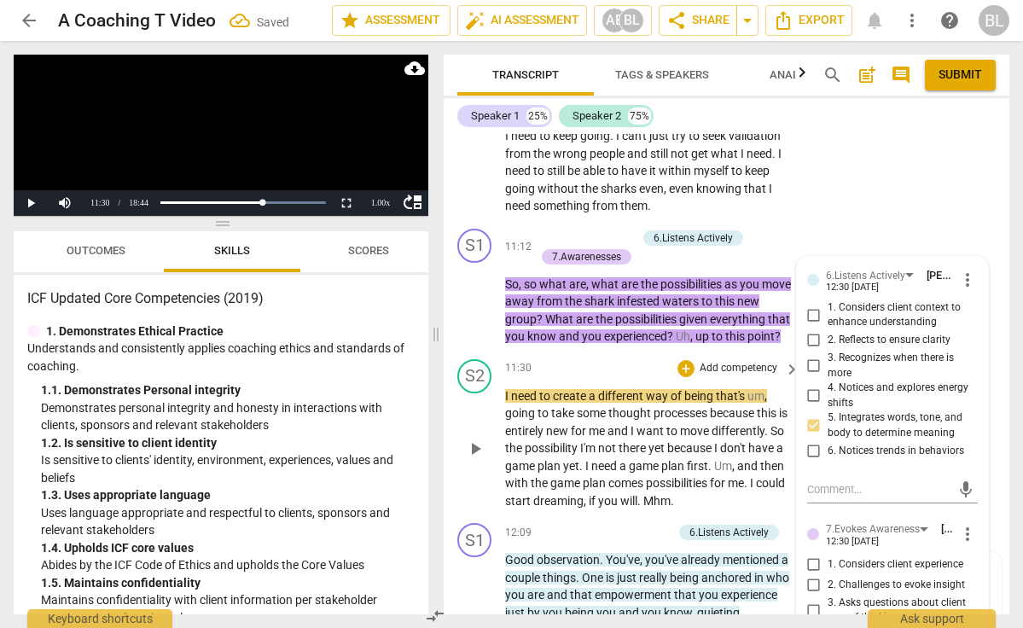
click at [479, 439] on span "play_arrow" at bounding box center [475, 449] width 20 height 20
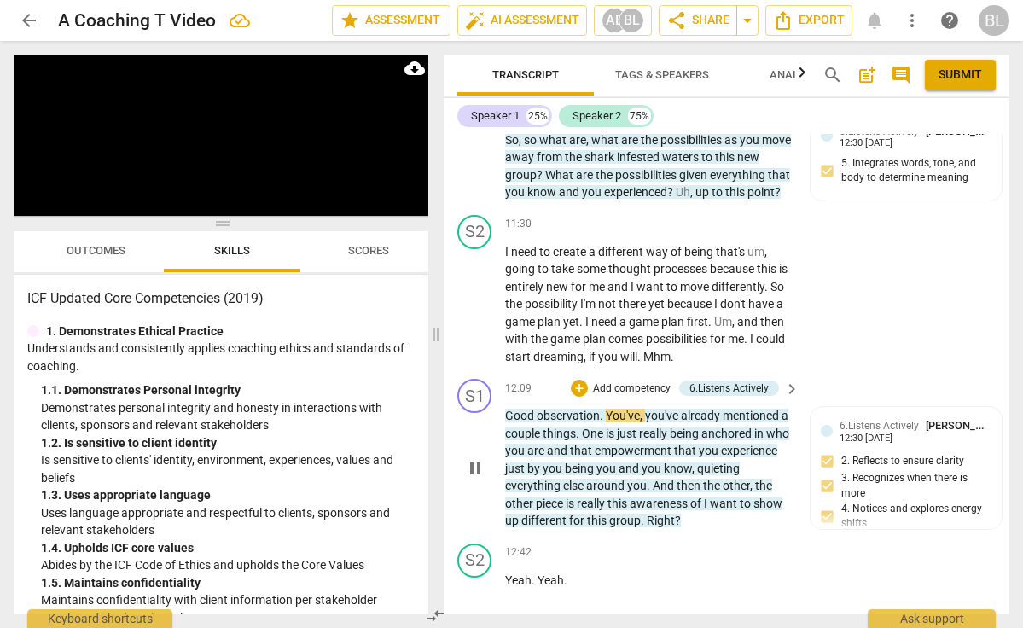
scroll to position [3628, 0]
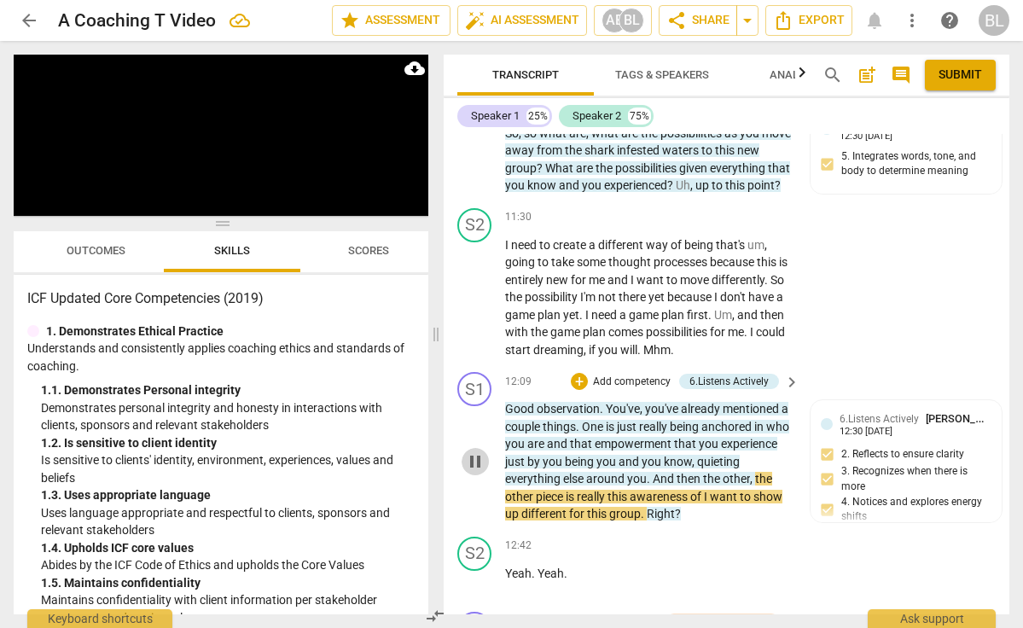
click at [478, 451] on span "pause" at bounding box center [475, 461] width 20 height 20
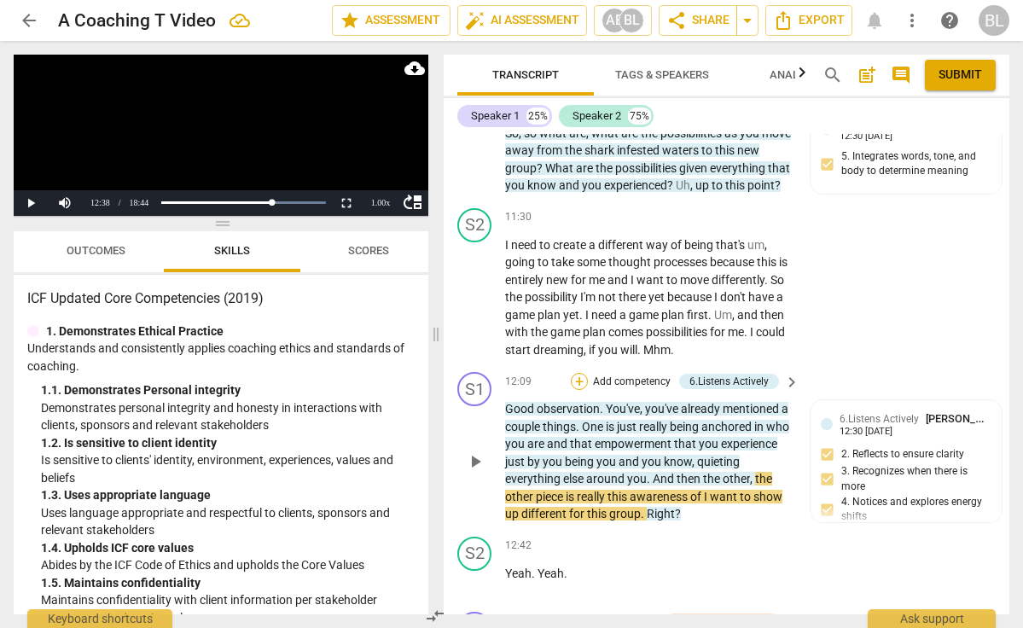
click at [578, 373] on div "+" at bounding box center [579, 381] width 17 height 17
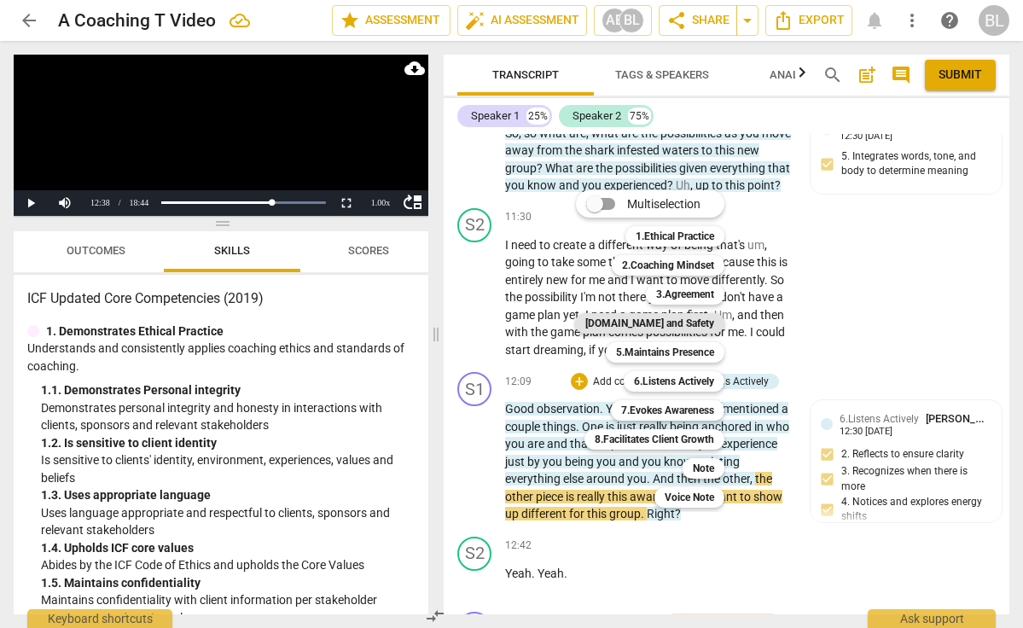
click at [664, 321] on b "[DOMAIN_NAME] and Safety" at bounding box center [649, 323] width 129 height 20
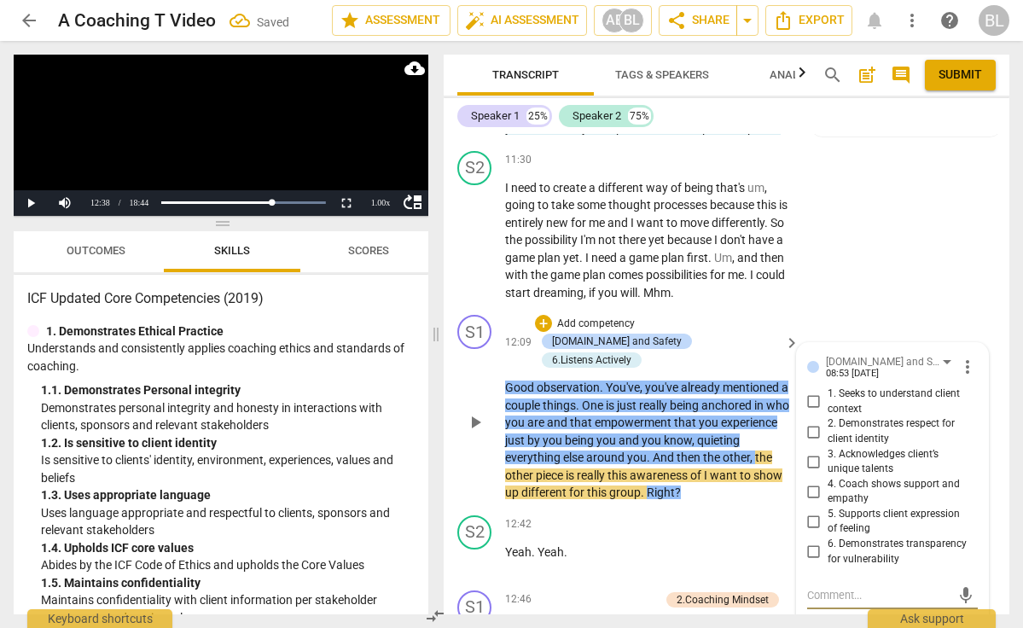
scroll to position [3704, 0]
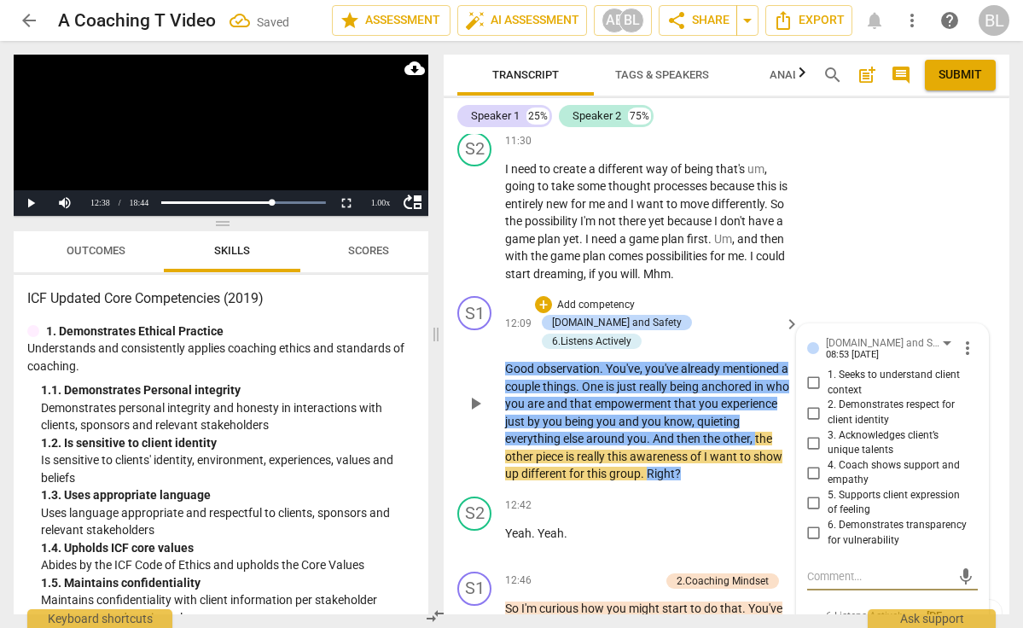
click at [816, 403] on input "2. Demonstrates respect for client identity" at bounding box center [814, 413] width 27 height 20
checkbox input "true"
click at [960, 338] on span "more_vert" at bounding box center [968, 348] width 20 height 20
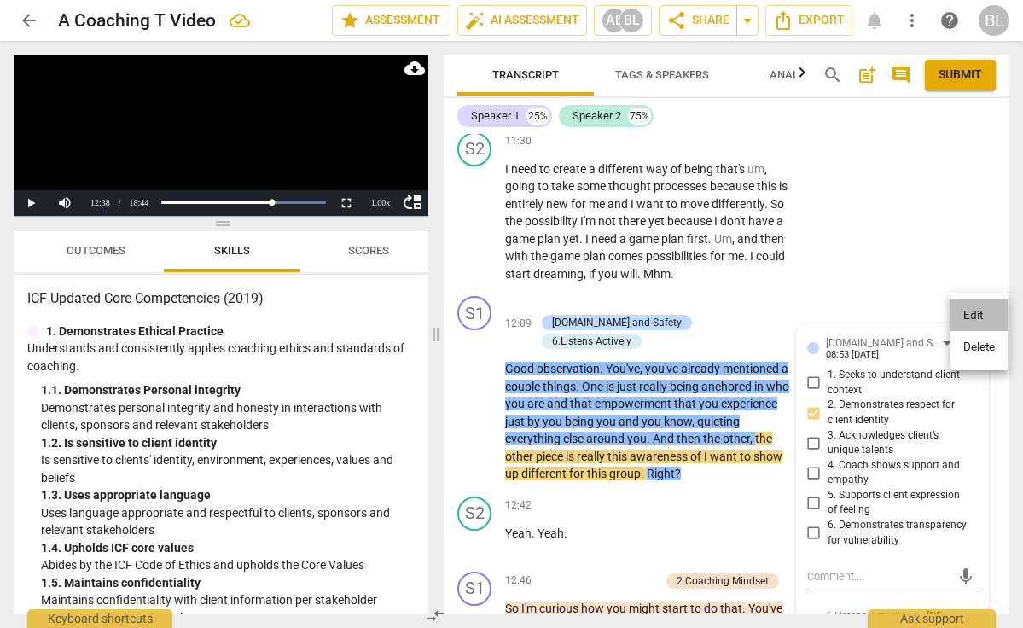
click at [966, 317] on li "Edit" at bounding box center [979, 316] width 59 height 32
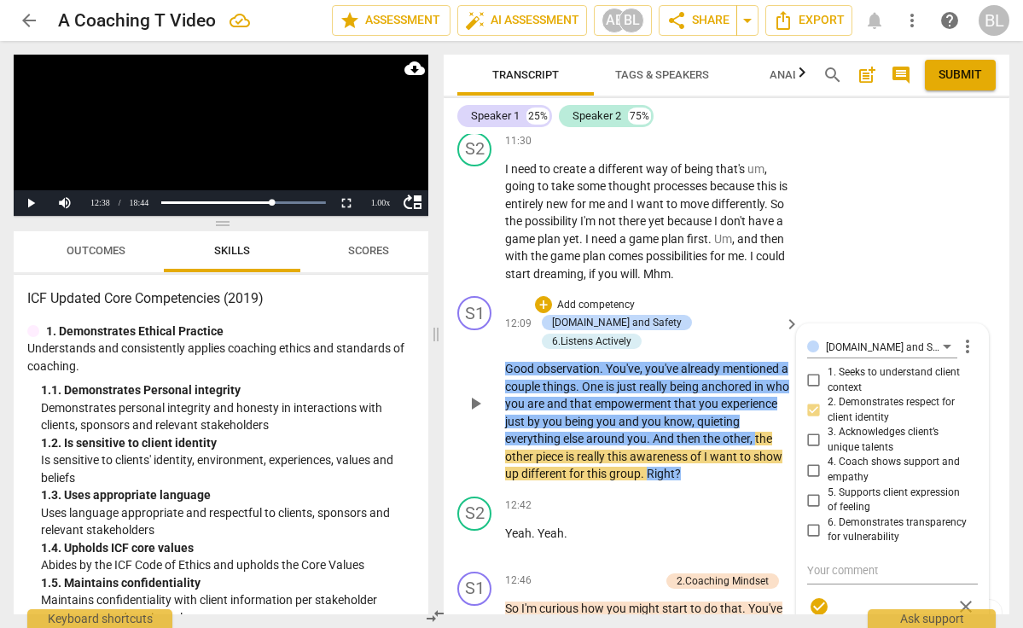
click at [810, 405] on div "[DOMAIN_NAME] and Safety [PERSON_NAME] more_vert 1. Seeks to understand client …" at bounding box center [892, 479] width 171 height 288
click at [807, 410] on div "[DOMAIN_NAME] and Safety [PERSON_NAME] more_vert 1. Seeks to understand client …" at bounding box center [892, 479] width 171 height 288
click at [856, 416] on div "[DOMAIN_NAME] and Safety [PERSON_NAME] more_vert 1. Seeks to understand client …" at bounding box center [892, 479] width 171 height 288
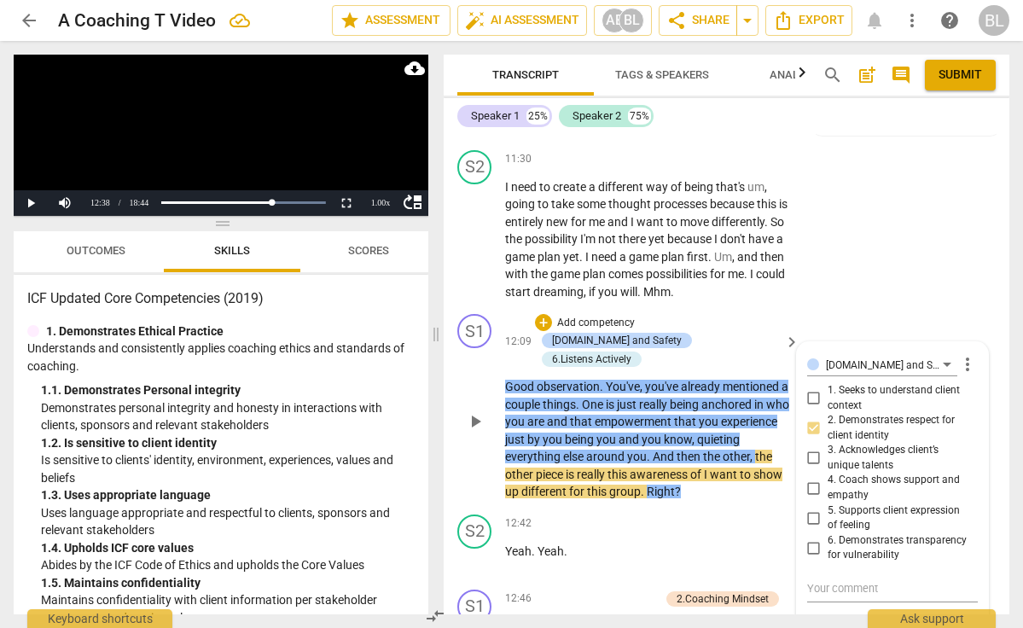
scroll to position [3679, 0]
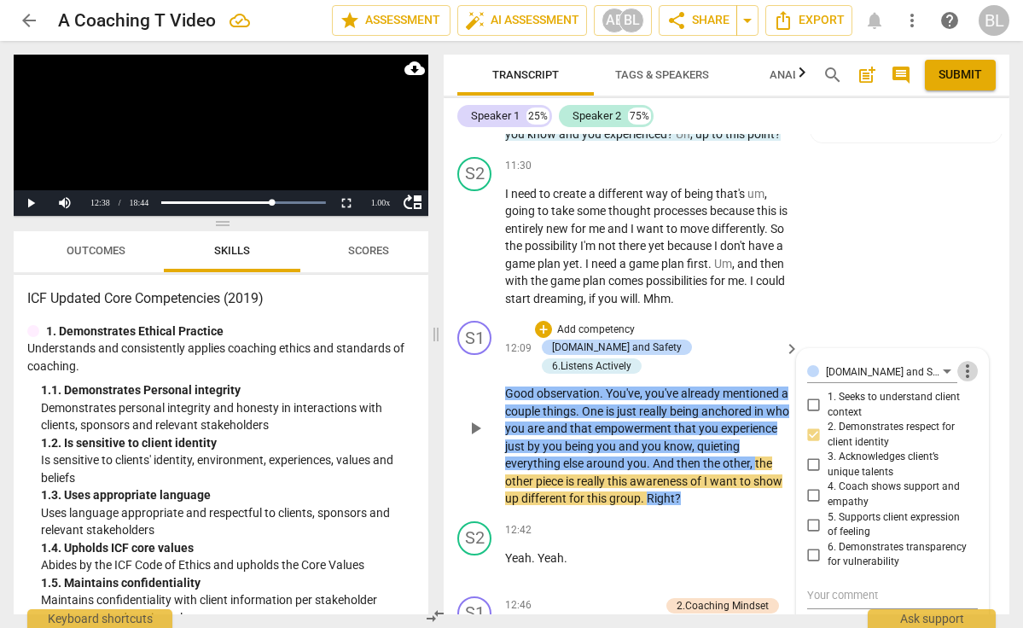
click at [958, 361] on span "more_vert" at bounding box center [968, 371] width 20 height 20
click at [957, 428] on div at bounding box center [511, 314] width 1023 height 628
click at [811, 428] on div "[DOMAIN_NAME] and Safety [PERSON_NAME] more_vert 1. Seeks to understand client …" at bounding box center [892, 503] width 171 height 288
click at [854, 364] on div "[DOMAIN_NAME] and Safety" at bounding box center [884, 372] width 117 height 16
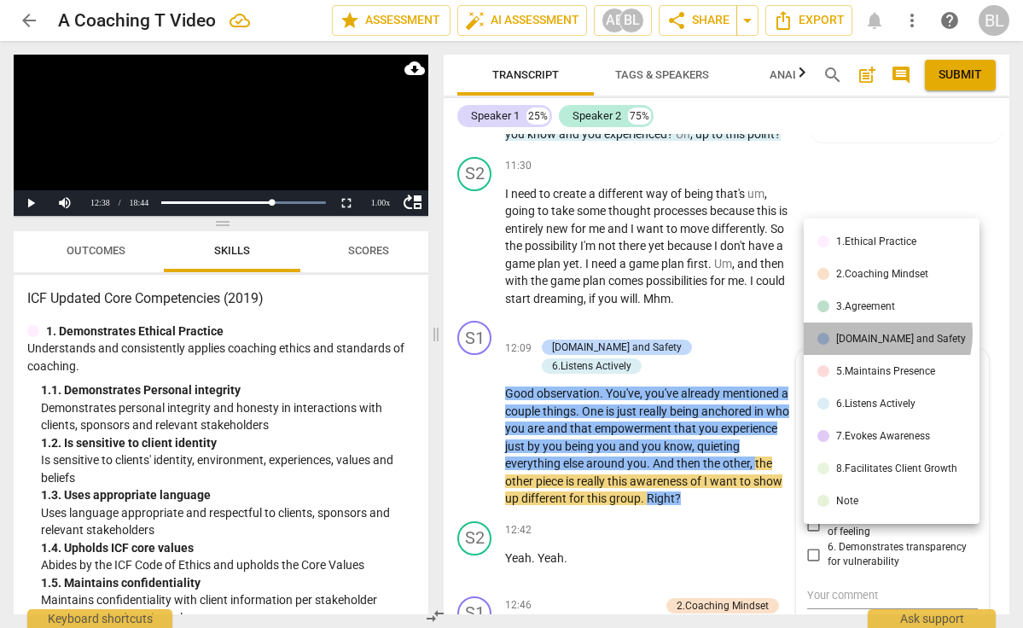
click at [876, 334] on div "[DOMAIN_NAME] and Safety" at bounding box center [901, 339] width 130 height 10
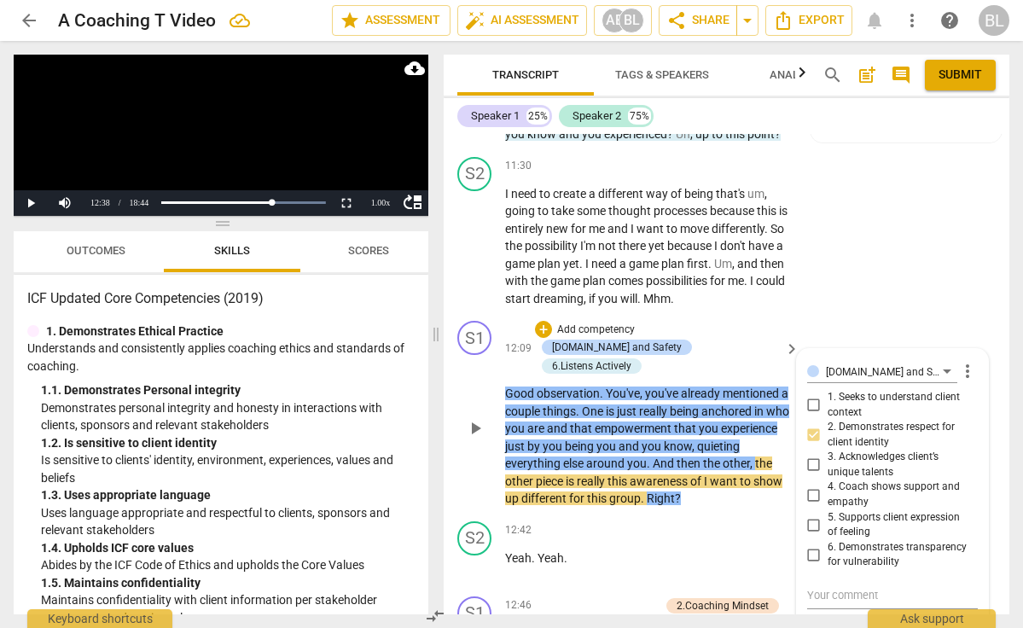
click at [810, 429] on div "[DOMAIN_NAME] and Safety [PERSON_NAME] more_vert 1. Seeks to understand client …" at bounding box center [892, 503] width 171 height 288
click at [547, 321] on div "+" at bounding box center [543, 329] width 17 height 17
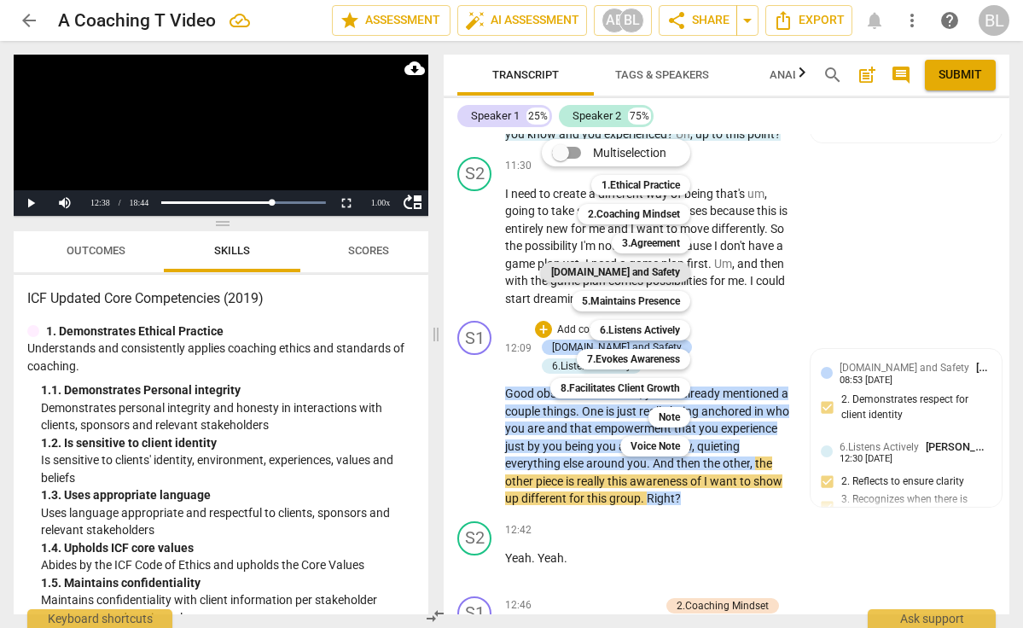
click at [629, 272] on b "[DOMAIN_NAME] and Safety" at bounding box center [615, 272] width 129 height 20
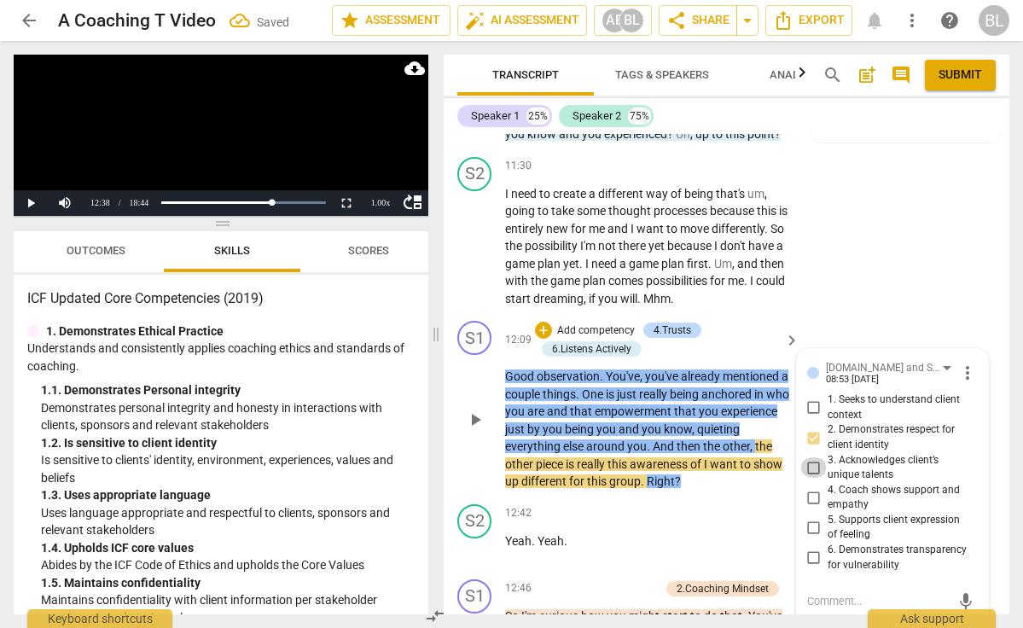
click at [811, 457] on input "3. Acknowledges client’s unique talents" at bounding box center [814, 467] width 27 height 20
checkbox input "true"
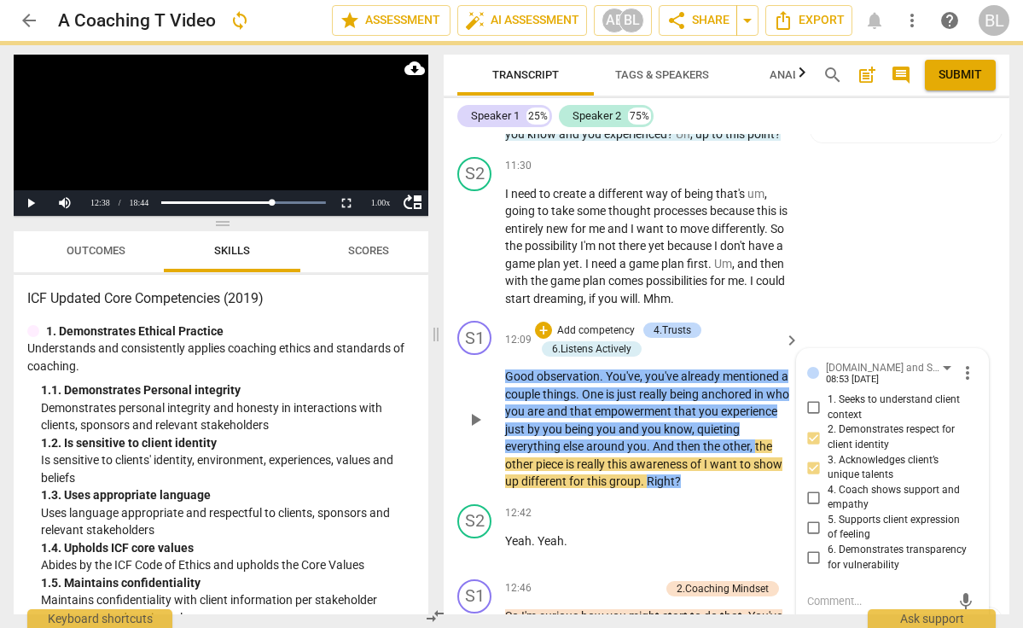
click at [810, 487] on input "4. Coach shows support and empathy" at bounding box center [814, 497] width 27 height 20
checkbox input "true"
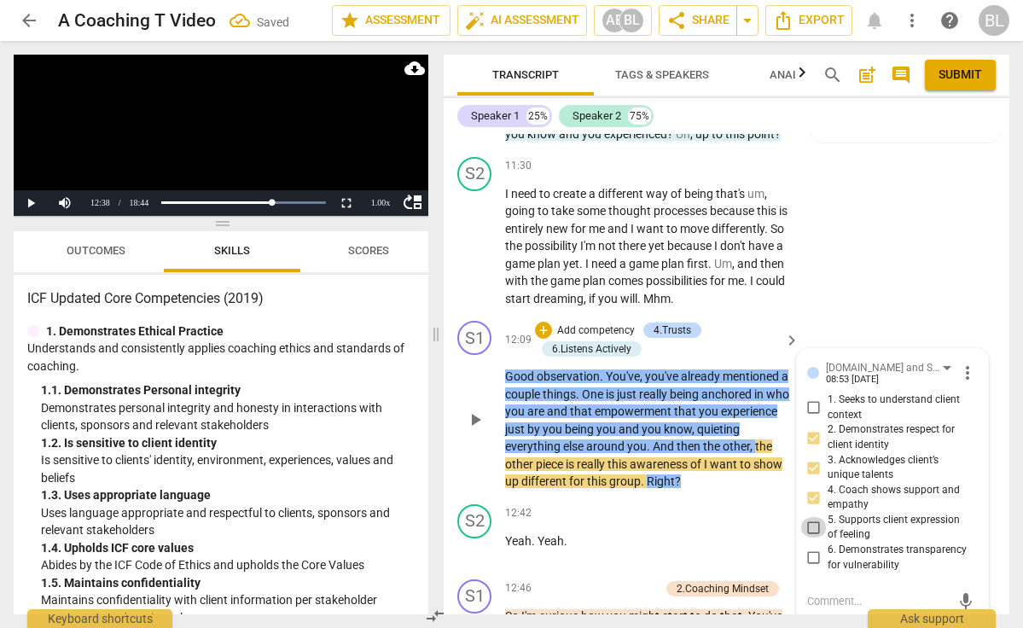
click at [811, 517] on input "5. Supports client expression of feeling" at bounding box center [814, 527] width 27 height 20
checkbox input "true"
click at [539, 322] on div "+" at bounding box center [543, 330] width 17 height 17
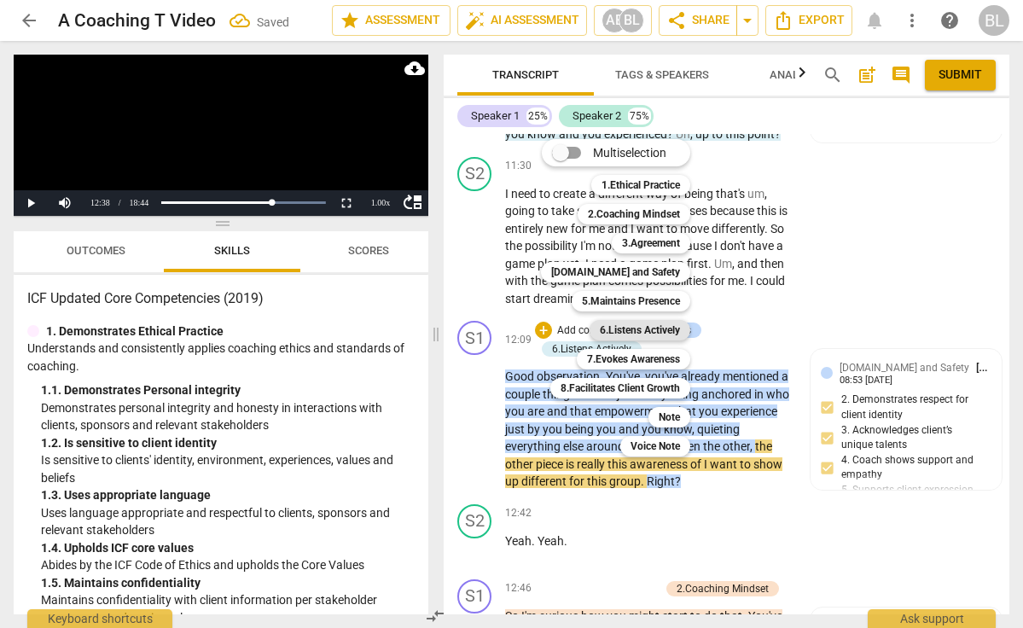
click at [628, 324] on b "6.Listens Actively" at bounding box center [640, 330] width 80 height 20
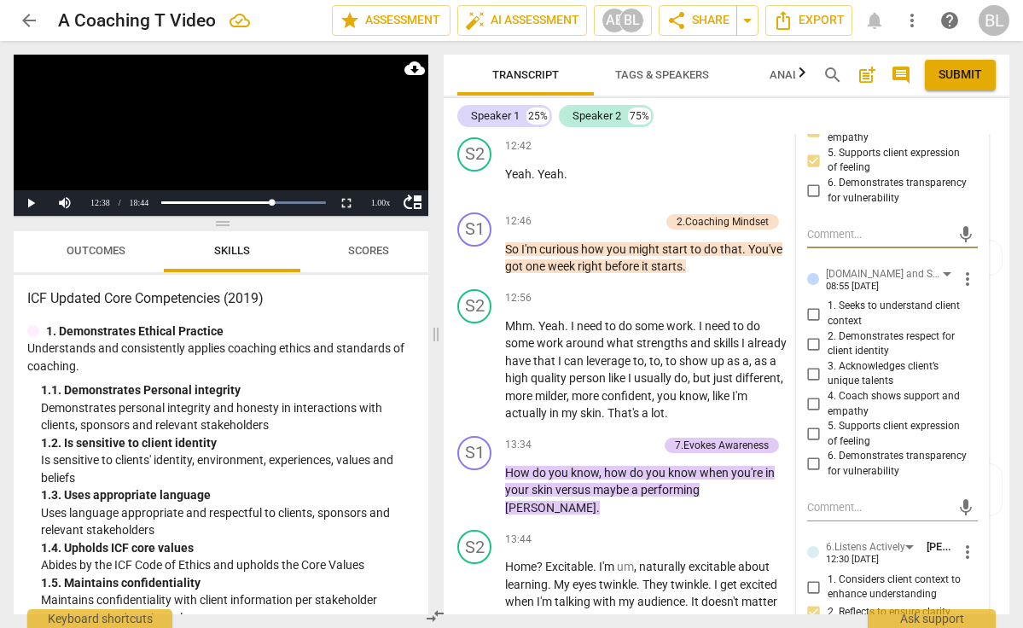
scroll to position [4049, 0]
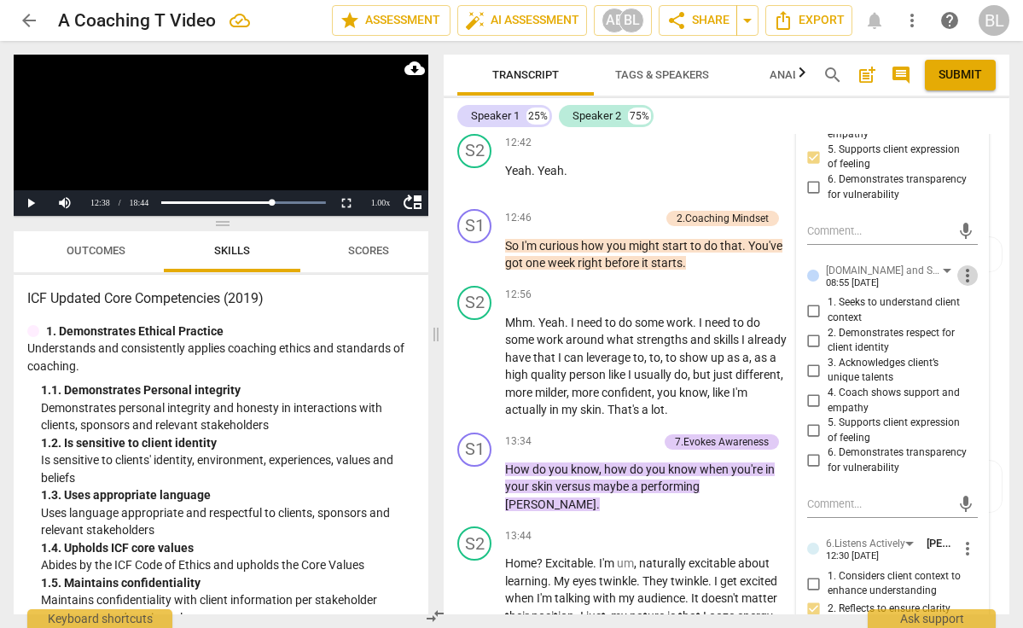
click at [961, 265] on span "more_vert" at bounding box center [968, 275] width 20 height 20
click at [975, 265] on li "Delete" at bounding box center [979, 268] width 59 height 32
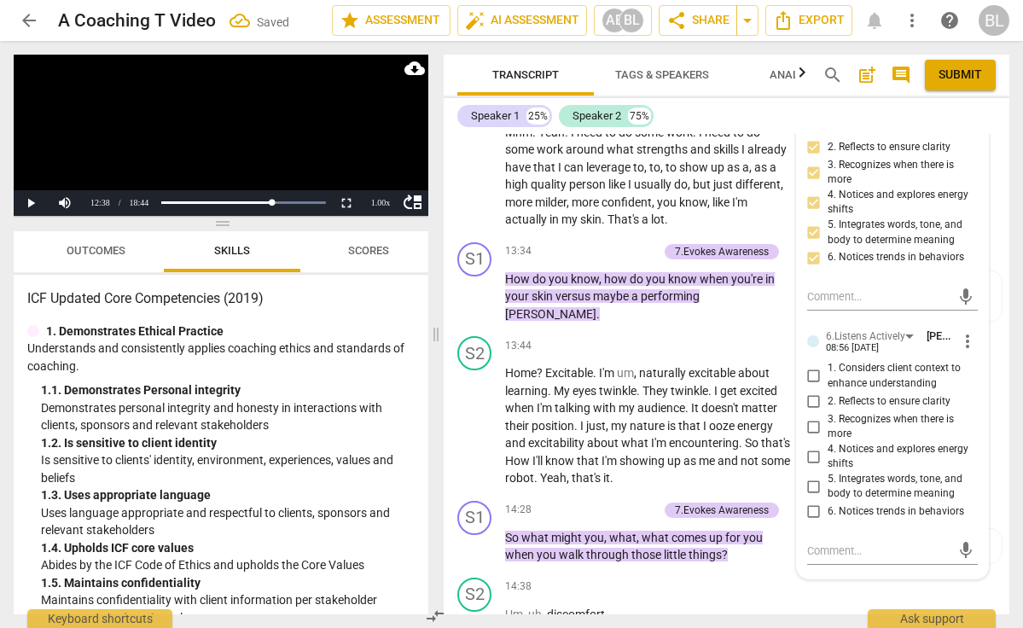
scroll to position [4237, 0]
click at [808, 367] on input "1. Considers client context to enhance understanding" at bounding box center [814, 377] width 27 height 20
click at [810, 362] on label "1. Considers client context to enhance understanding" at bounding box center [886, 377] width 171 height 30
click at [810, 367] on input "1. Considers client context to enhance understanding" at bounding box center [814, 377] width 27 height 20
click at [815, 367] on input "1. Considers client context to enhance understanding" at bounding box center [814, 377] width 27 height 20
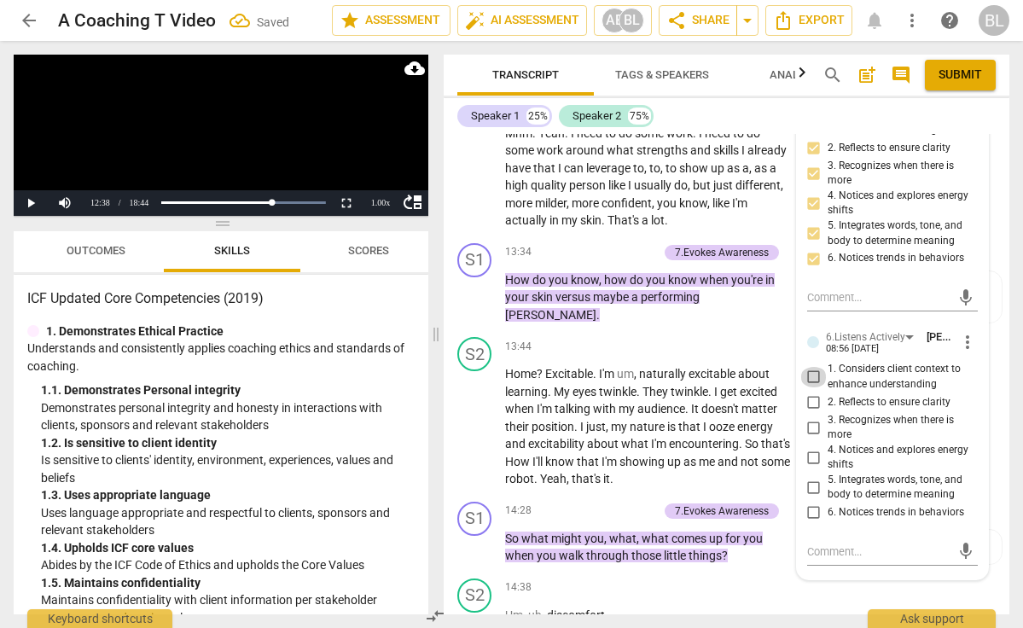
click at [815, 367] on input "1. Considers client context to enhance understanding" at bounding box center [814, 377] width 27 height 20
checkbox input "true"
click at [813, 477] on input "5. Integrates words, tone, and body to determine meaning" at bounding box center [814, 487] width 27 height 20
checkbox input "true"
click at [815, 503] on input "6. Notices trends in behaviors" at bounding box center [814, 513] width 27 height 20
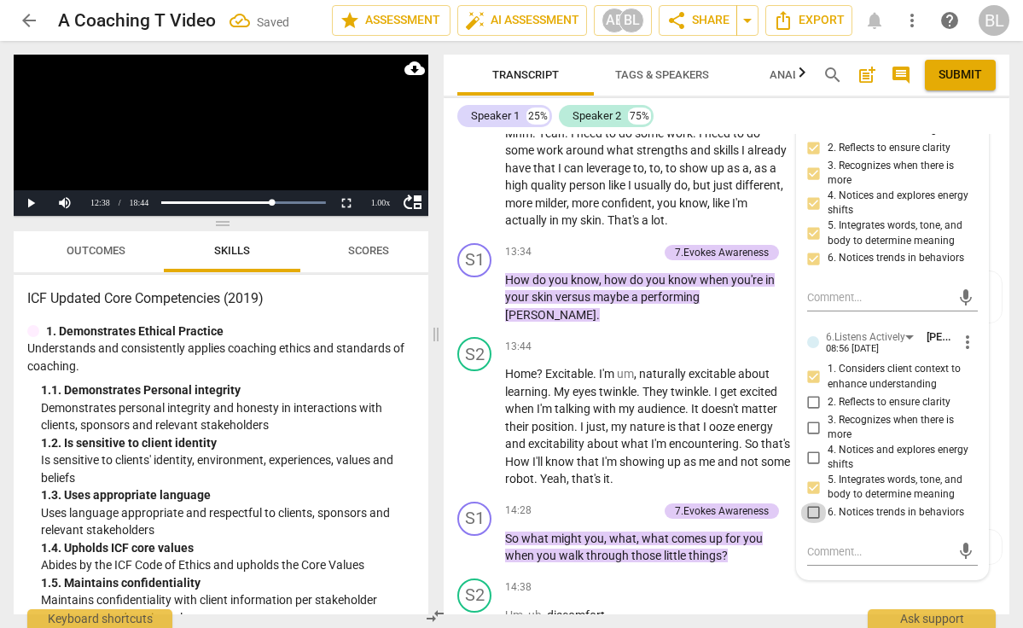
checkbox input "true"
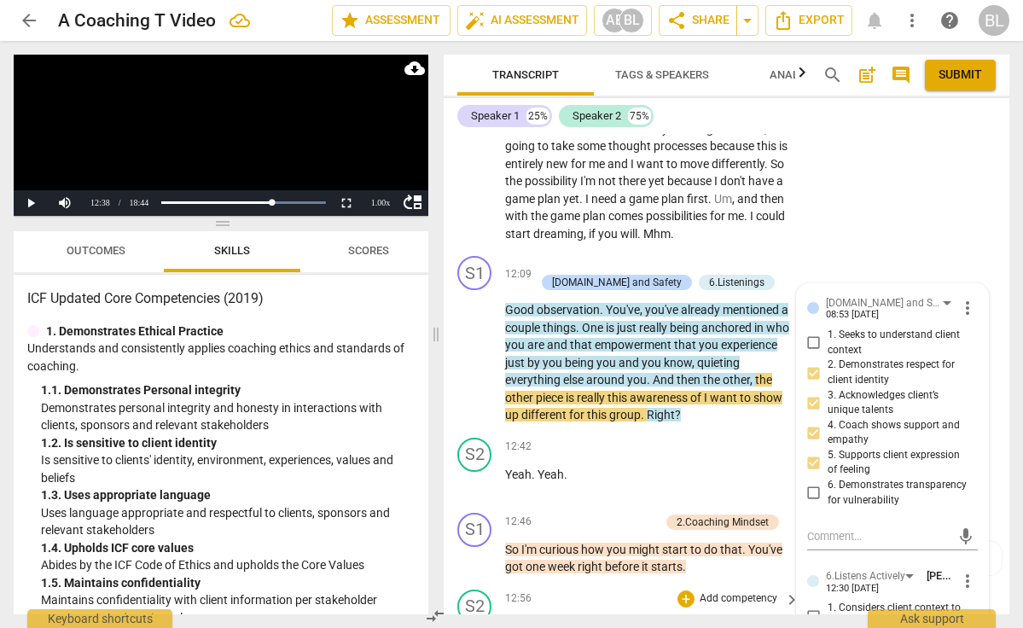
scroll to position [3741, 0]
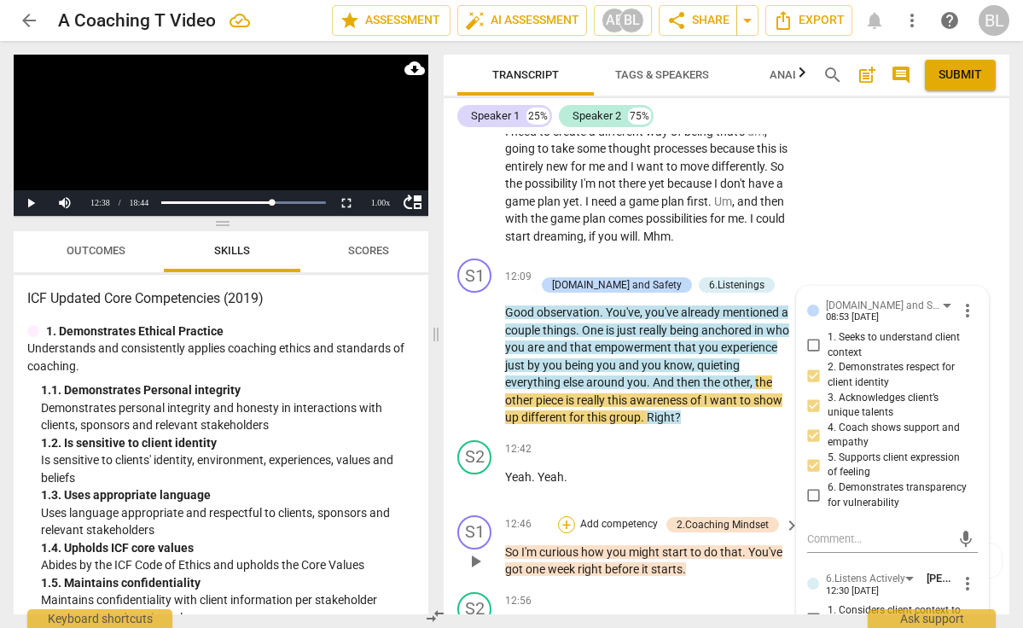
click at [568, 516] on div "+" at bounding box center [566, 524] width 17 height 17
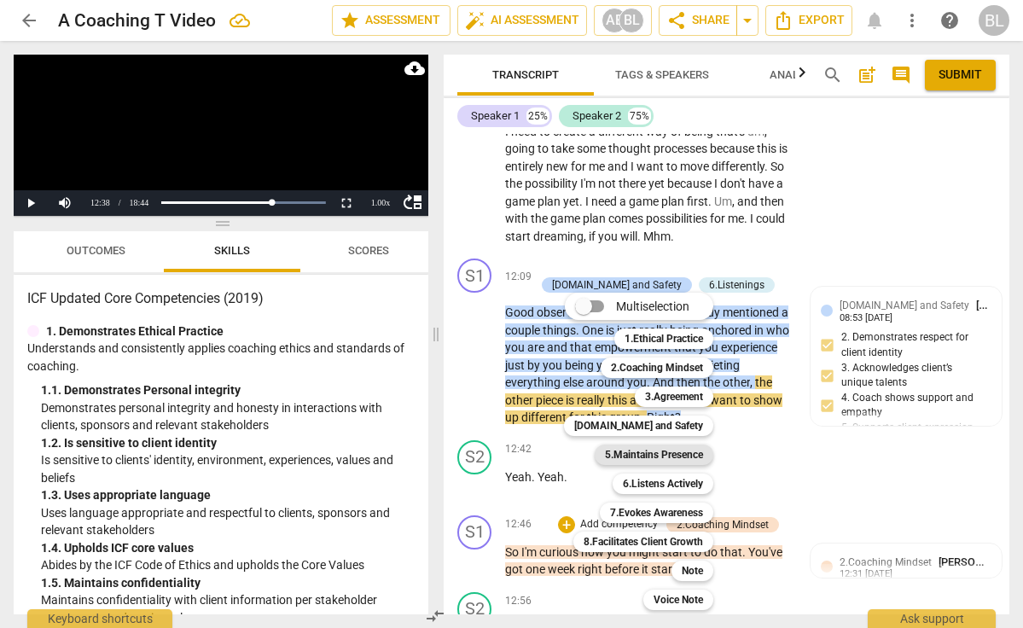
click at [664, 451] on b "5.Maintains Presence" at bounding box center [654, 455] width 98 height 20
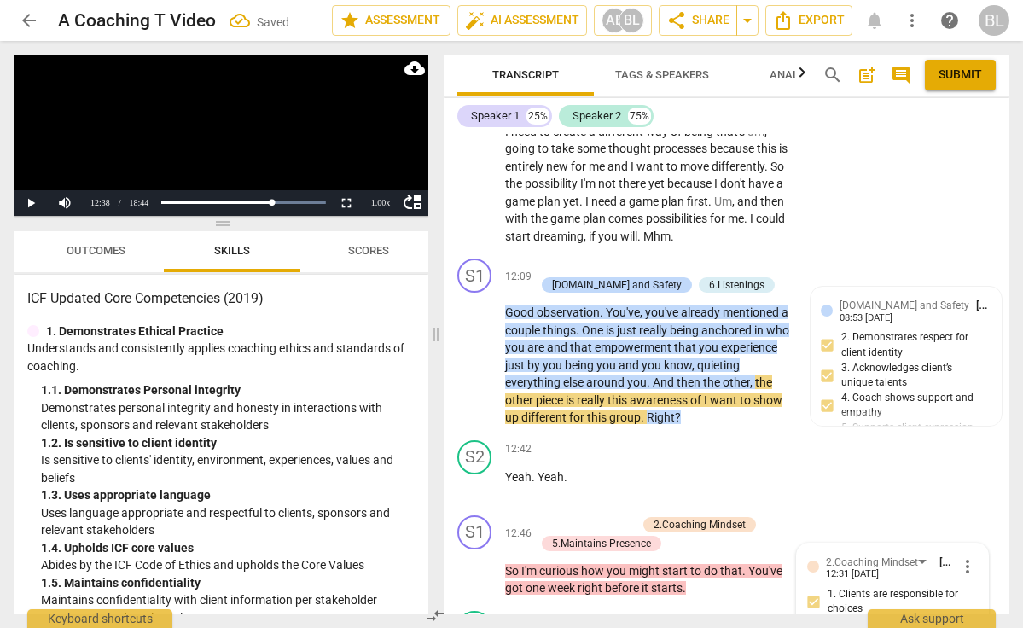
scroll to position [4146, 0]
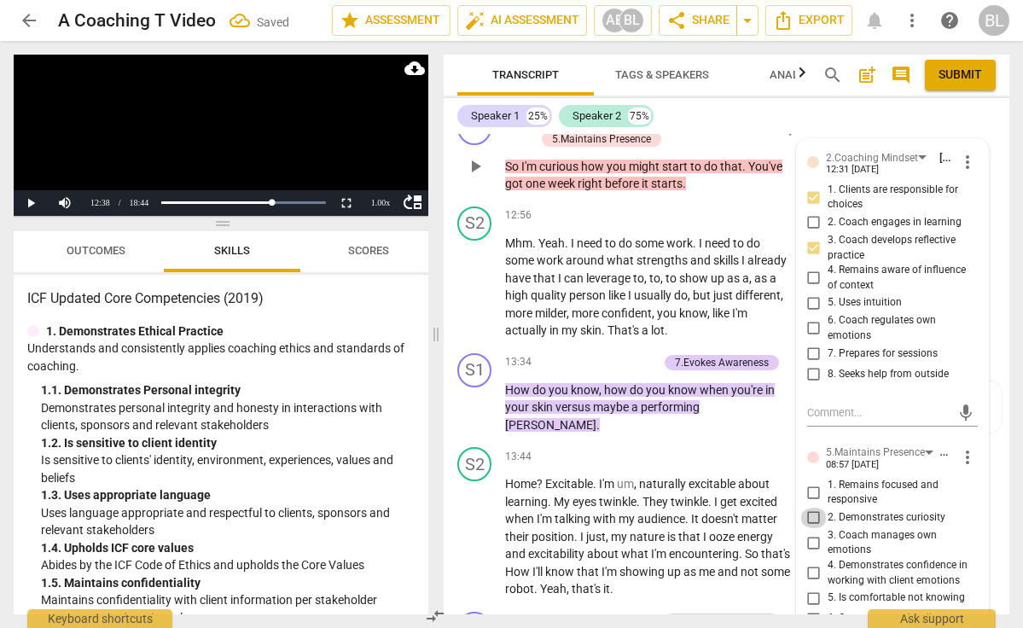
click at [815, 508] on input "2. Demonstrates curiosity" at bounding box center [814, 518] width 27 height 20
checkbox input "true"
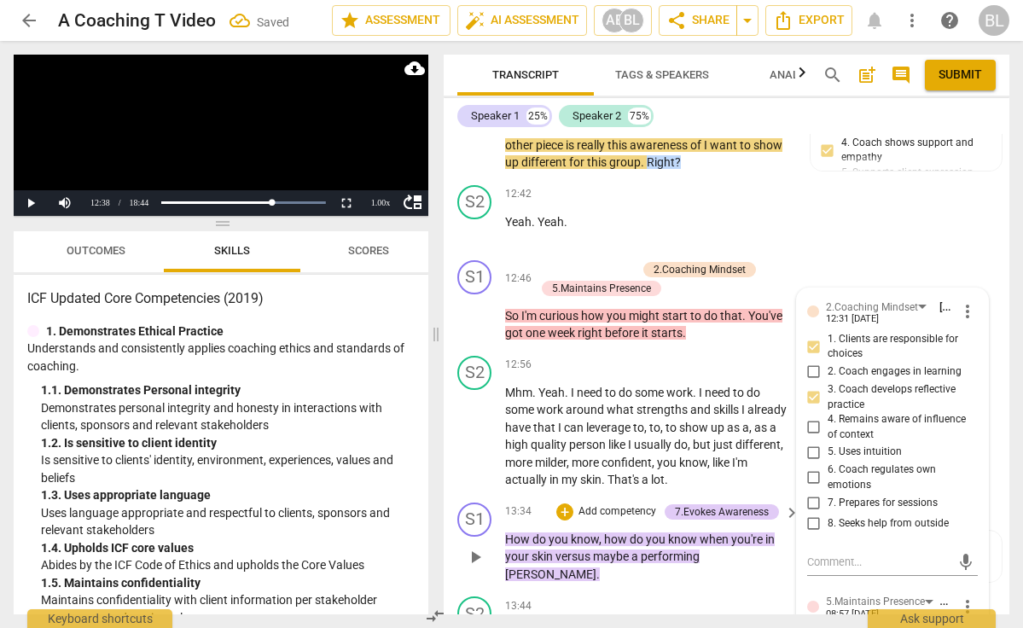
scroll to position [3971, 0]
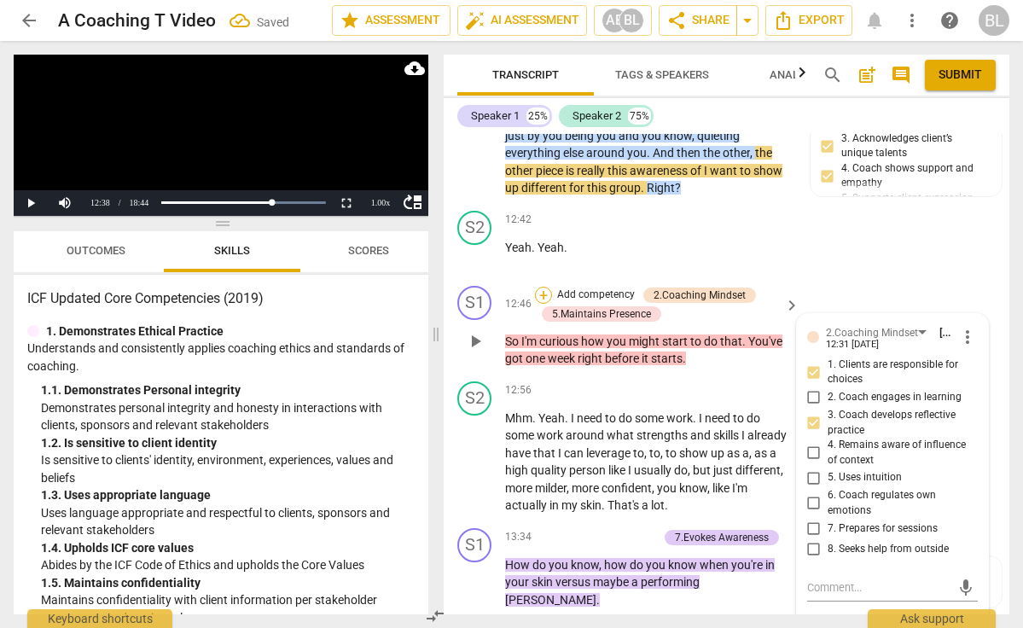
click at [546, 287] on div "+" at bounding box center [543, 295] width 17 height 17
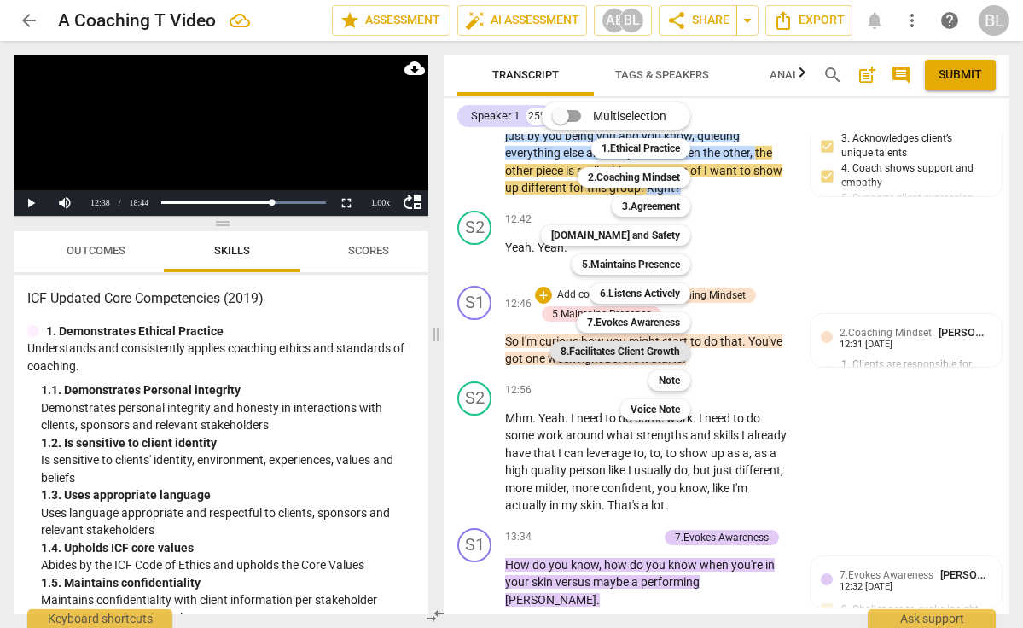
click at [644, 348] on b "8.Facilitates Client Growth" at bounding box center [620, 351] width 119 height 20
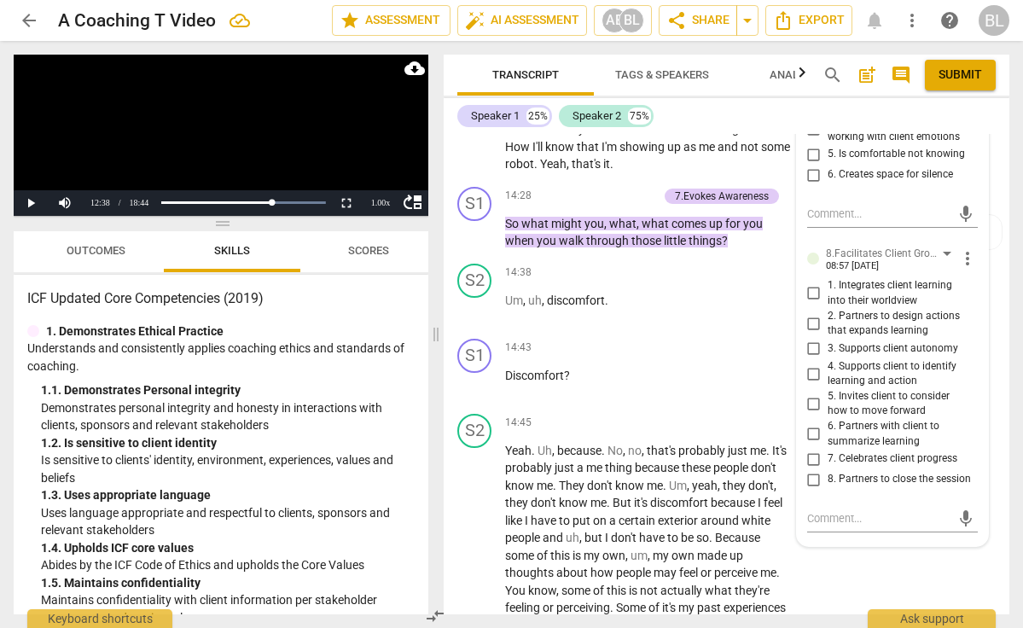
scroll to position [4591, 0]
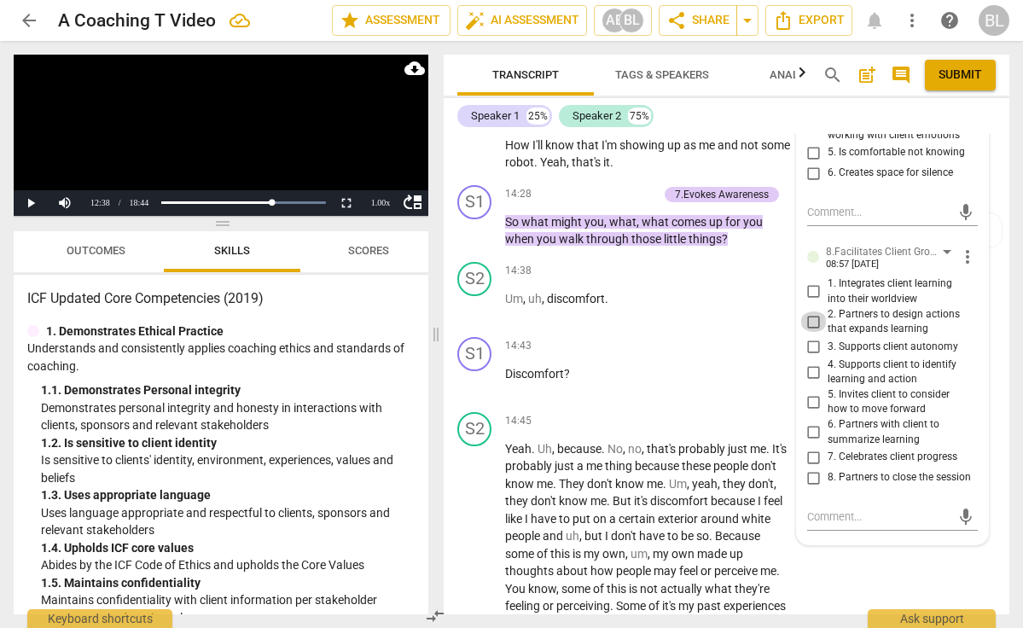
click at [814, 311] on input "2. Partners to design actions that expands learning" at bounding box center [814, 321] width 27 height 20
checkbox input "true"
click at [812, 337] on input "3. Supports client autonomy" at bounding box center [814, 347] width 27 height 20
checkbox input "true"
click at [811, 392] on input "5. Invites client to consider how to move forward" at bounding box center [814, 402] width 27 height 20
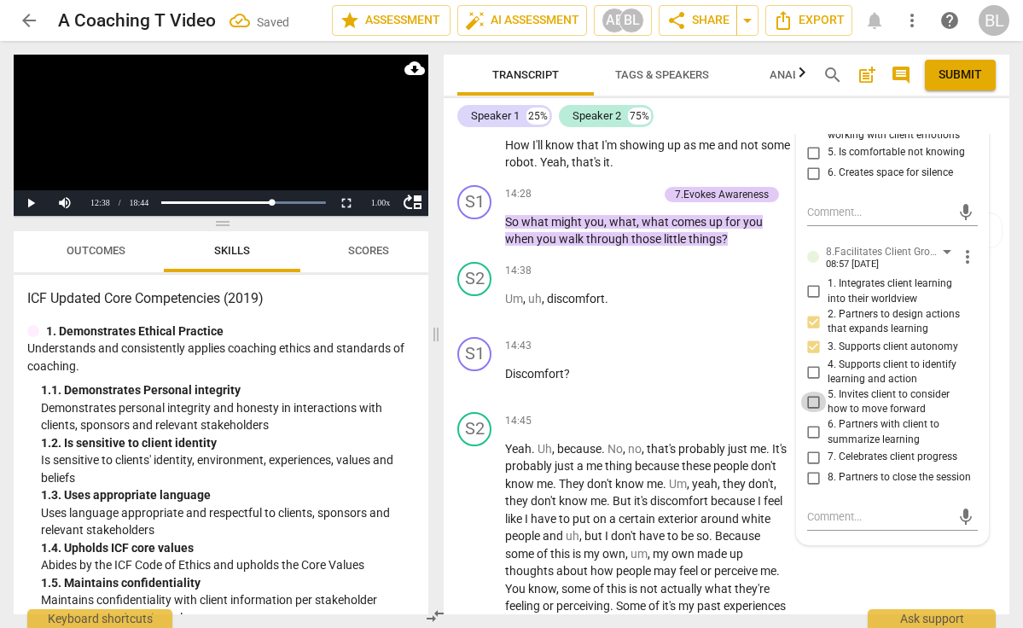
checkbox input "true"
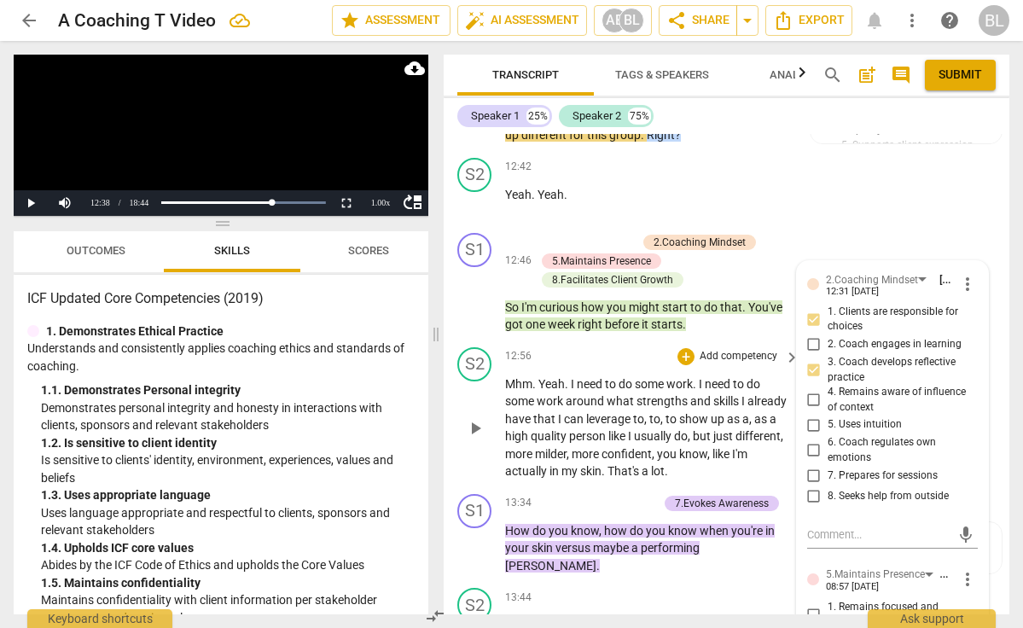
scroll to position [4026, 0]
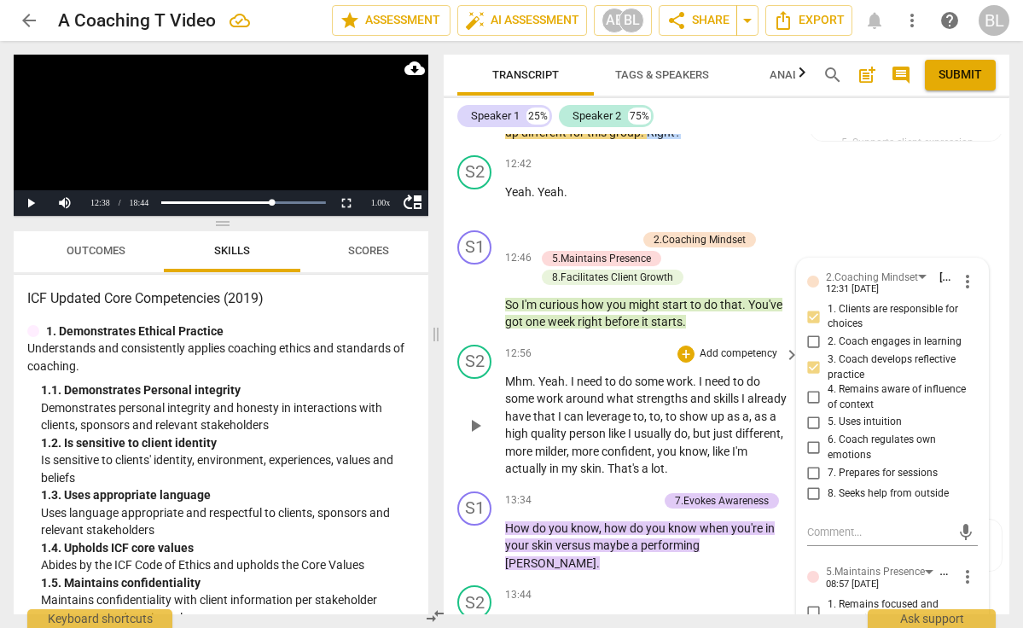
click at [477, 416] on span "play_arrow" at bounding box center [475, 426] width 20 height 20
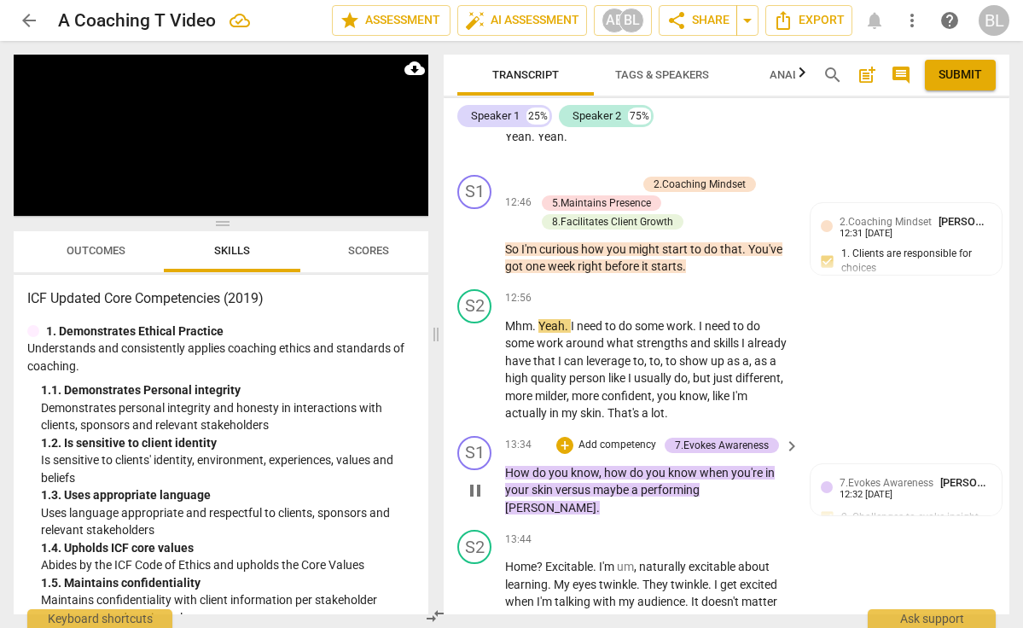
scroll to position [4081, 0]
click at [563, 438] on div "+" at bounding box center [564, 446] width 17 height 17
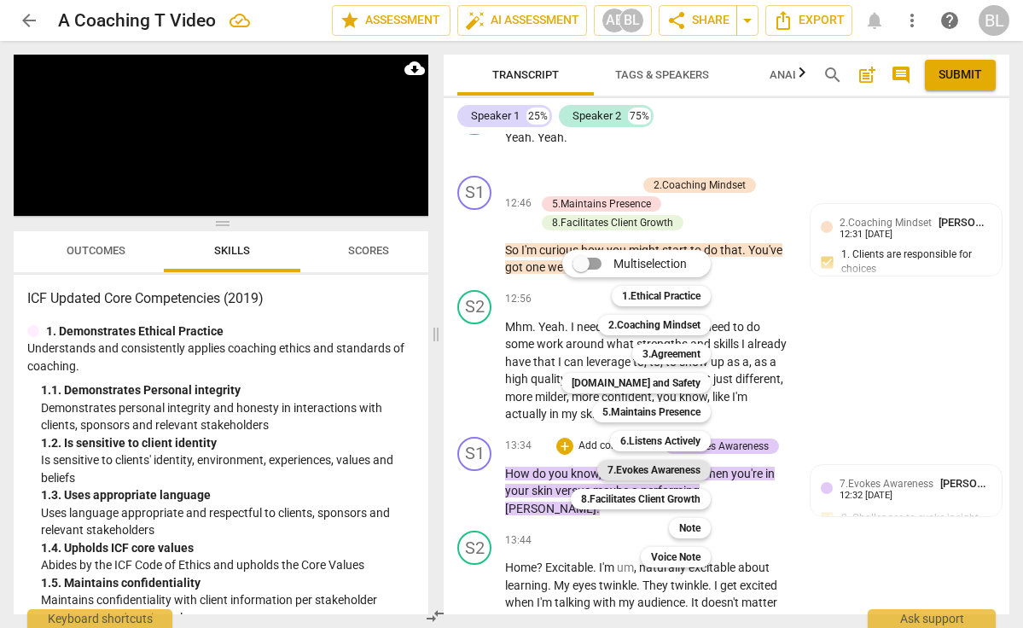
click at [667, 469] on b "7.Evokes Awareness" at bounding box center [654, 470] width 93 height 20
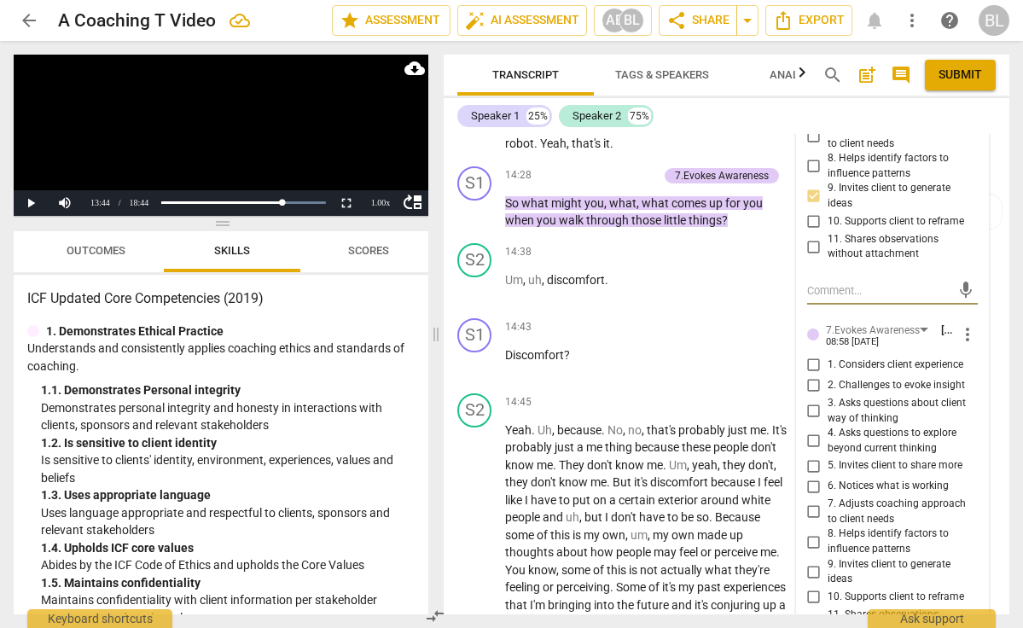
scroll to position [4618, 0]
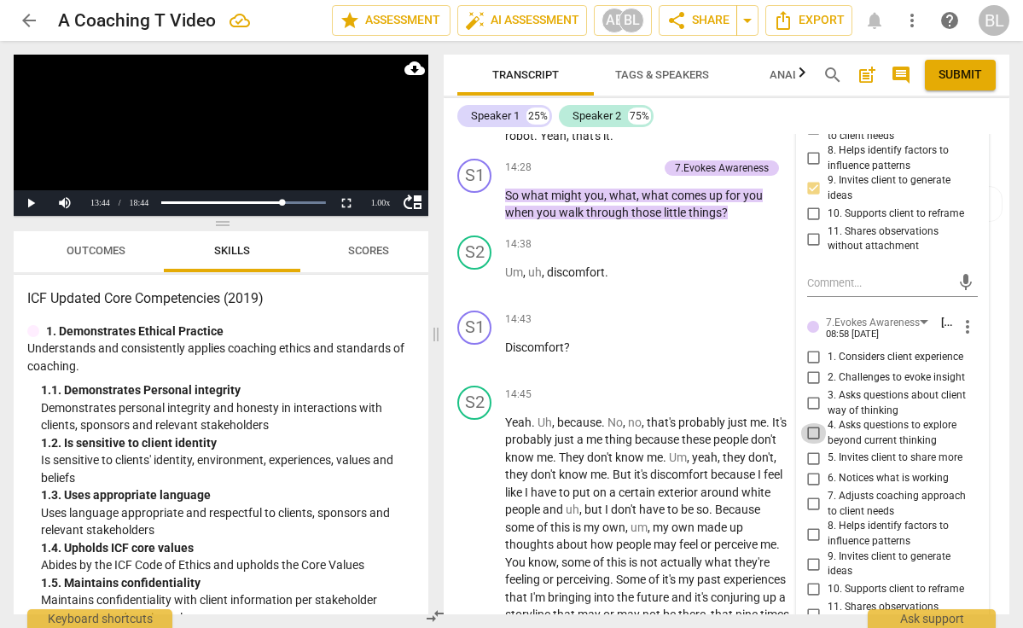
click at [812, 423] on input "4. Asks questions to explore beyond current thinking" at bounding box center [814, 433] width 27 height 20
checkbox input "true"
click at [811, 524] on input "8. Helps identify factors to influence patterns" at bounding box center [814, 534] width 27 height 20
checkbox input "true"
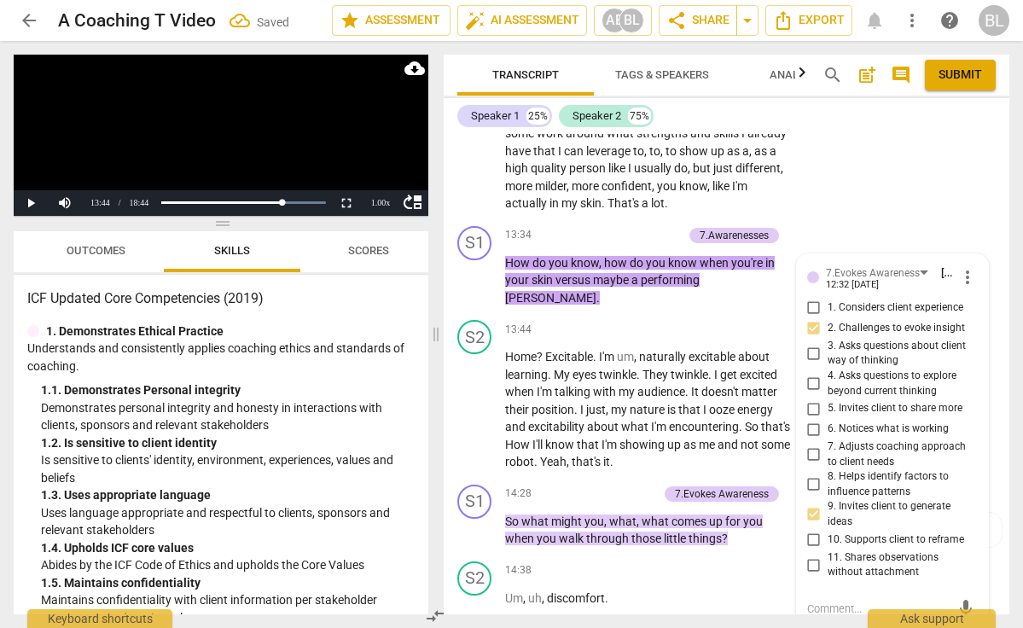
scroll to position [4288, 0]
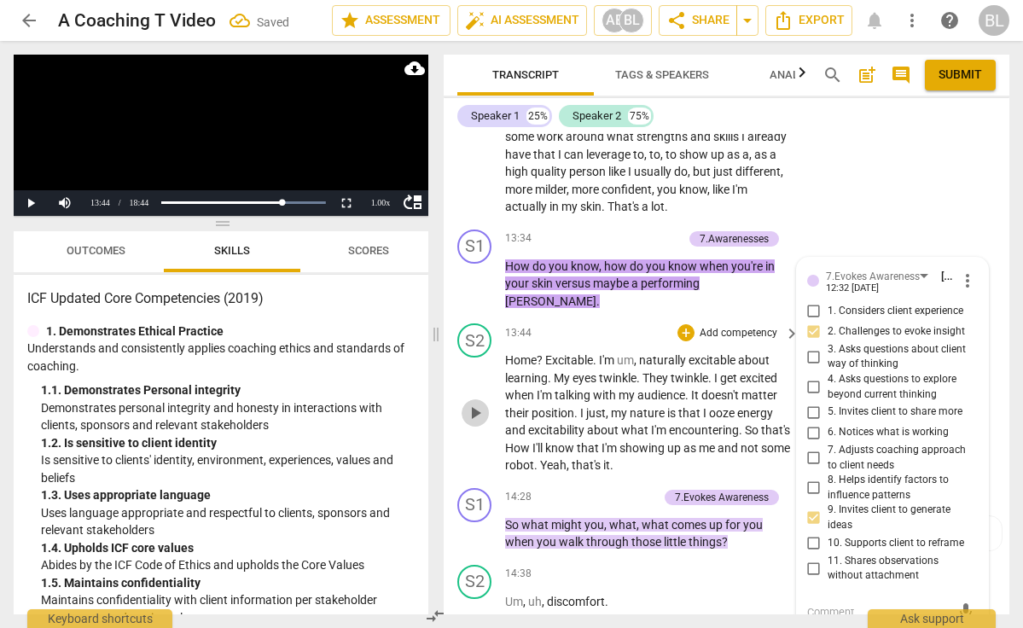
click at [474, 403] on span "play_arrow" at bounding box center [475, 413] width 20 height 20
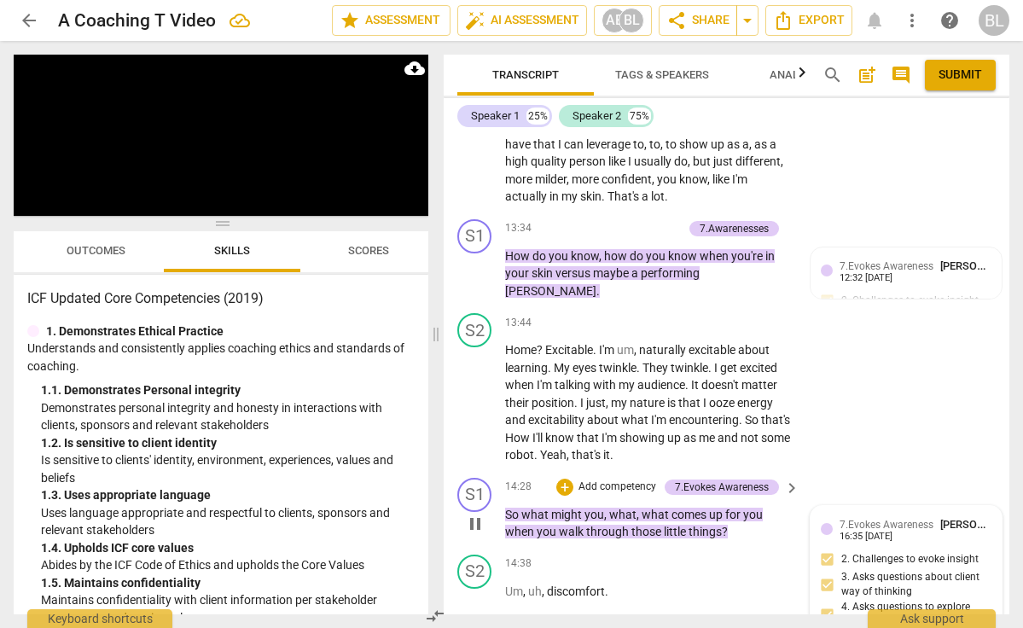
scroll to position [4299, 0]
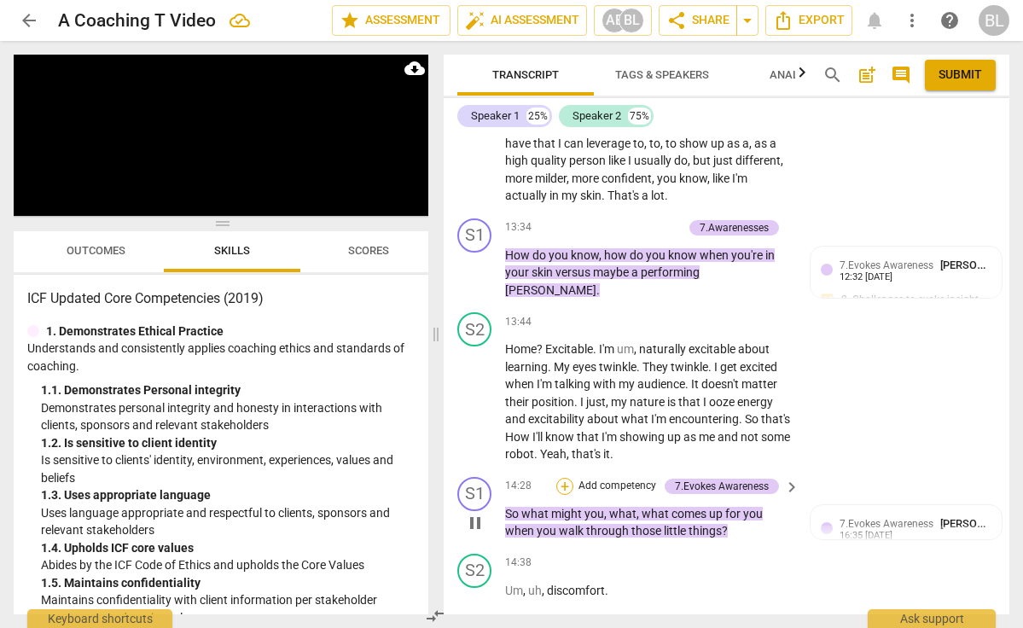
click at [568, 478] on div "+" at bounding box center [564, 486] width 17 height 17
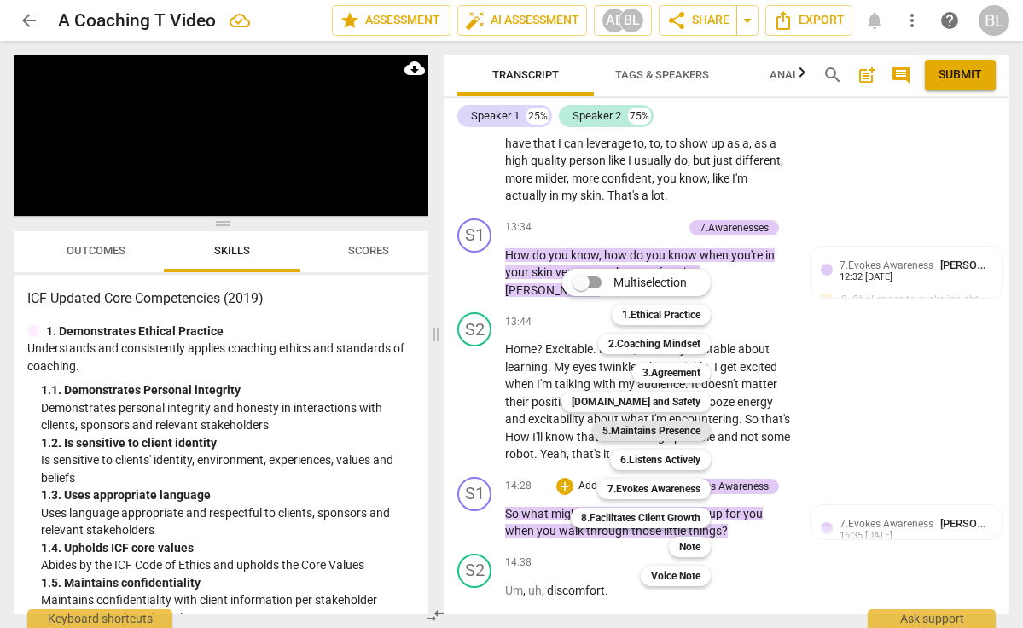
click at [676, 430] on b "5.Maintains Presence" at bounding box center [652, 431] width 98 height 20
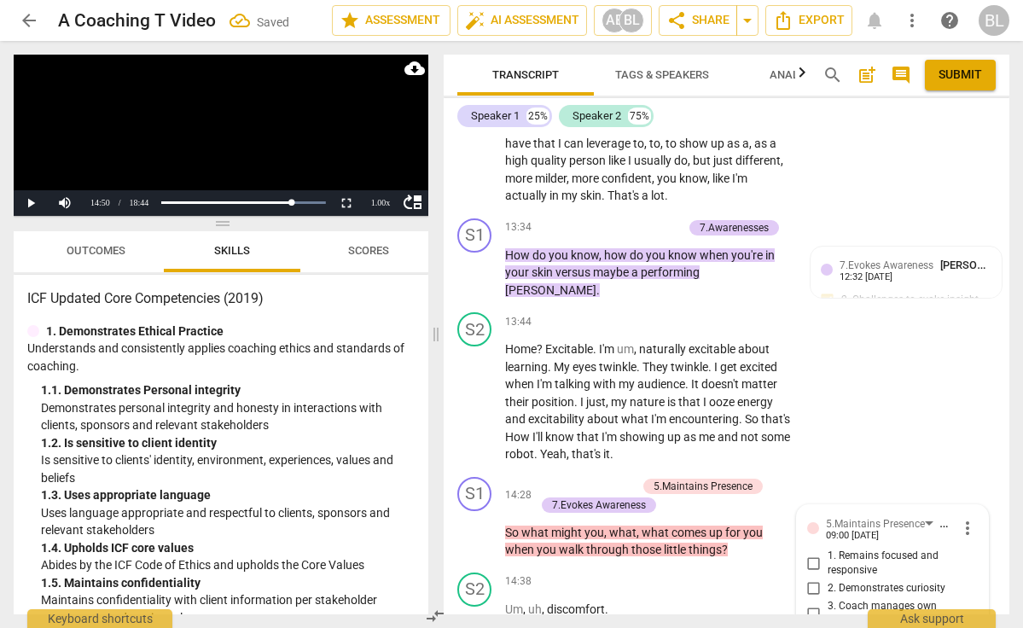
scroll to position [4591, 0]
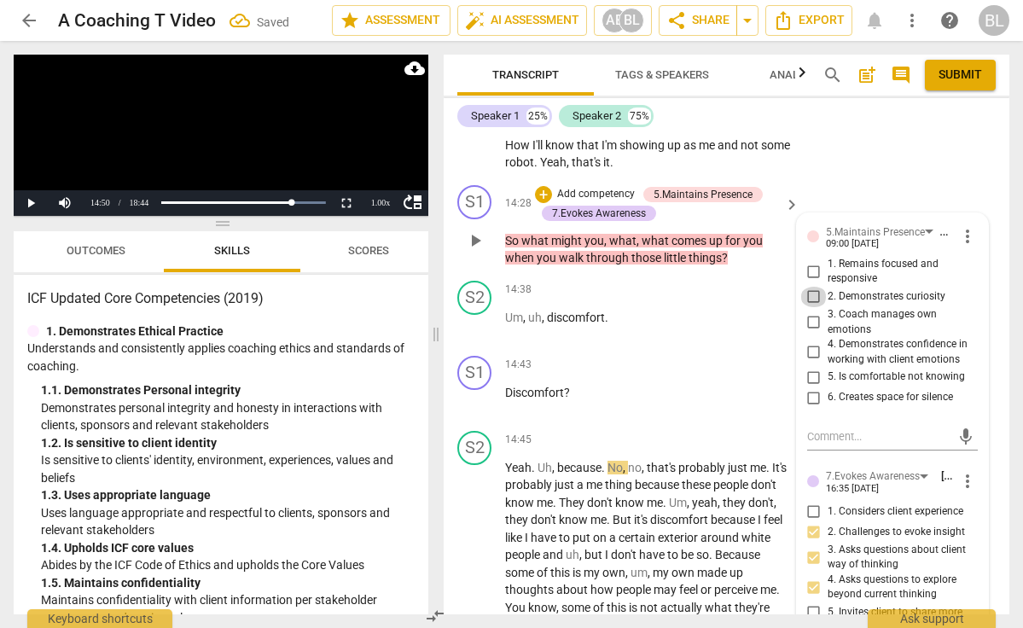
click at [811, 287] on input "2. Demonstrates curiosity" at bounding box center [814, 297] width 27 height 20
checkbox input "true"
click at [476, 572] on span "play_arrow" at bounding box center [475, 582] width 20 height 20
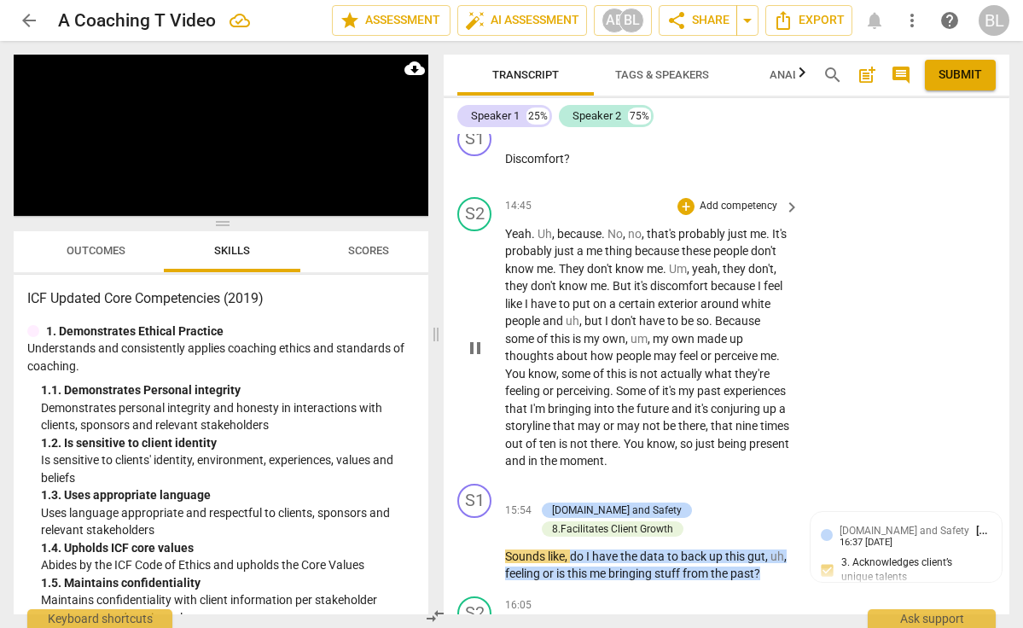
scroll to position [4828, 0]
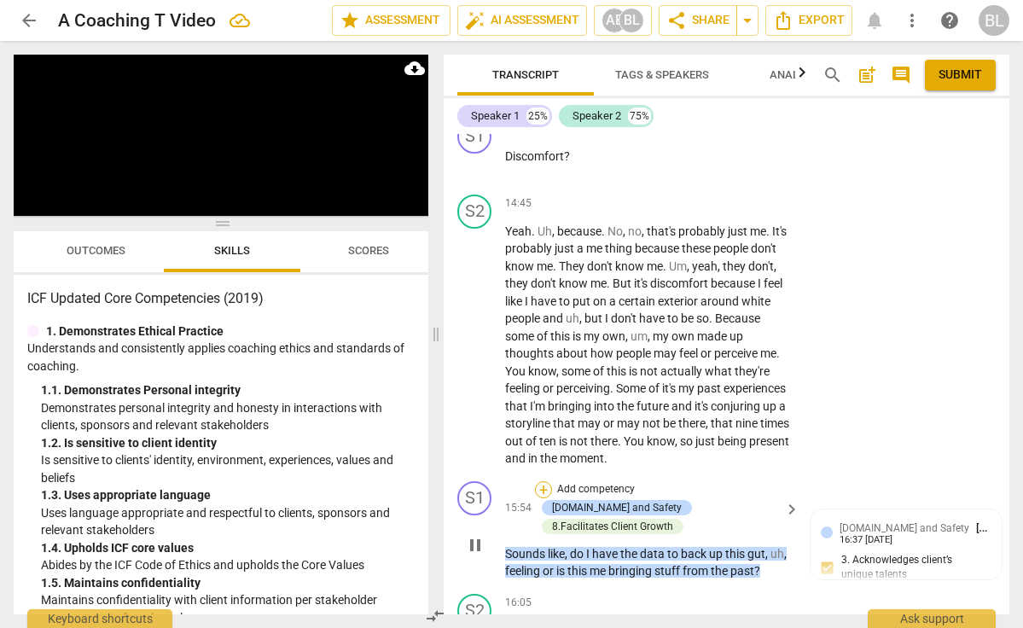
click at [546, 481] on div "+" at bounding box center [543, 489] width 17 height 17
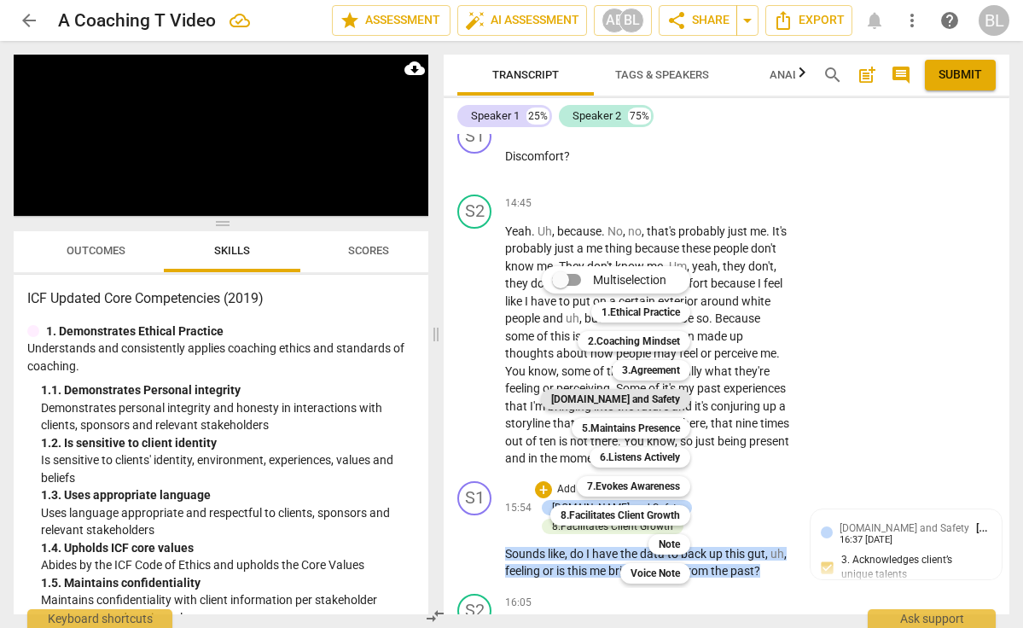
click at [636, 396] on b "[DOMAIN_NAME] and Safety" at bounding box center [615, 399] width 129 height 20
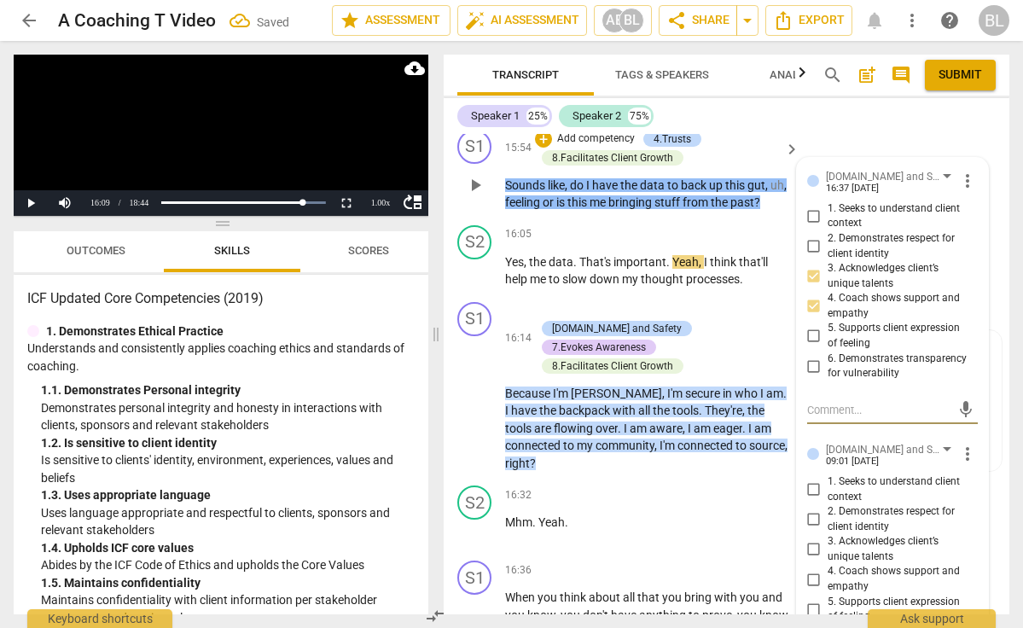
scroll to position [5206, 0]
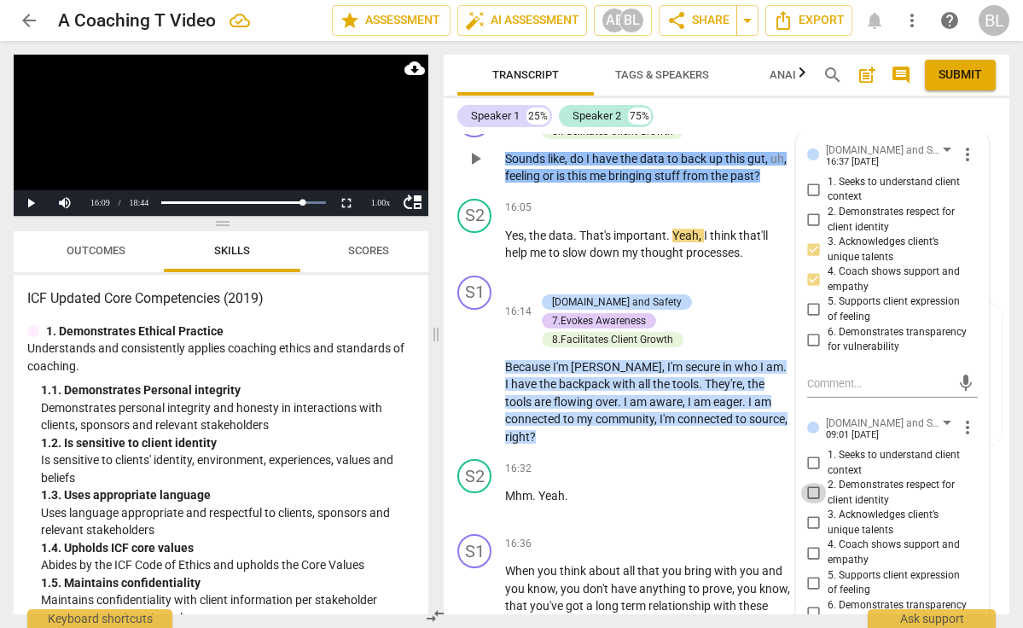
click at [810, 483] on input "2. Demonstrates respect for client identity" at bounding box center [814, 493] width 27 height 20
checkbox input "true"
click at [809, 453] on input "1. Seeks to understand client context" at bounding box center [814, 463] width 27 height 20
checkbox input "true"
click at [812, 543] on input "4. Coach shows support and empathy" at bounding box center [814, 553] width 27 height 20
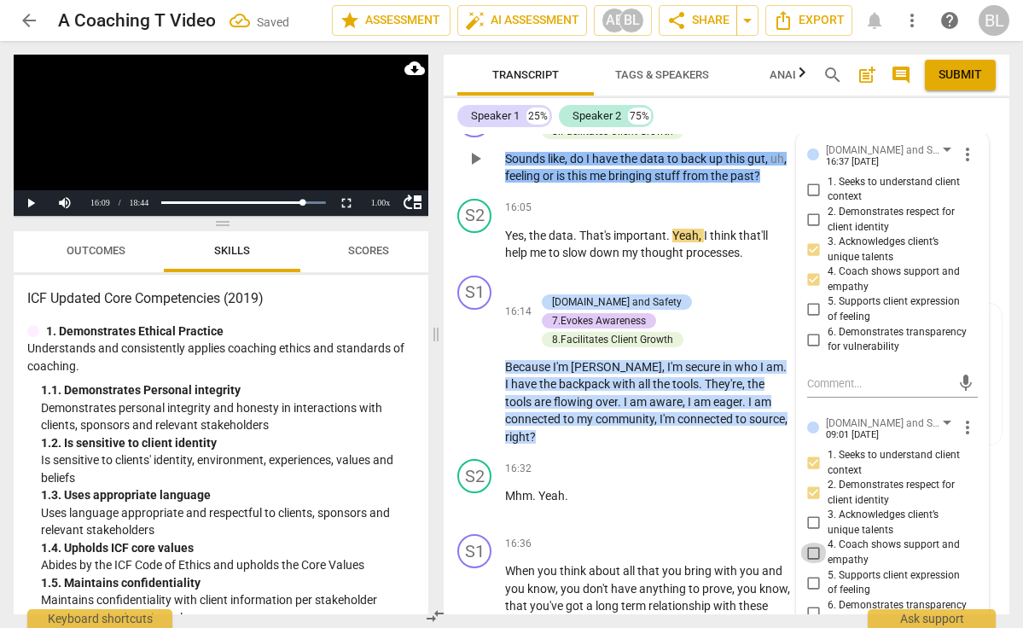
checkbox input "true"
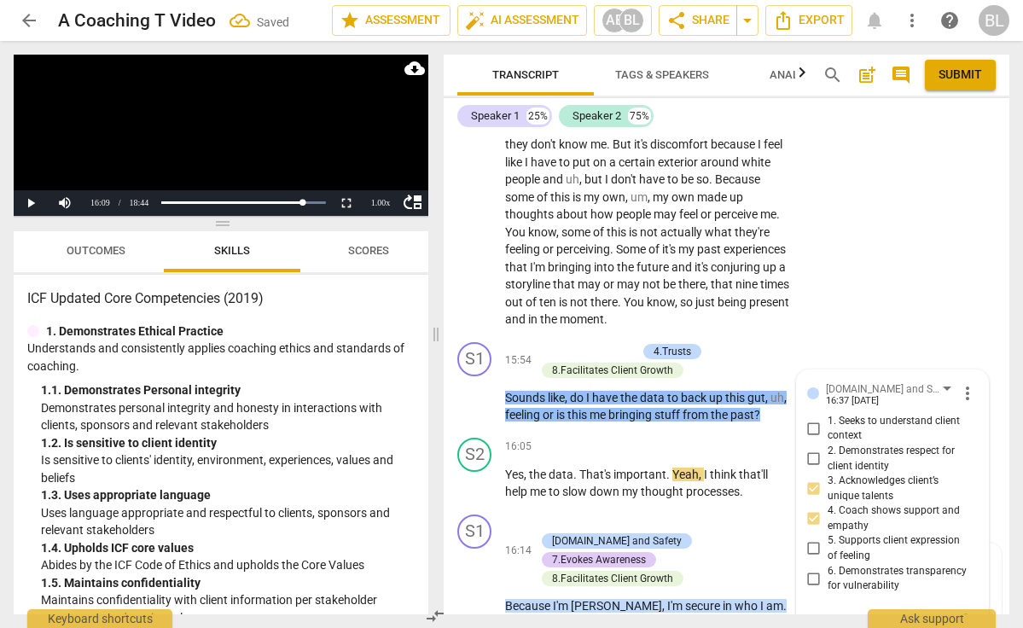
scroll to position [4966, 0]
click at [546, 344] on div "+" at bounding box center [543, 352] width 17 height 17
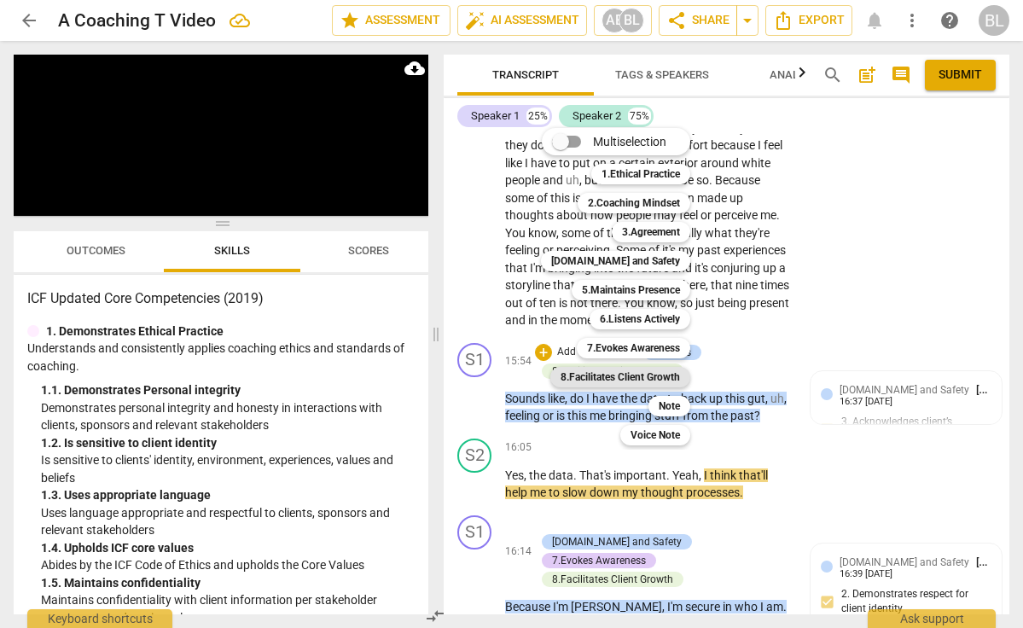
click at [642, 376] on b "8.Facilitates Client Growth" at bounding box center [620, 377] width 119 height 20
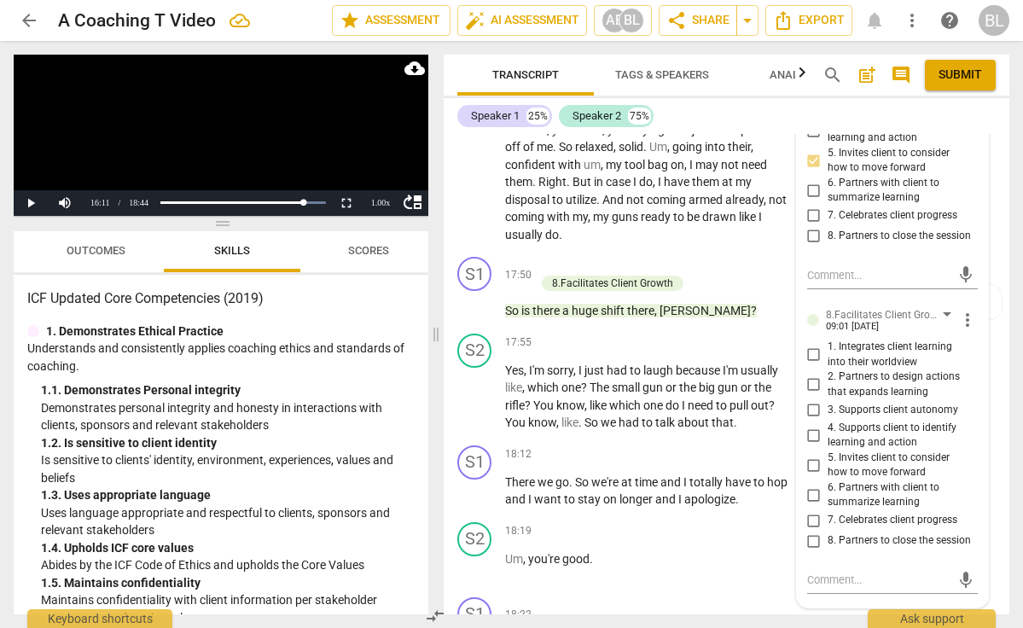
scroll to position [5895, 0]
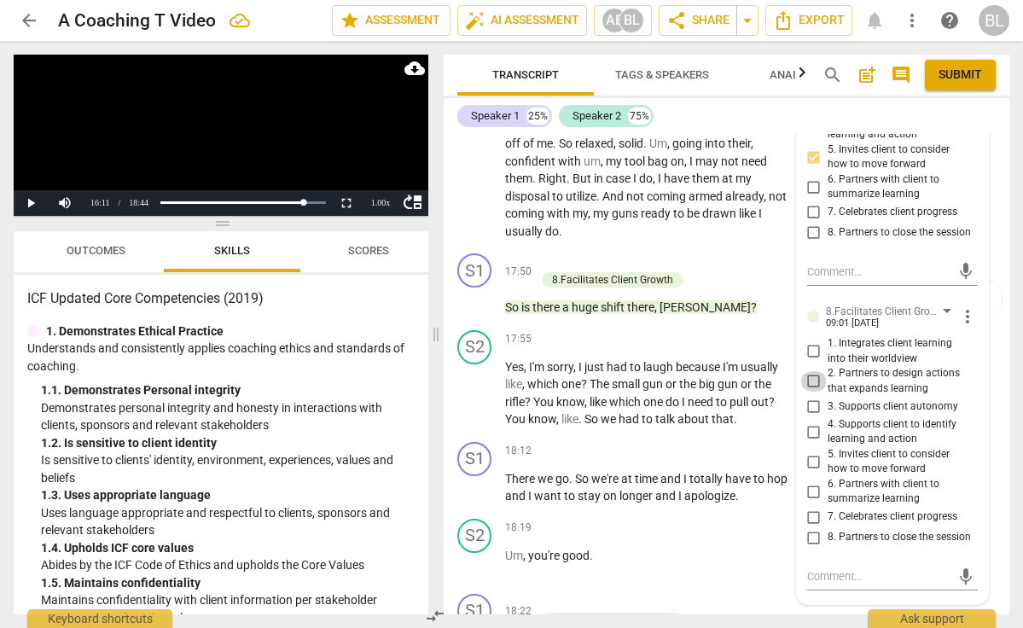
click at [811, 371] on input "2. Partners to design actions that expands learning" at bounding box center [814, 381] width 27 height 20
checkbox input "true"
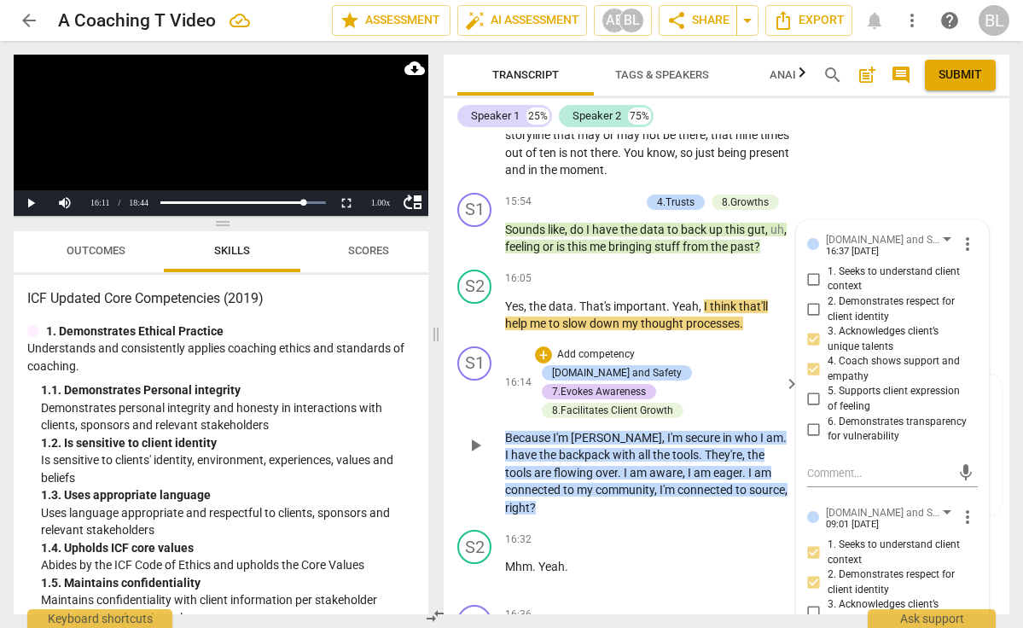
scroll to position [5115, 0]
click at [477, 436] on span "play_arrow" at bounding box center [475, 446] width 20 height 20
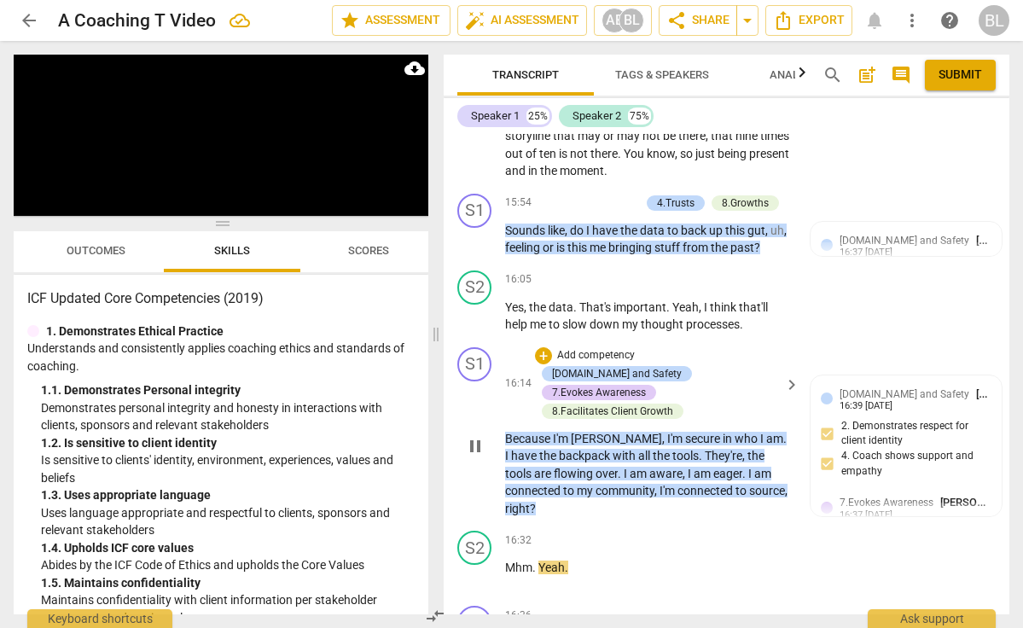
click at [479, 436] on span "pause" at bounding box center [475, 446] width 20 height 20
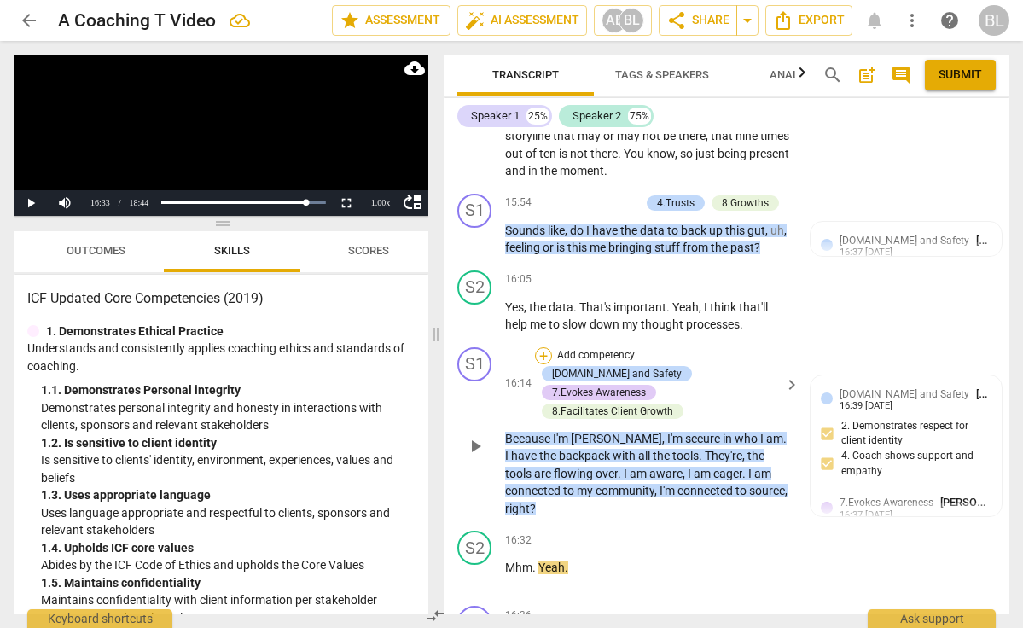
click at [543, 347] on div "+" at bounding box center [543, 355] width 17 height 17
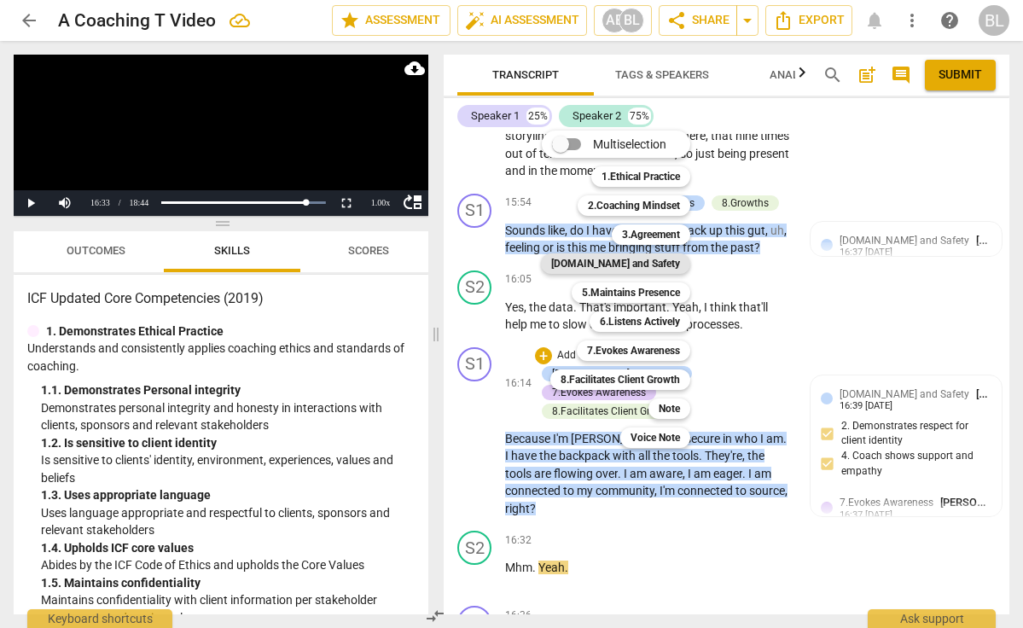
click at [658, 259] on b "[DOMAIN_NAME] and Safety" at bounding box center [615, 263] width 129 height 20
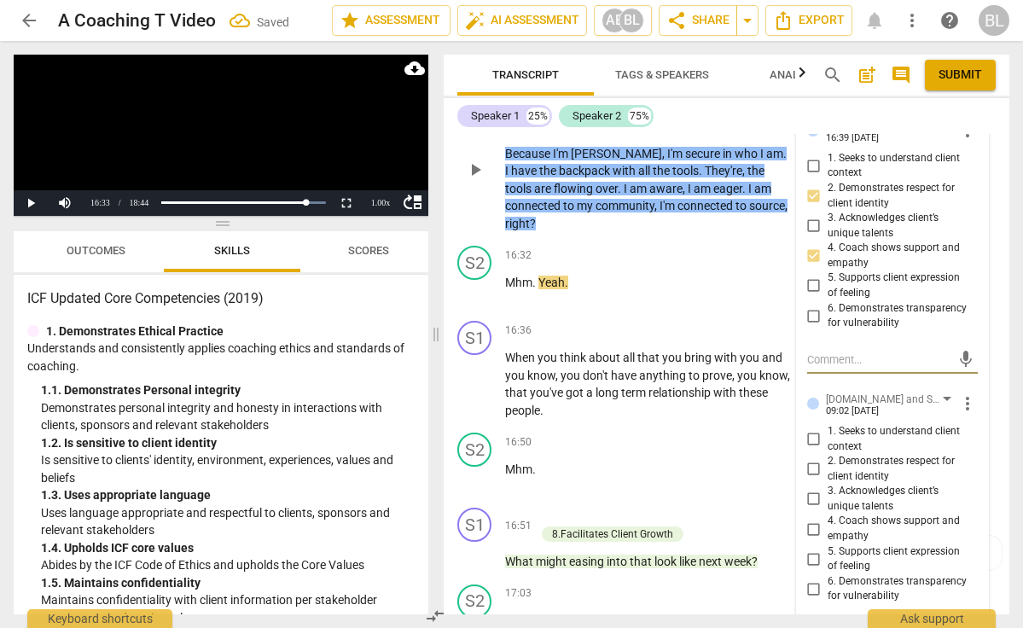
scroll to position [5411, 0]
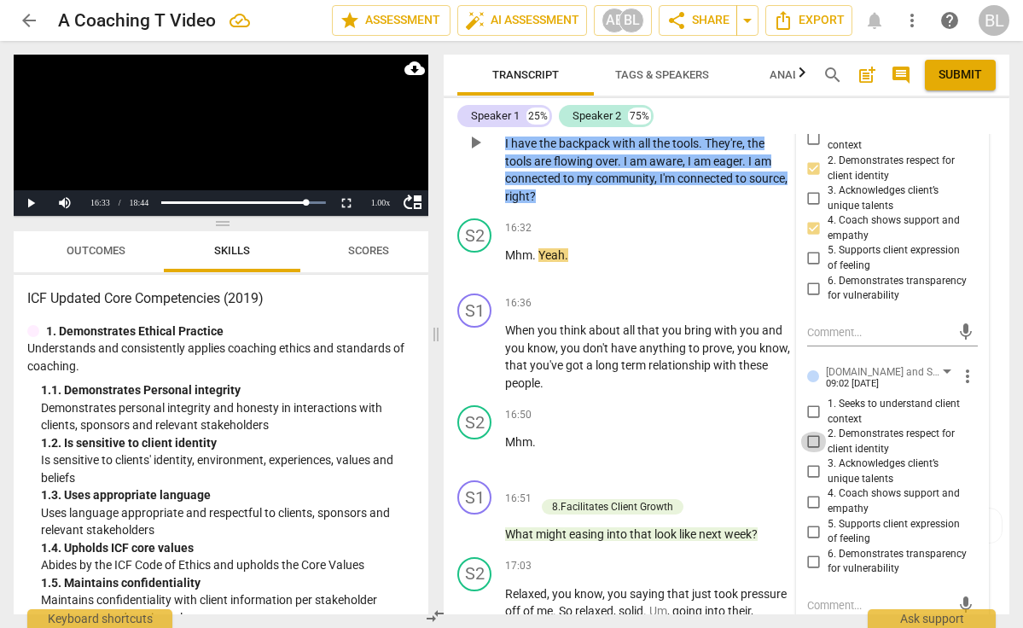
click at [812, 432] on input "2. Demonstrates respect for client identity" at bounding box center [814, 442] width 27 height 20
checkbox input "true"
click at [812, 462] on input "3. Acknowledges client’s unique talents" at bounding box center [814, 472] width 27 height 20
checkbox input "true"
click at [815, 492] on input "4. Coach shows support and empathy" at bounding box center [814, 502] width 27 height 20
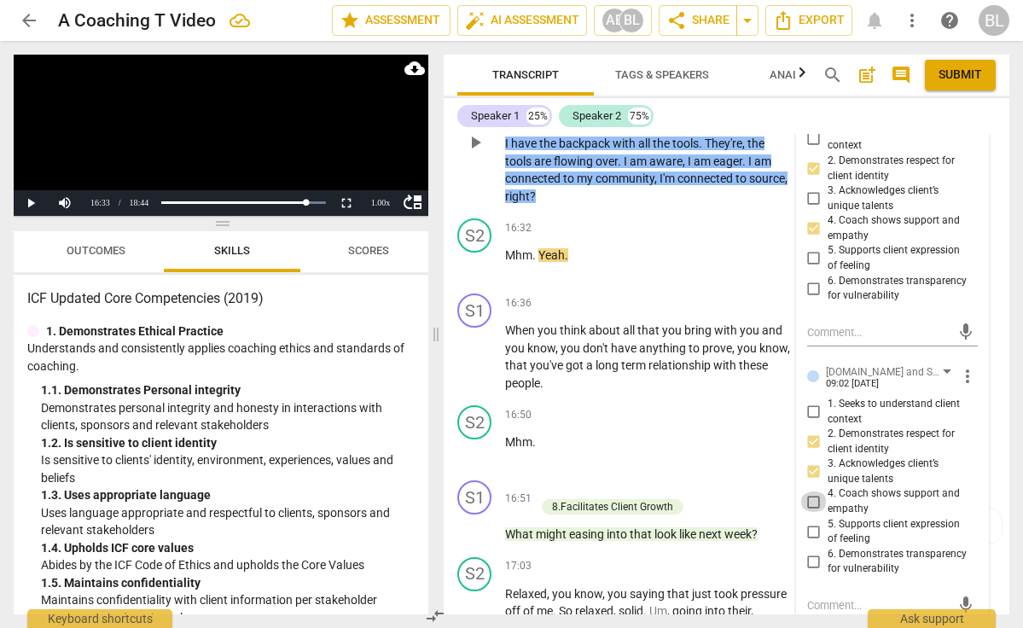
checkbox input "true"
click at [813, 521] on input "5. Supports client expression of feeling" at bounding box center [814, 531] width 27 height 20
checkbox input "true"
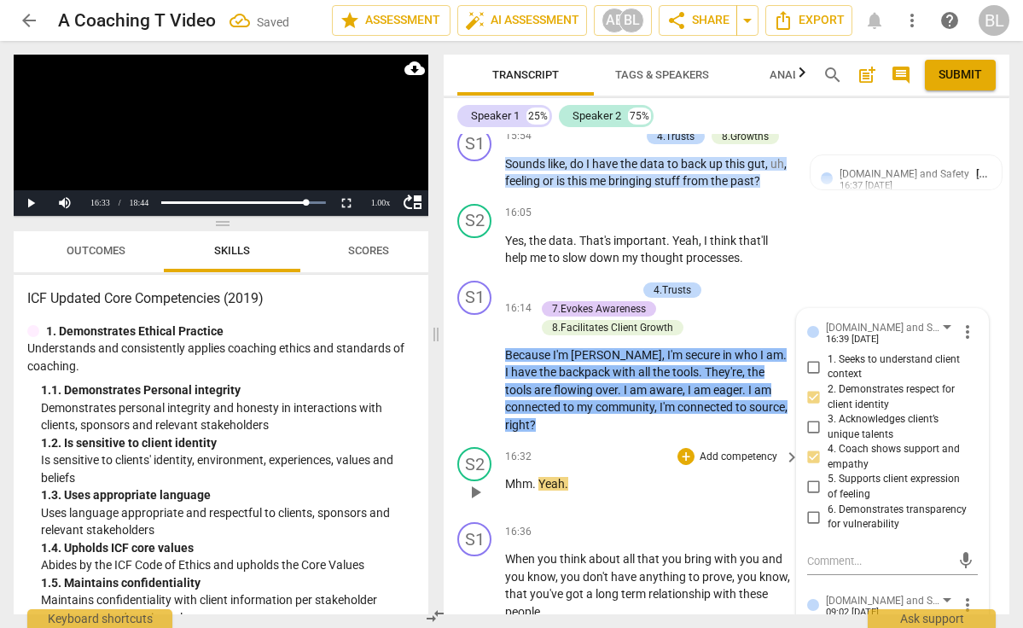
scroll to position [5199, 0]
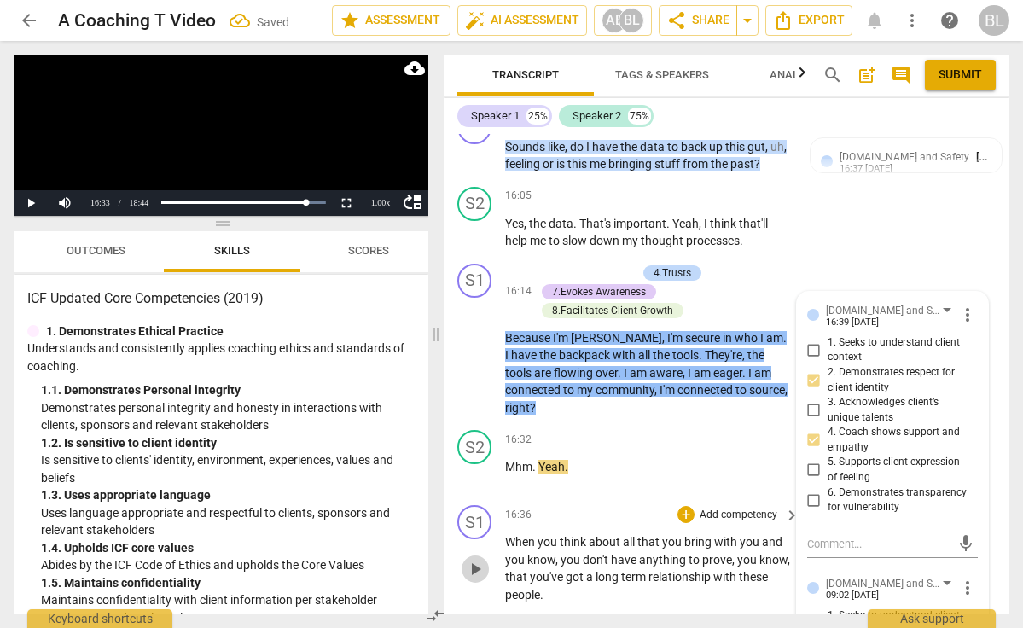
click at [478, 559] on span "play_arrow" at bounding box center [475, 569] width 20 height 20
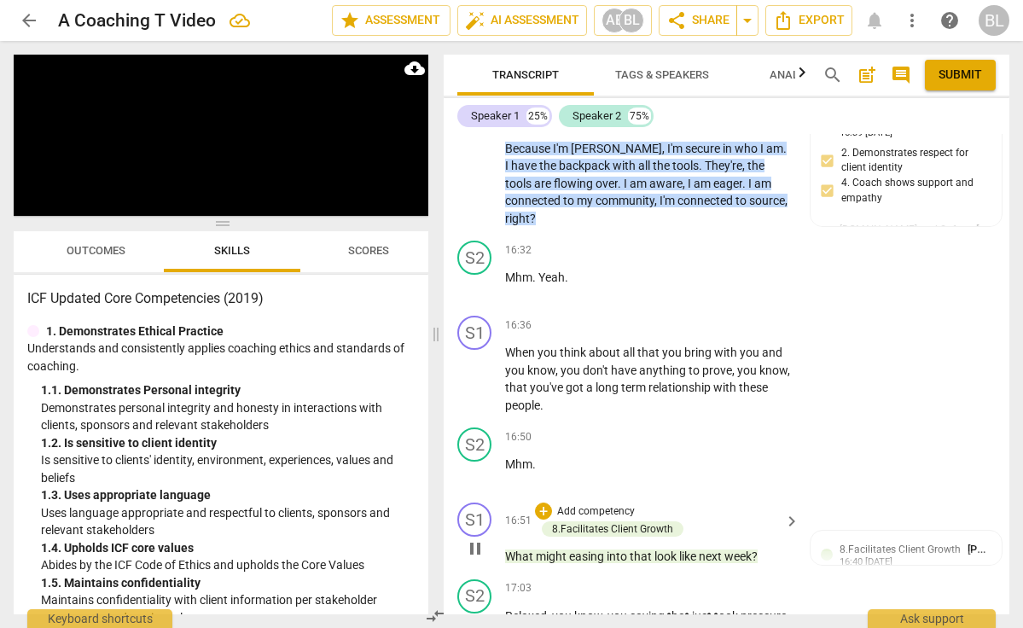
scroll to position [5390, 0]
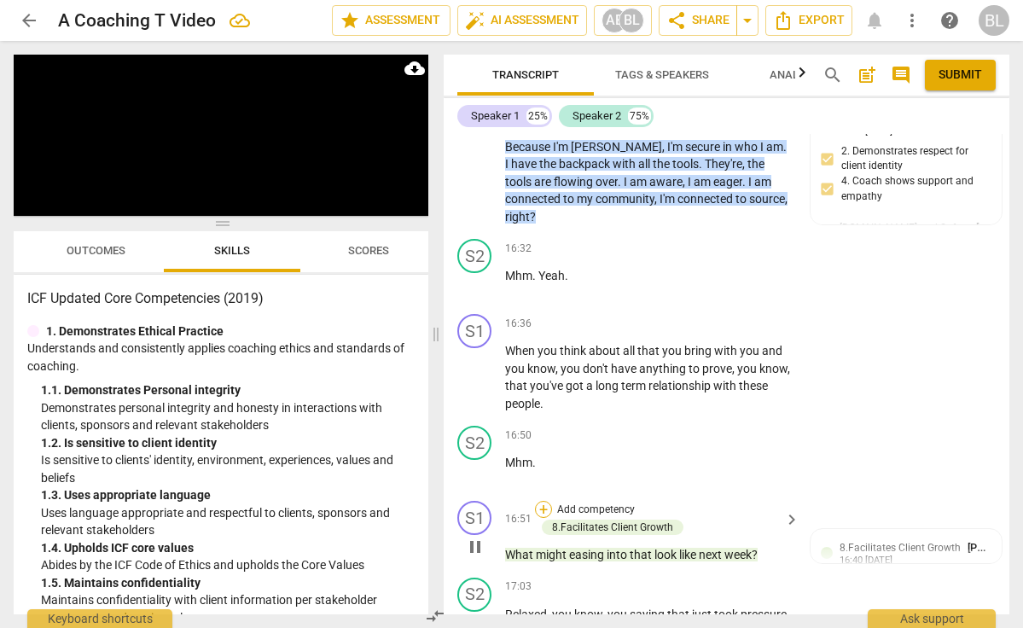
click at [546, 501] on div "+" at bounding box center [543, 509] width 17 height 17
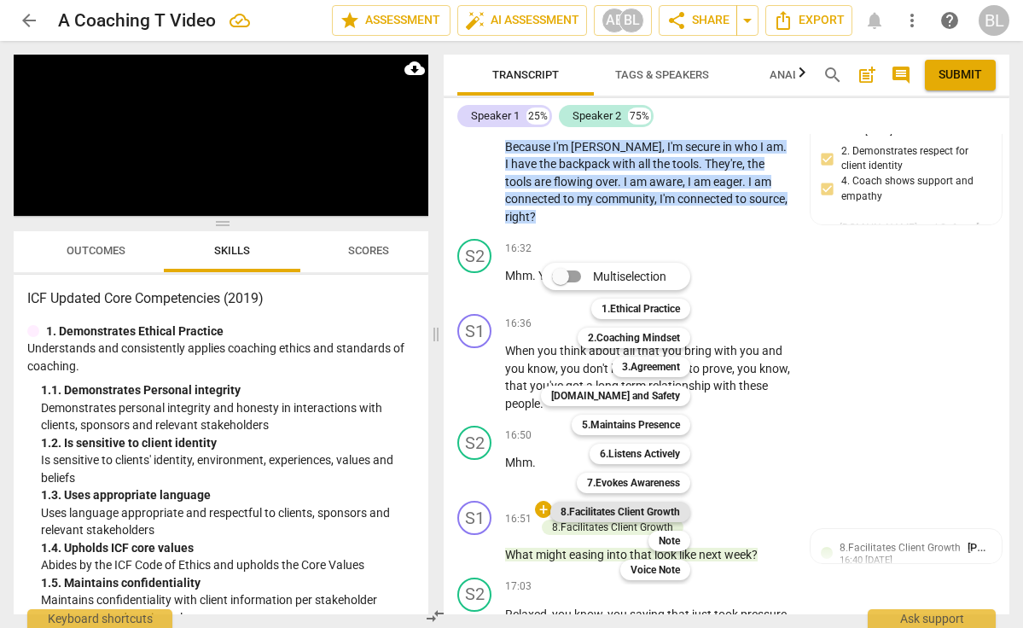
click at [660, 509] on b "8.Facilitates Client Growth" at bounding box center [620, 512] width 119 height 20
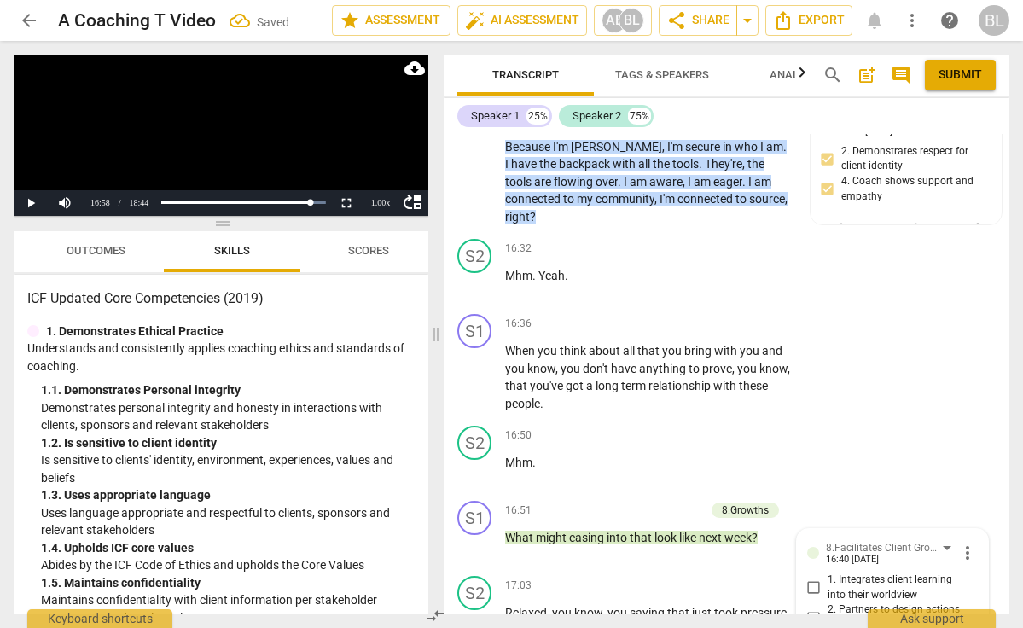
scroll to position [5743, 0]
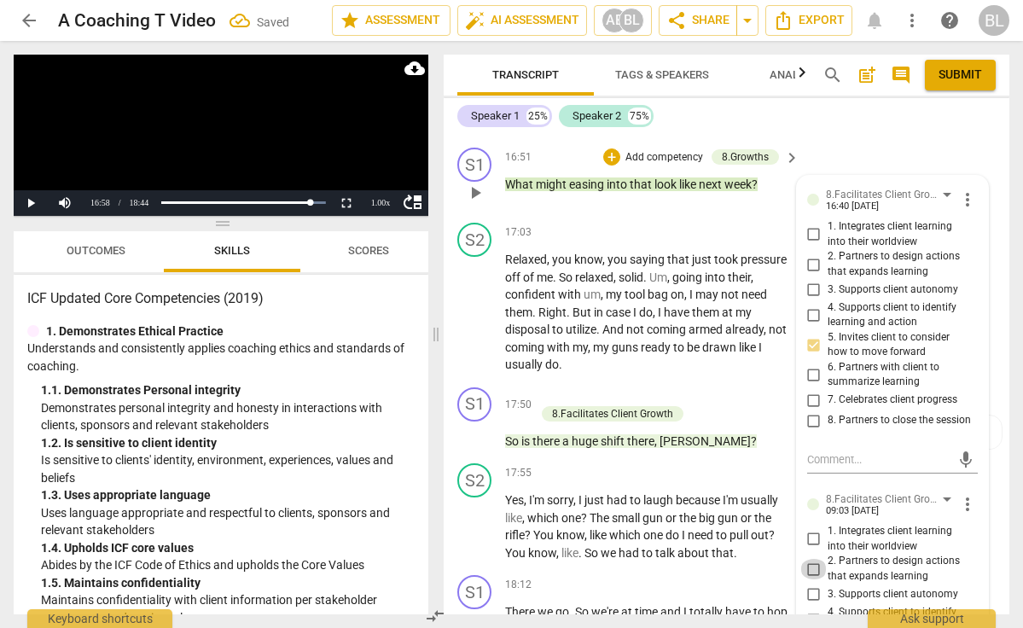
click at [811, 559] on input "2. Partners to design actions that expands learning" at bounding box center [814, 569] width 27 height 20
checkbox input "true"
click at [812, 585] on input "3. Supports client autonomy" at bounding box center [814, 595] width 27 height 20
checkbox input "true"
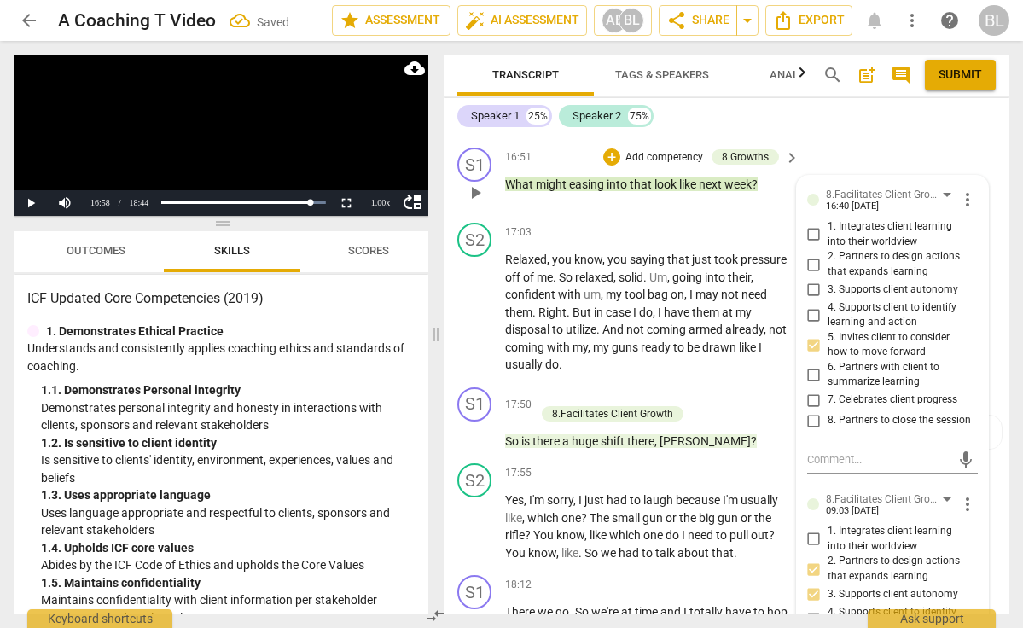
checkbox input "true"
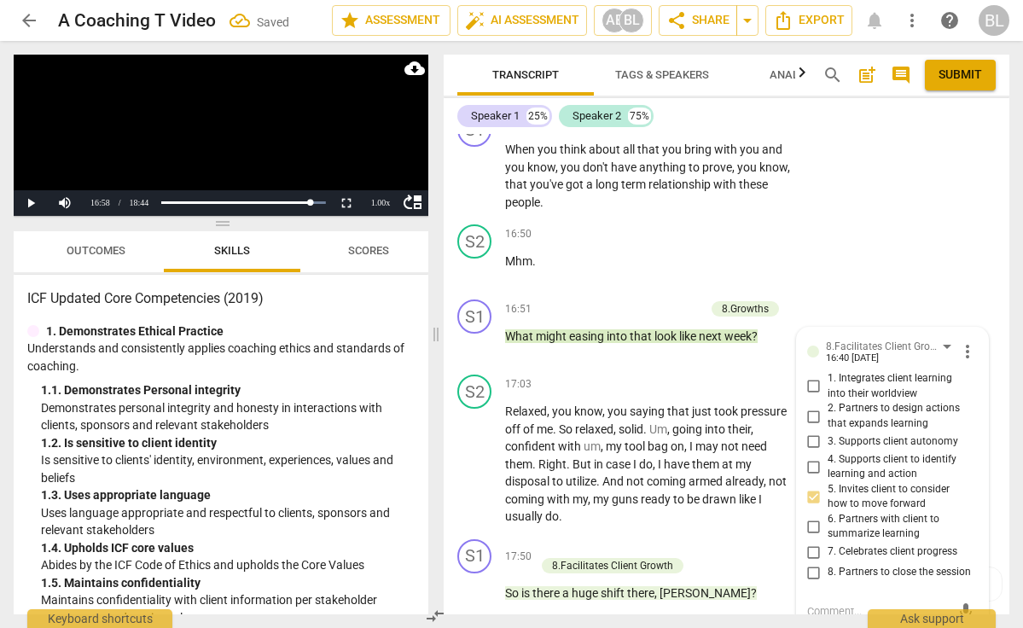
scroll to position [5586, 0]
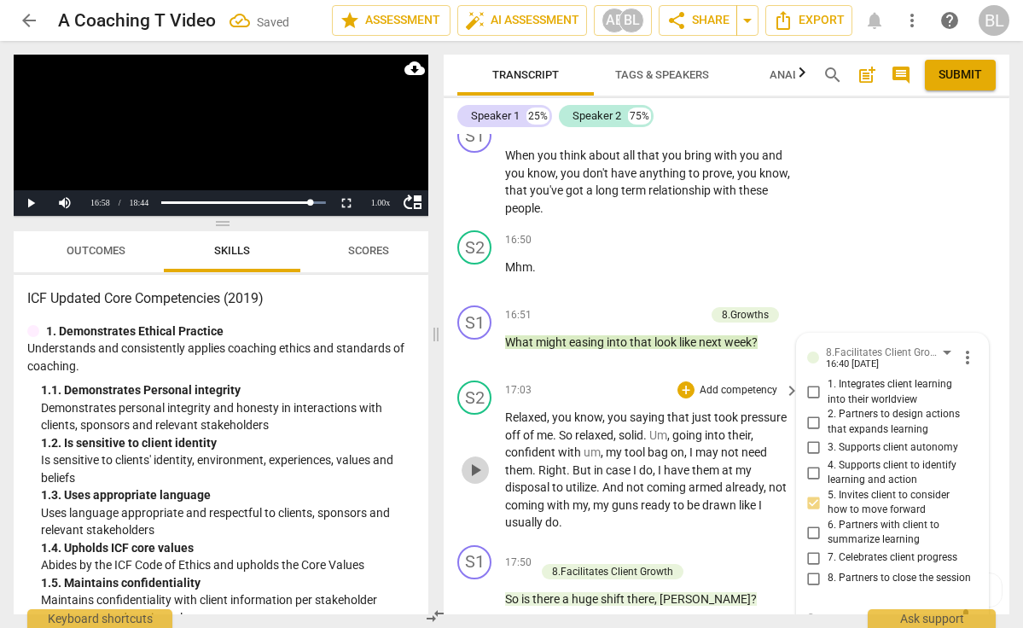
click at [480, 460] on span "play_arrow" at bounding box center [475, 470] width 20 height 20
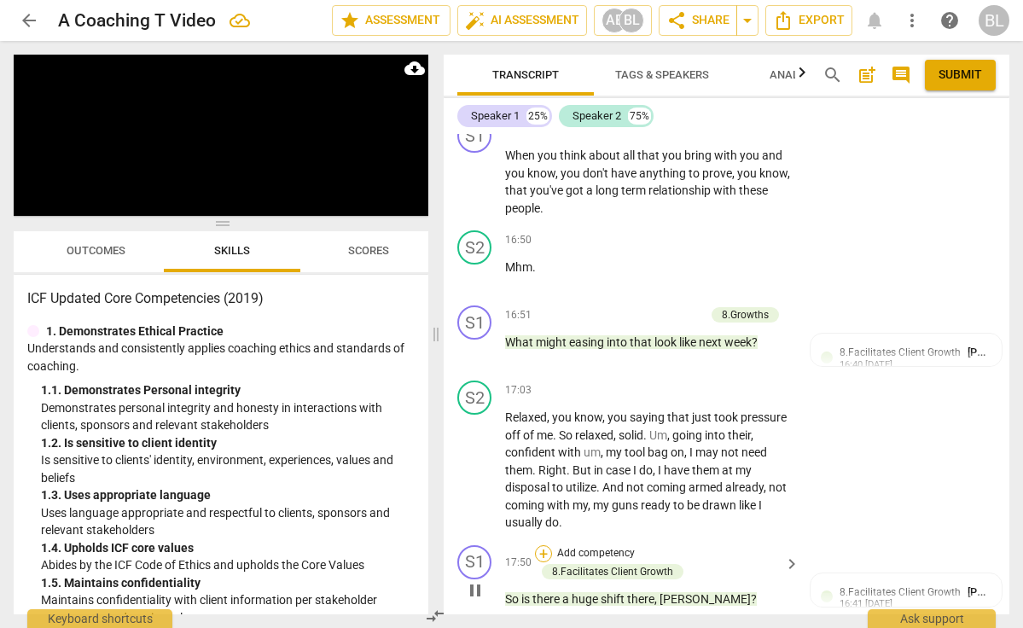
click at [540, 545] on div "+" at bounding box center [543, 553] width 17 height 17
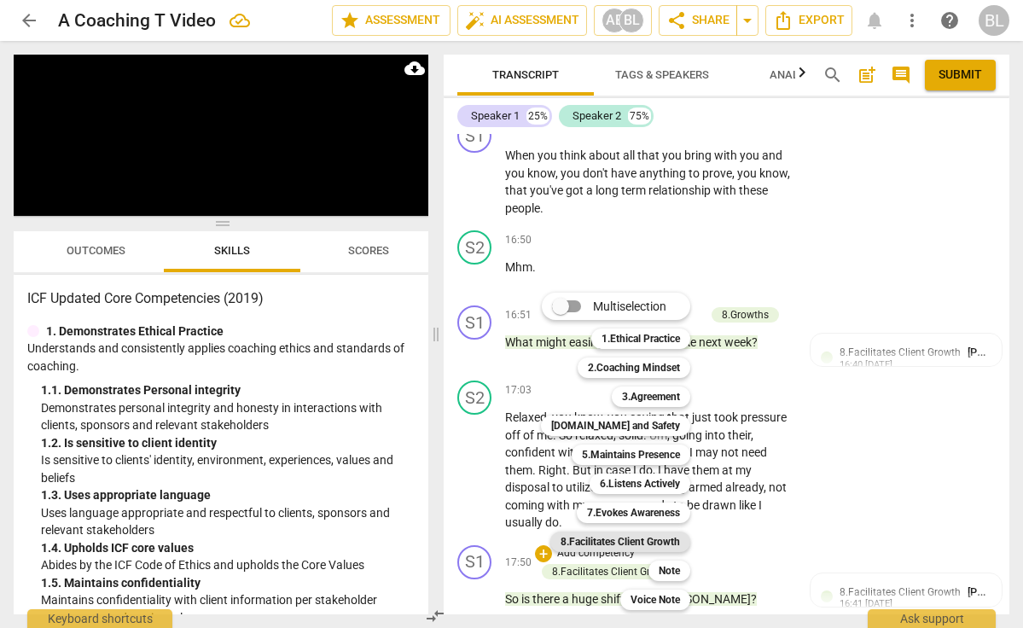
click at [614, 544] on b "8.Facilitates Client Growth" at bounding box center [620, 542] width 119 height 20
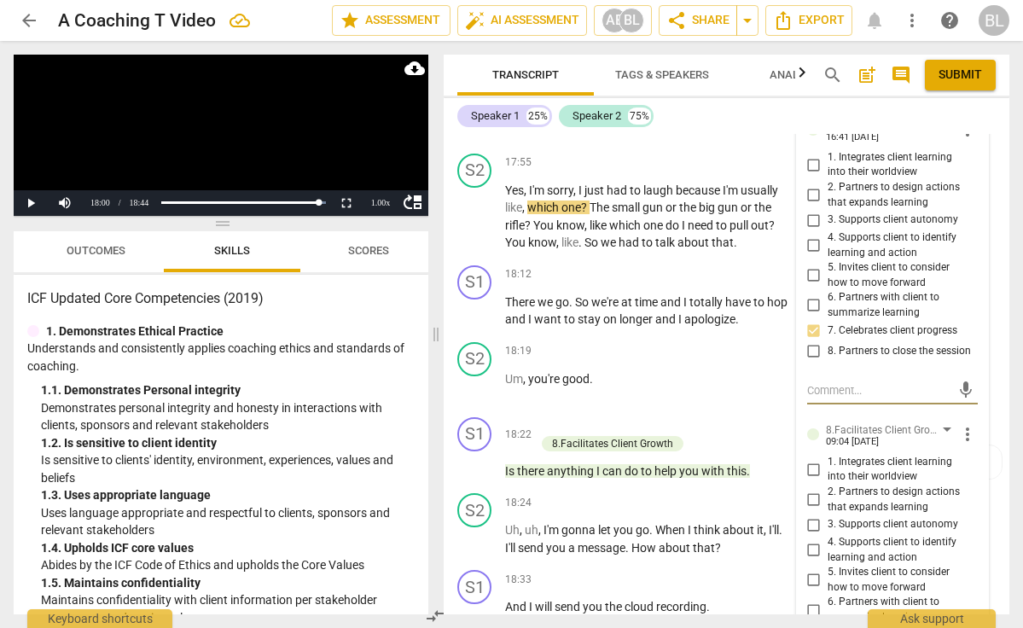
scroll to position [6056, 0]
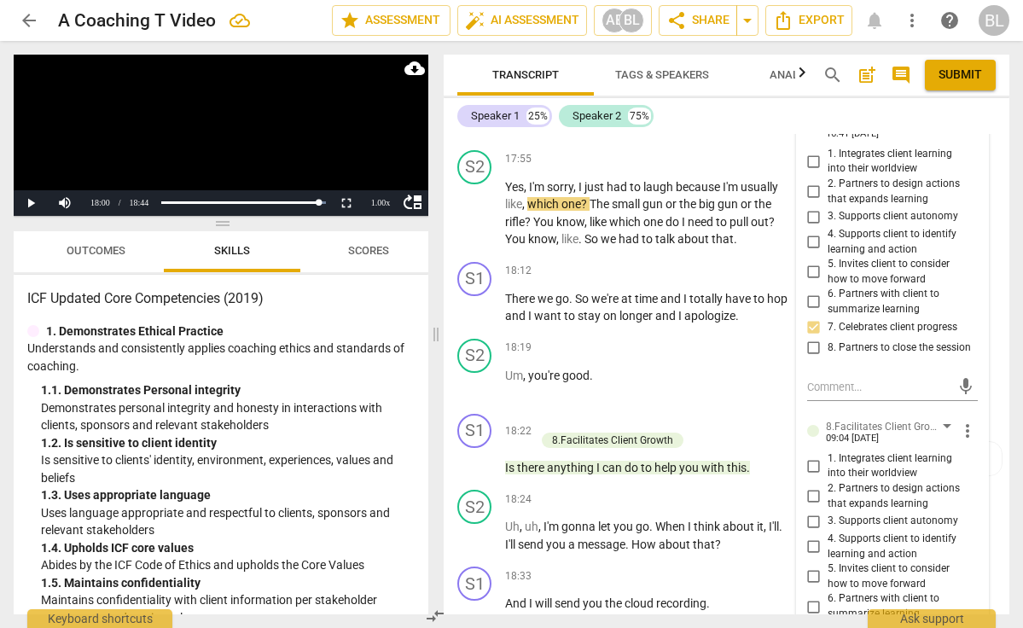
click at [810, 622] on input "7. Celebrates client progress" at bounding box center [814, 632] width 27 height 20
checkbox input "true"
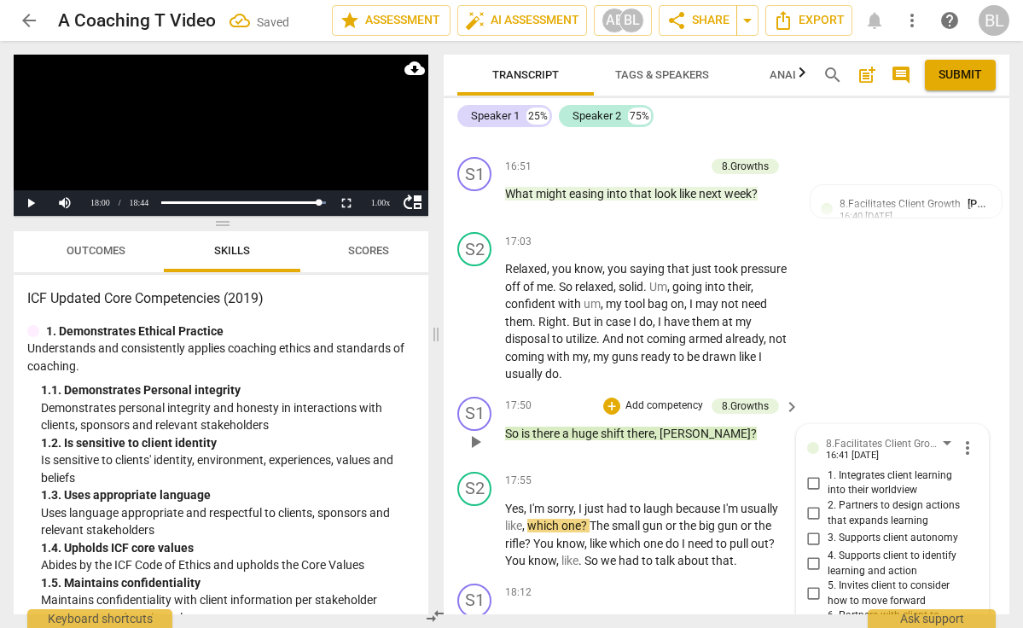
scroll to position [5732, 0]
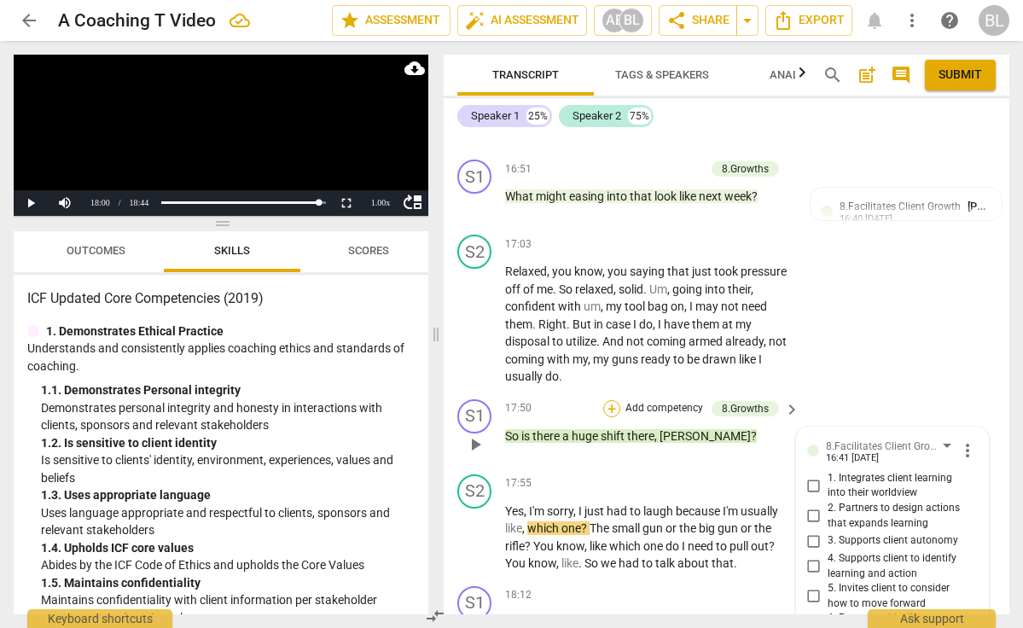
click at [611, 400] on div "+" at bounding box center [611, 408] width 17 height 17
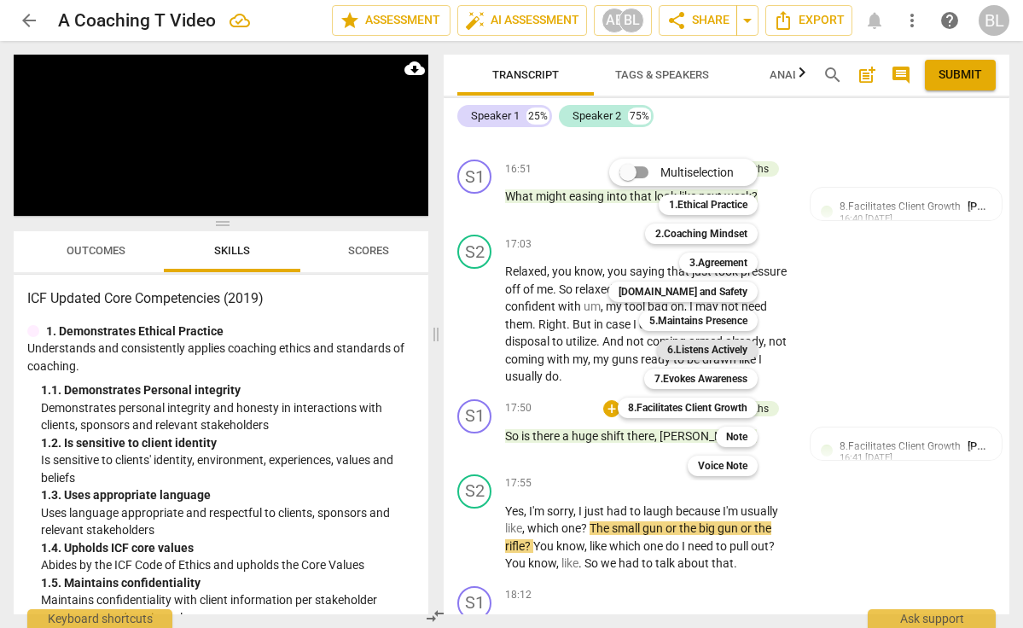
click at [697, 349] on b "6.Listens Actively" at bounding box center [707, 350] width 80 height 20
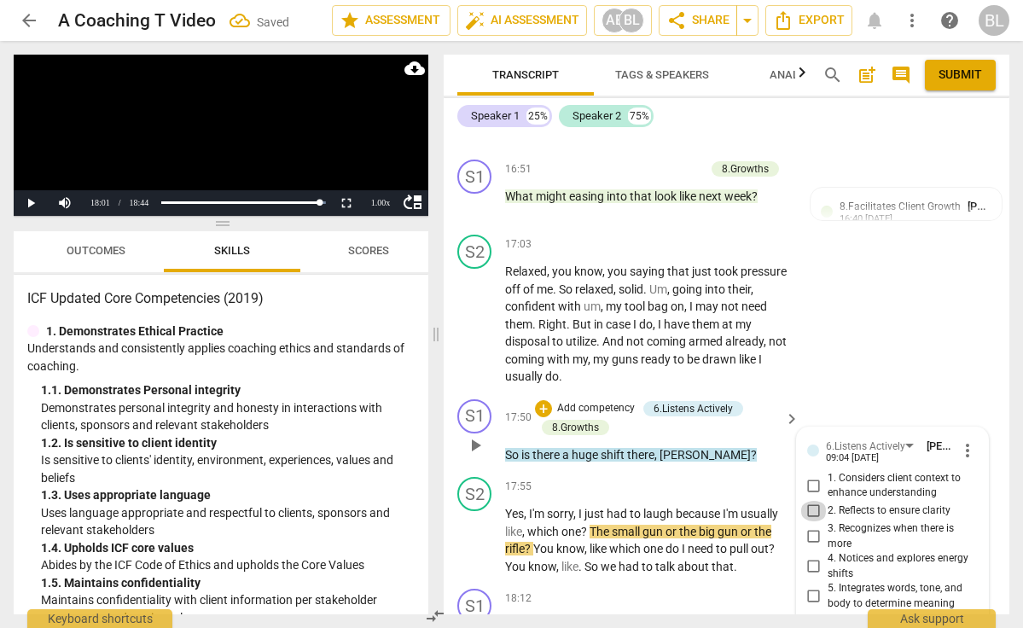
click at [813, 501] on input "2. Reflects to ensure clarity" at bounding box center [814, 511] width 27 height 20
checkbox input "true"
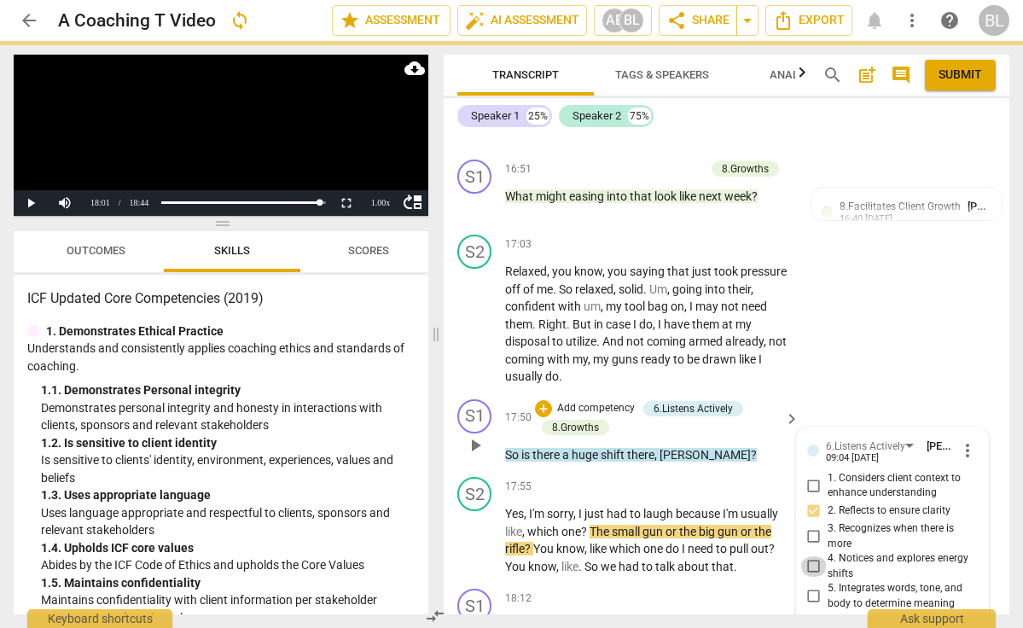
click at [812, 556] on input "4. Notices and explores energy shifts" at bounding box center [814, 566] width 27 height 20
checkbox input "true"
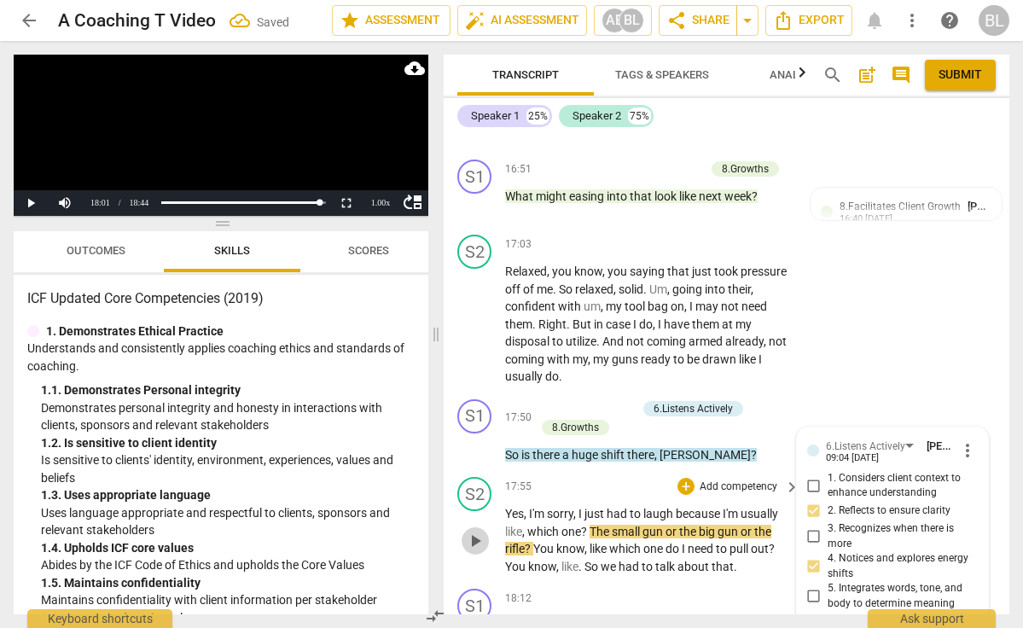
click at [476, 531] on span "play_arrow" at bounding box center [475, 541] width 20 height 20
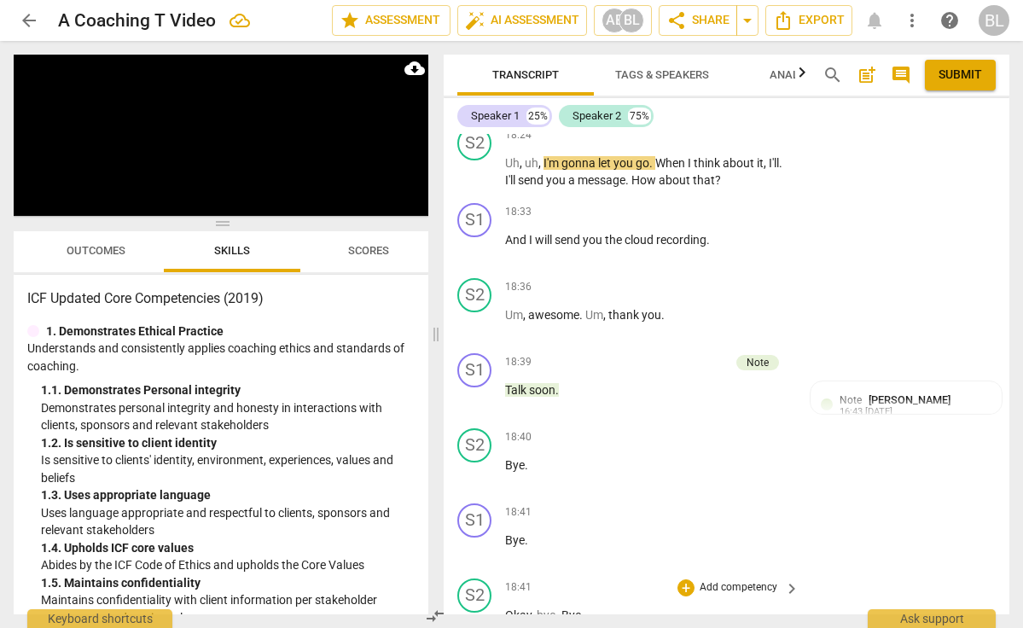
scroll to position [0, 0]
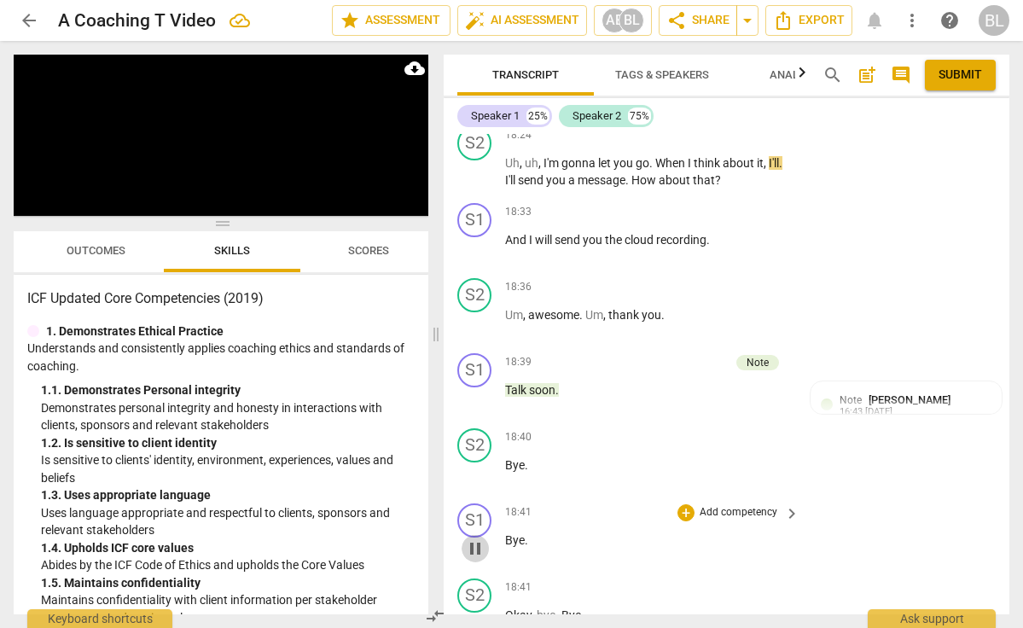
click at [477, 539] on span "pause" at bounding box center [475, 549] width 20 height 20
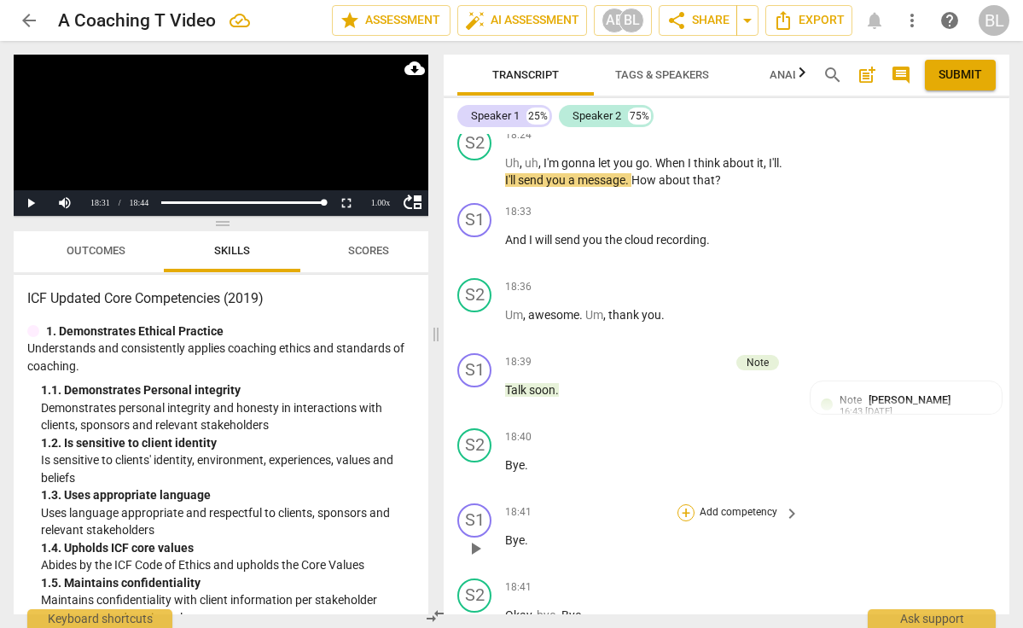
click at [685, 504] on div "+" at bounding box center [686, 512] width 17 height 17
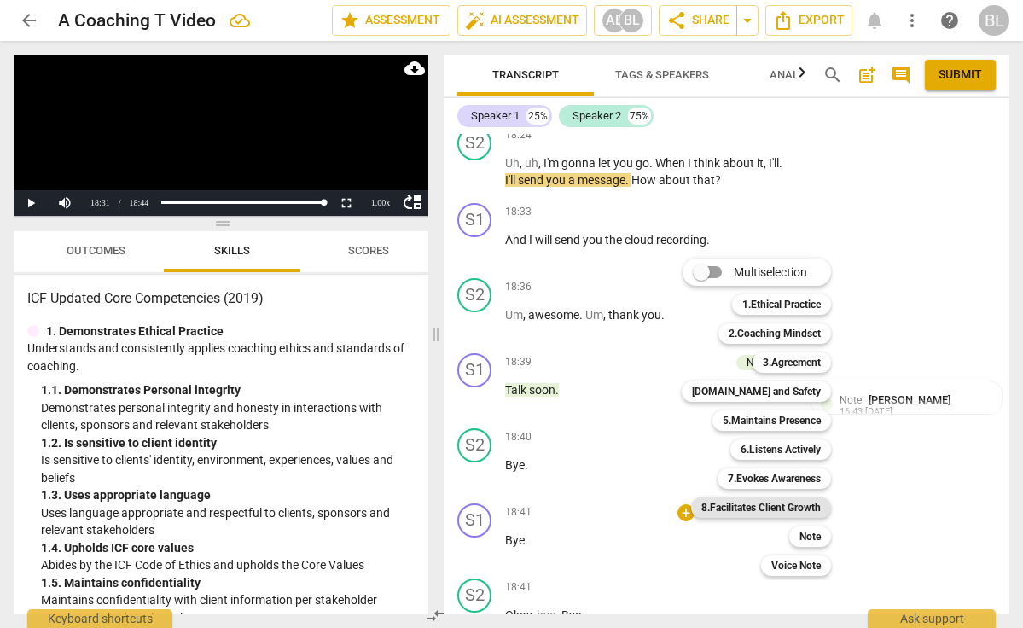
click at [736, 505] on b "8.Facilitates Client Growth" at bounding box center [761, 508] width 119 height 20
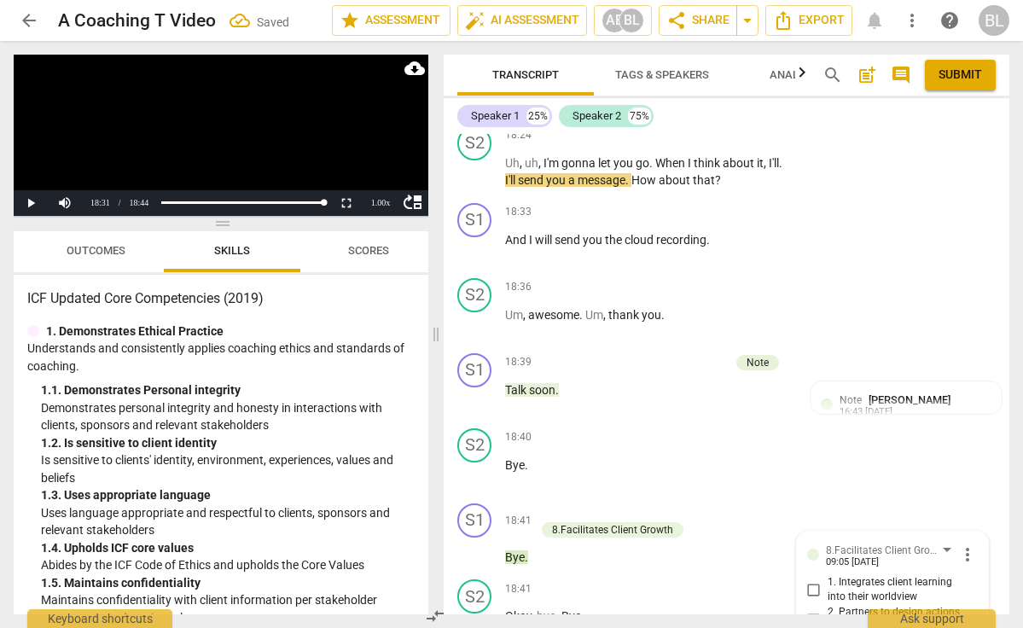
scroll to position [6559, 0]
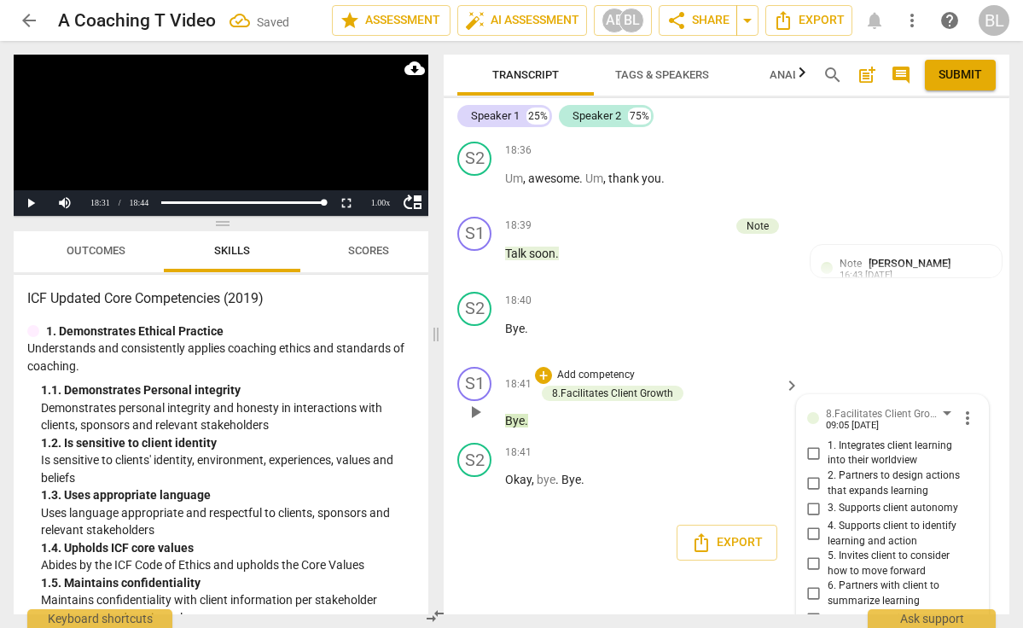
click at [812, 627] on input "8. Partners to close the session" at bounding box center [814, 640] width 27 height 20
checkbox input "true"
click at [810, 584] on input "6. Partners with client to summarize learning" at bounding box center [814, 594] width 27 height 20
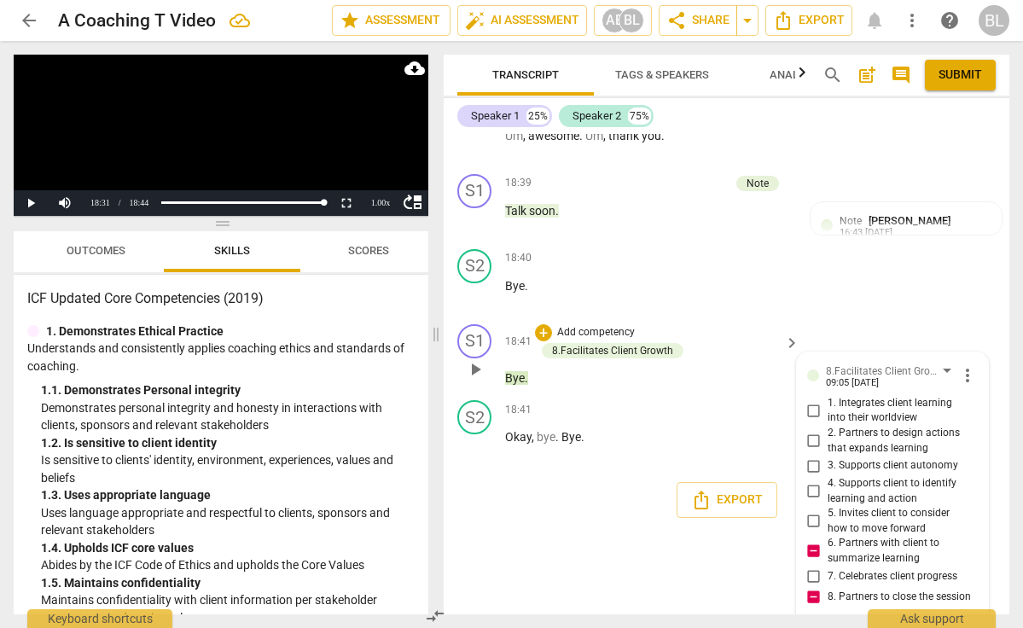
scroll to position [6604, 0]
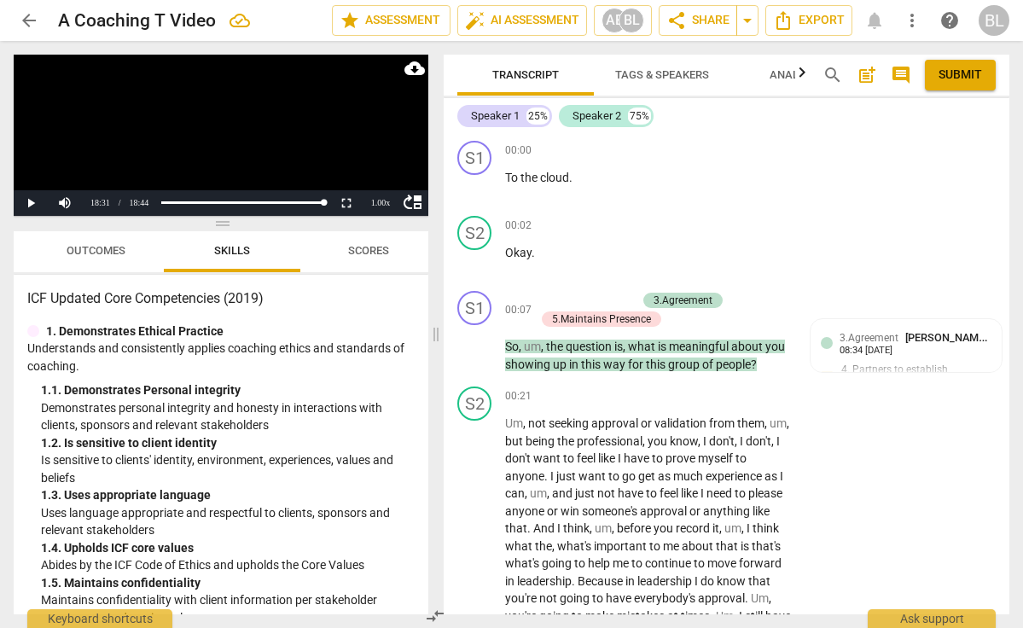
scroll to position [0, 0]
click at [864, 70] on span "post_add" at bounding box center [867, 75] width 20 height 20
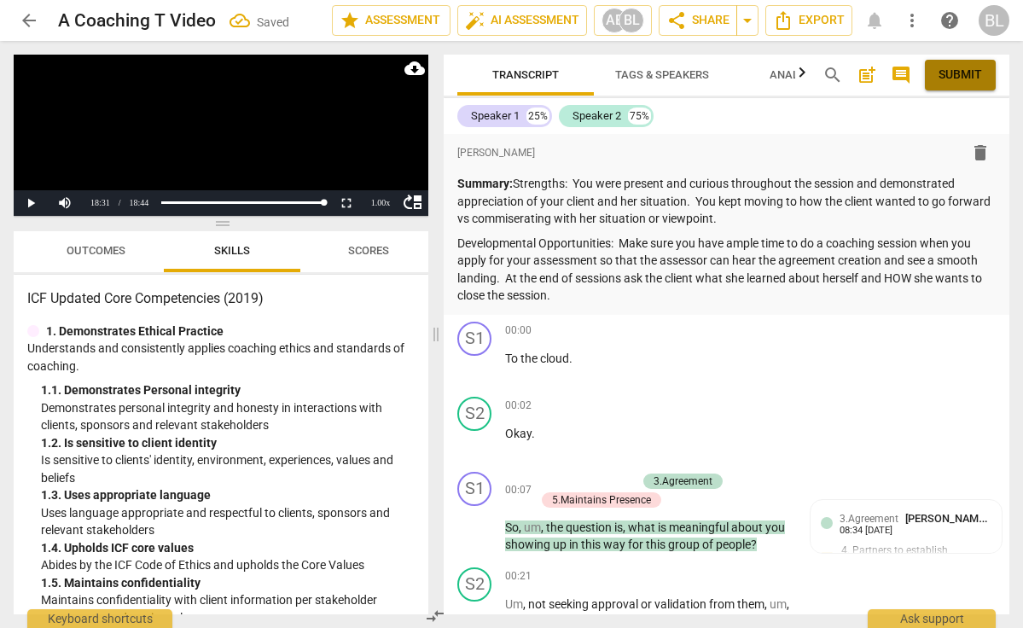
click at [959, 72] on span "Submit" at bounding box center [961, 75] width 44 height 17
